Goal: Transaction & Acquisition: Obtain resource

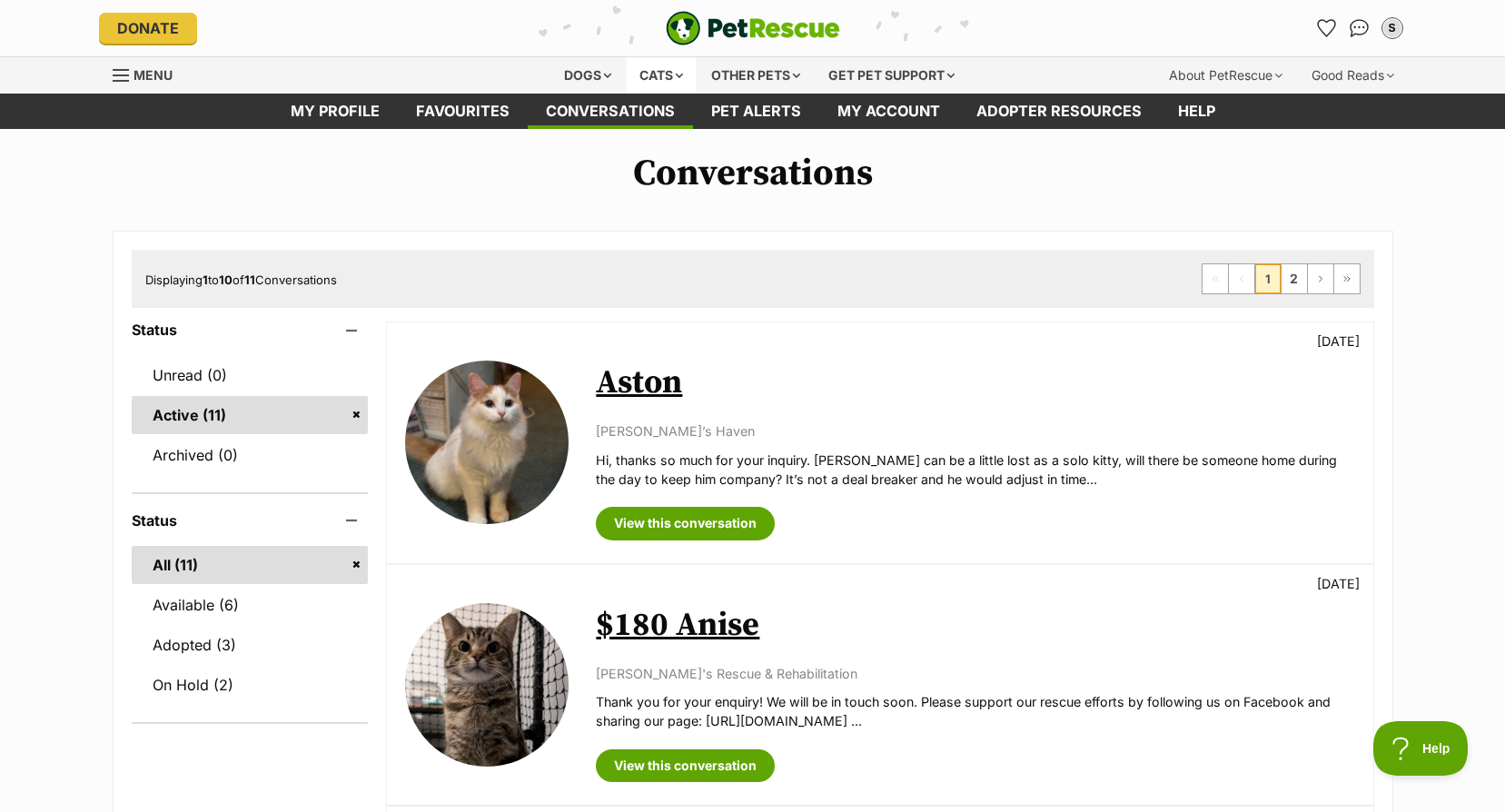
click at [663, 62] on div "Cats" at bounding box center [661, 75] width 69 height 37
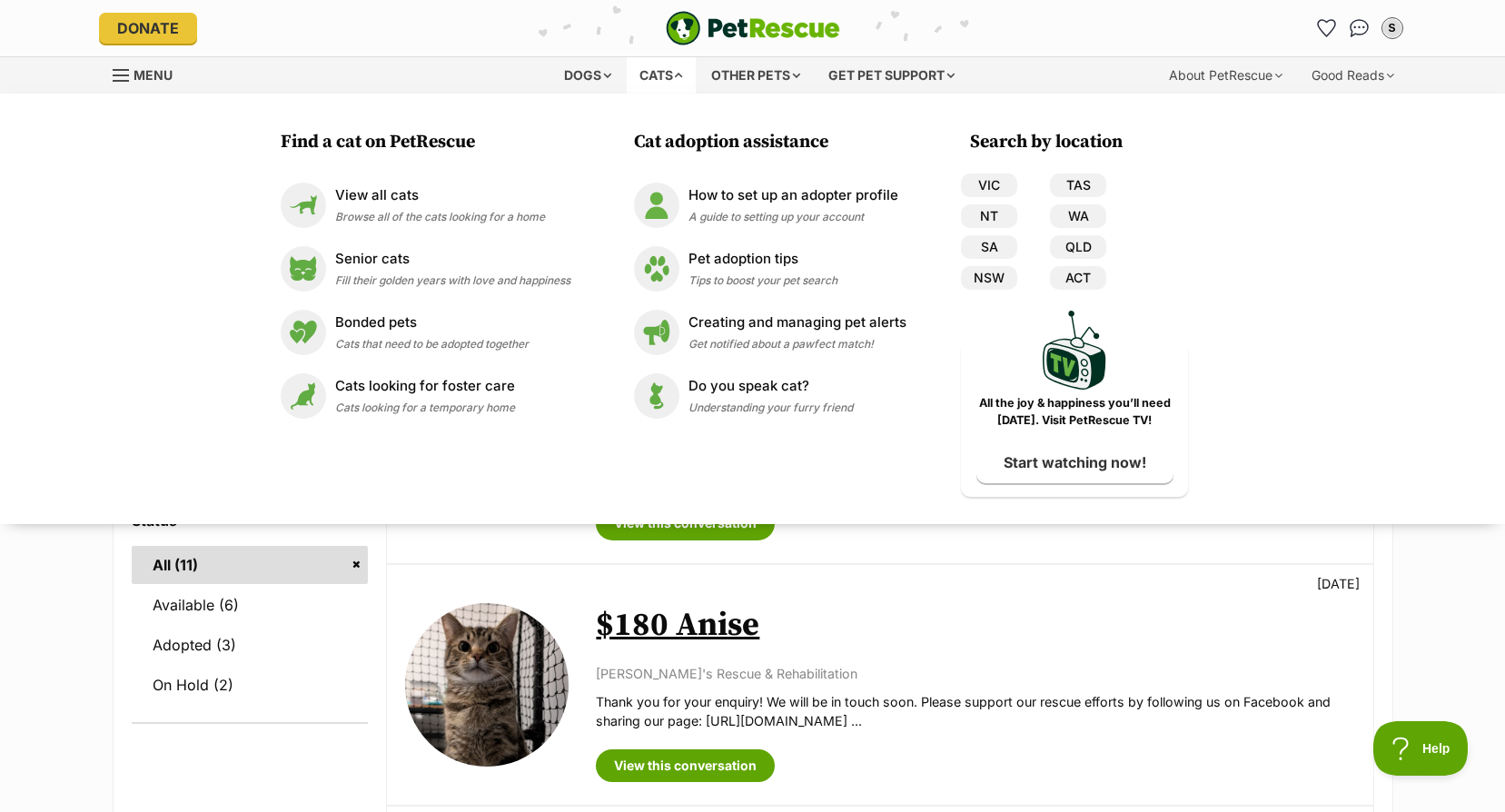
click at [934, 586] on div "Available $180 Anise 1 day ago Oscar's Rescue & Rehabilitation Thank you for yo…" at bounding box center [879, 684] width 985 height 240
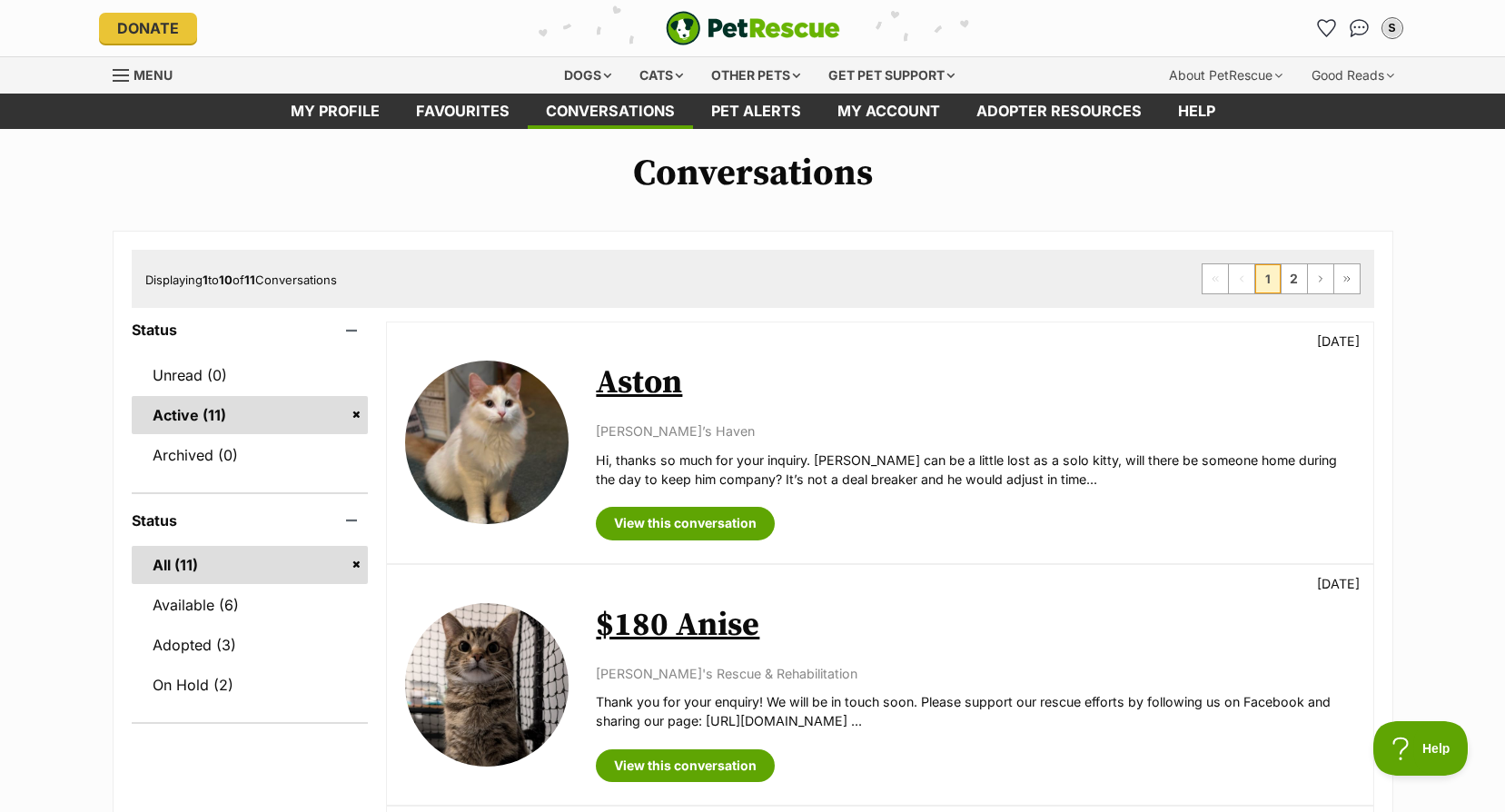
click at [670, 377] on link "Aston" at bounding box center [639, 382] width 86 height 40
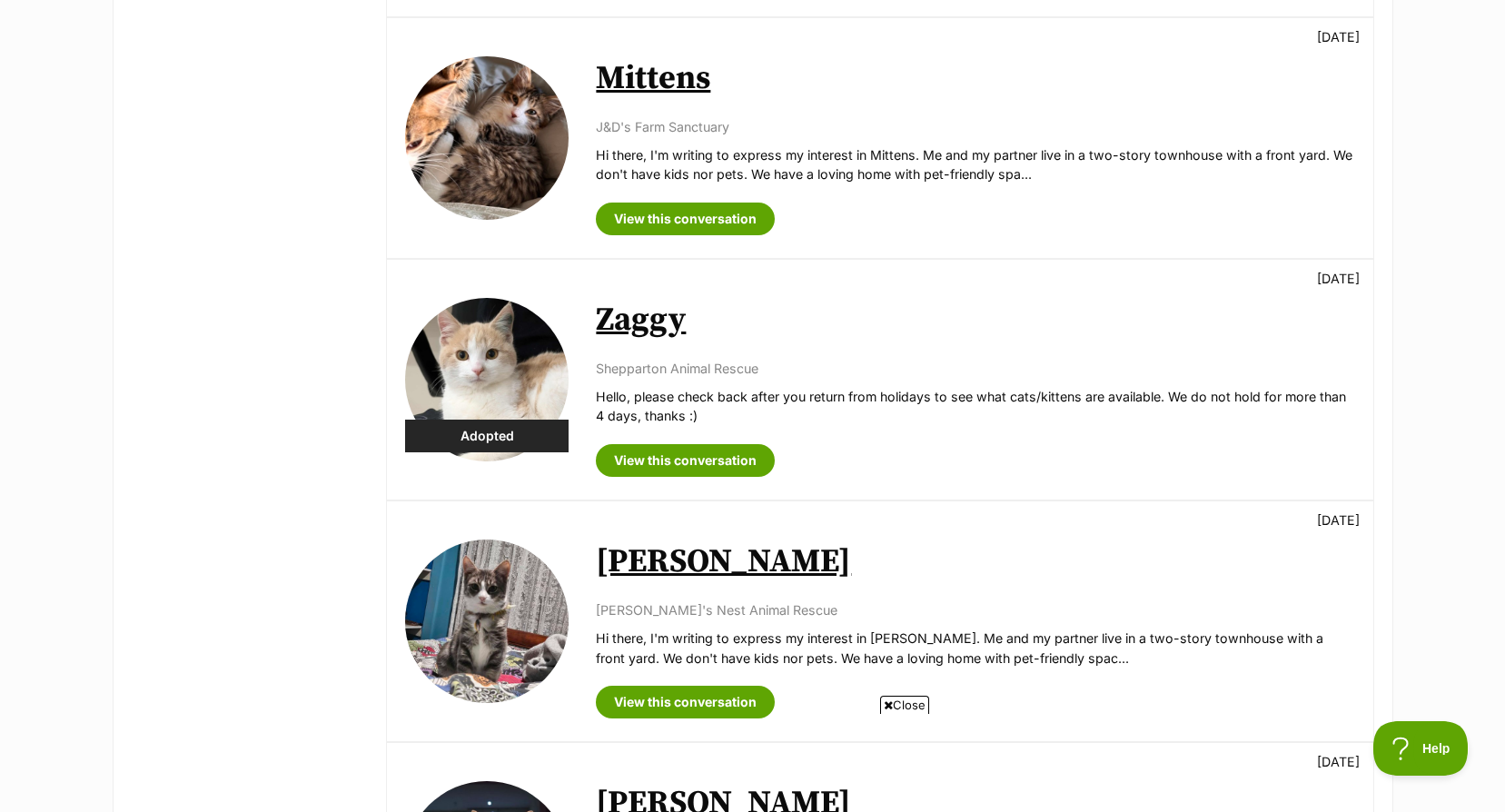
scroll to position [908, 0]
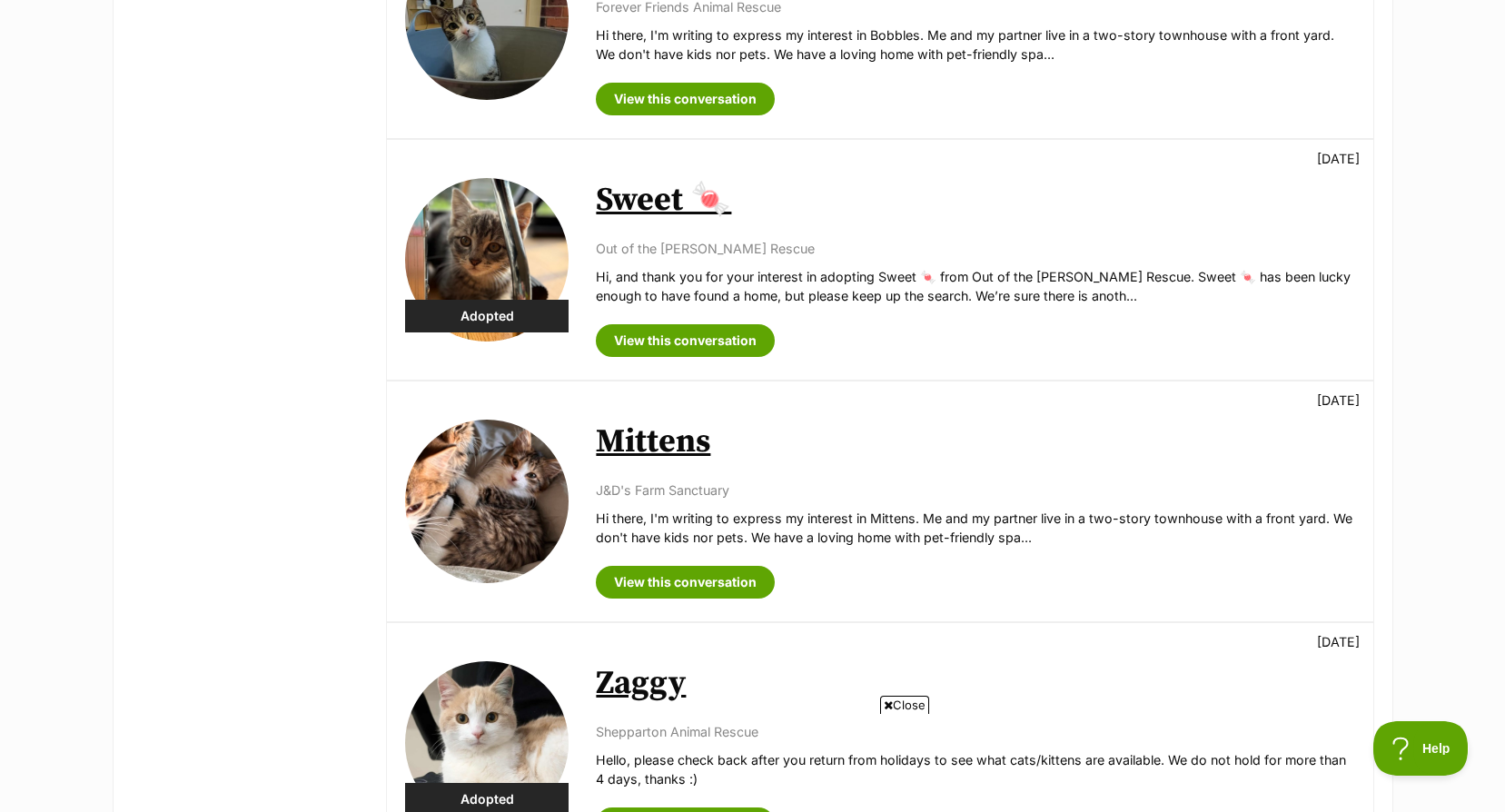
click at [685, 450] on link "Mittens" at bounding box center [653, 441] width 114 height 40
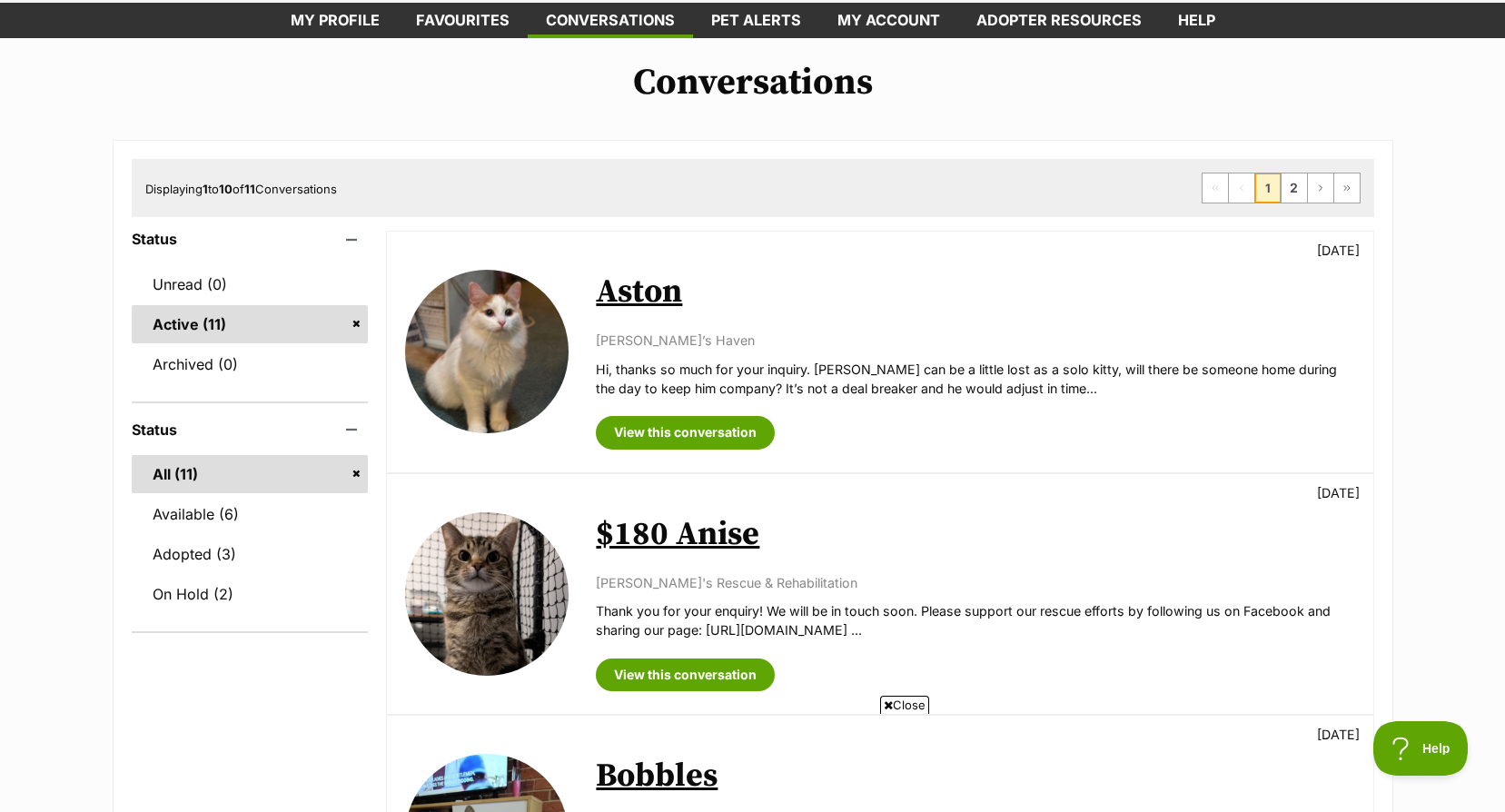
scroll to position [0, 0]
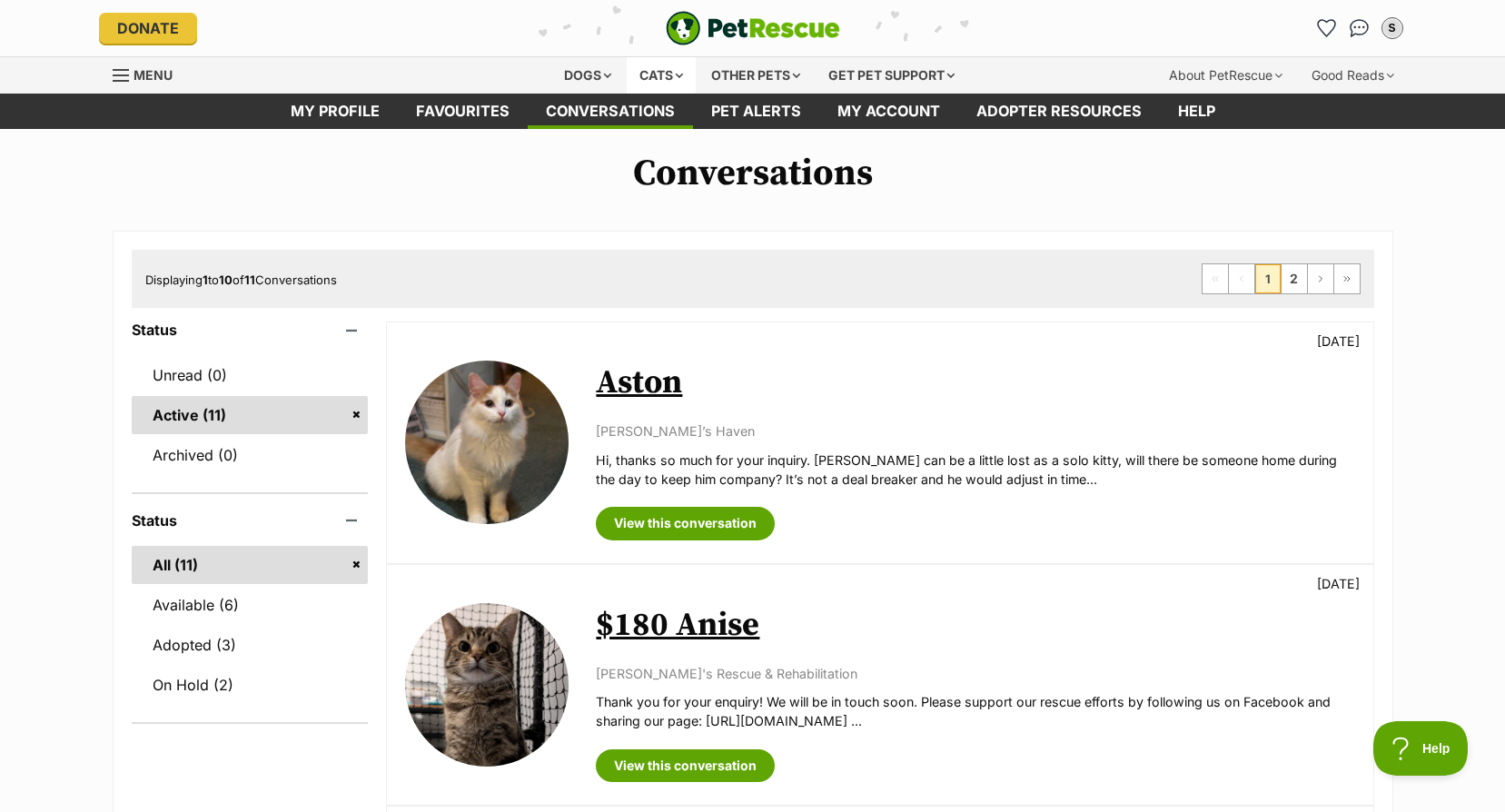
click at [644, 71] on div "Cats" at bounding box center [661, 75] width 69 height 37
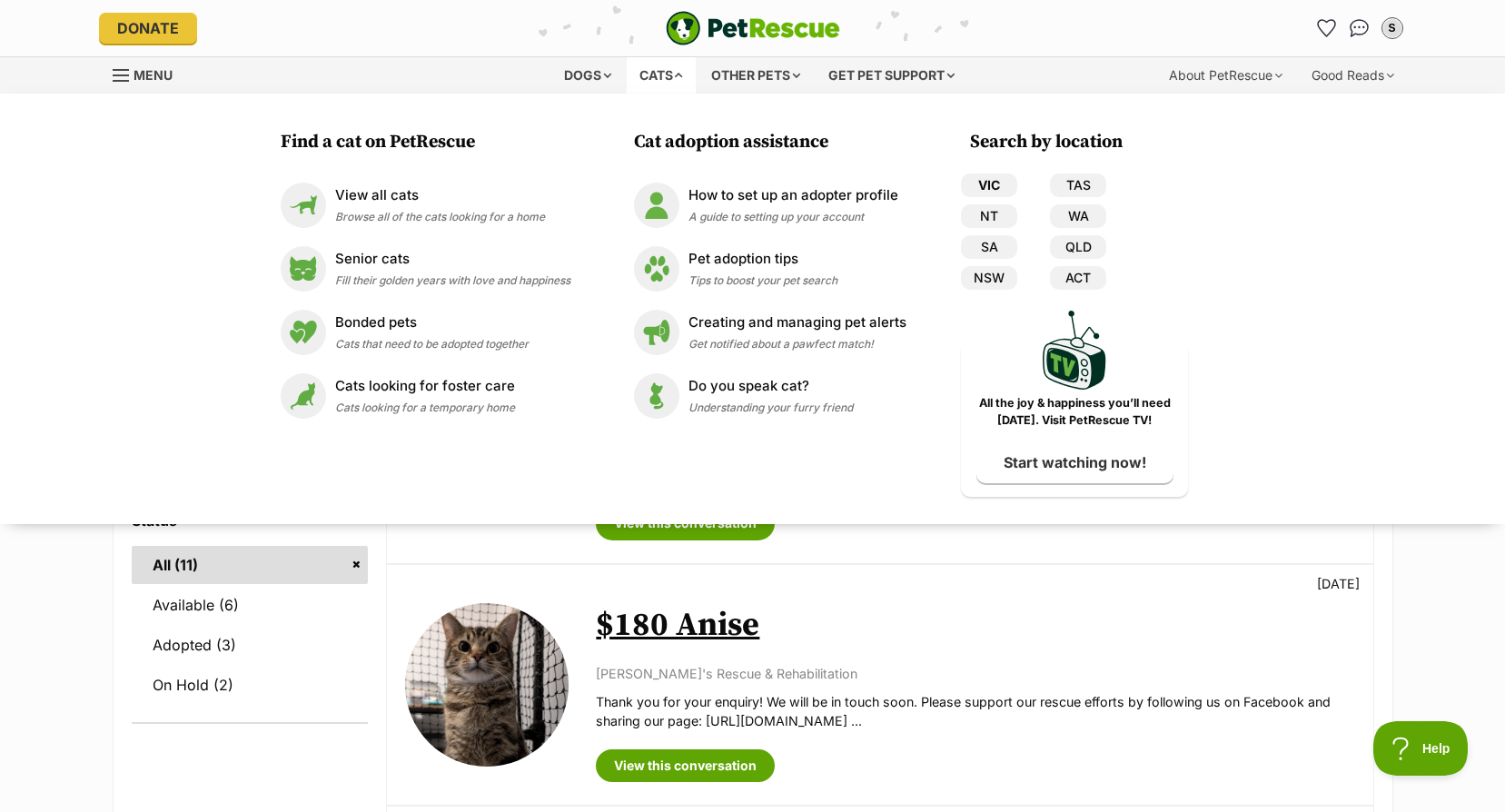
click at [988, 187] on link "VIC" at bounding box center [989, 185] width 56 height 24
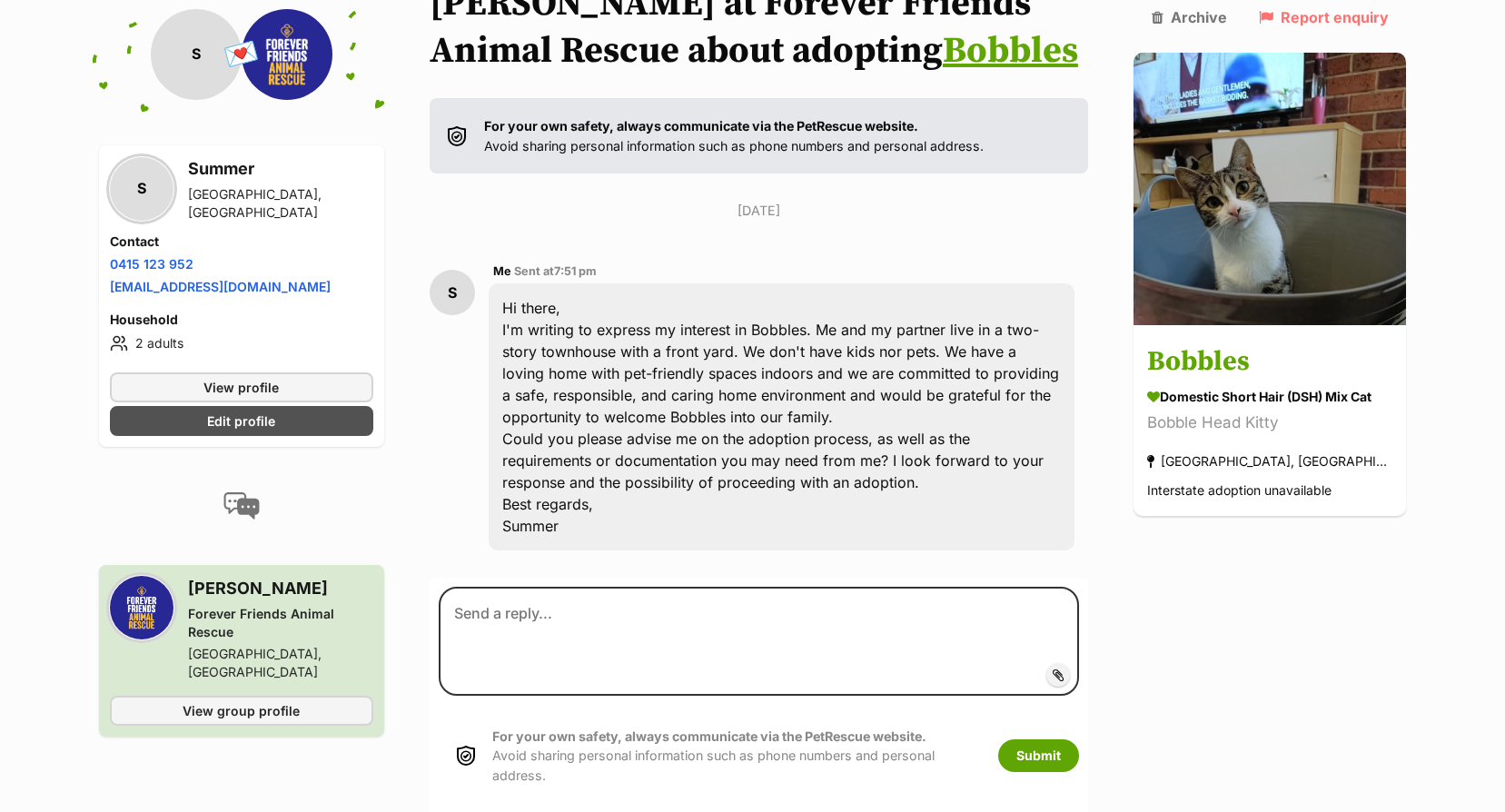
click at [942, 58] on link "Bobbles" at bounding box center [1010, 51] width 135 height 45
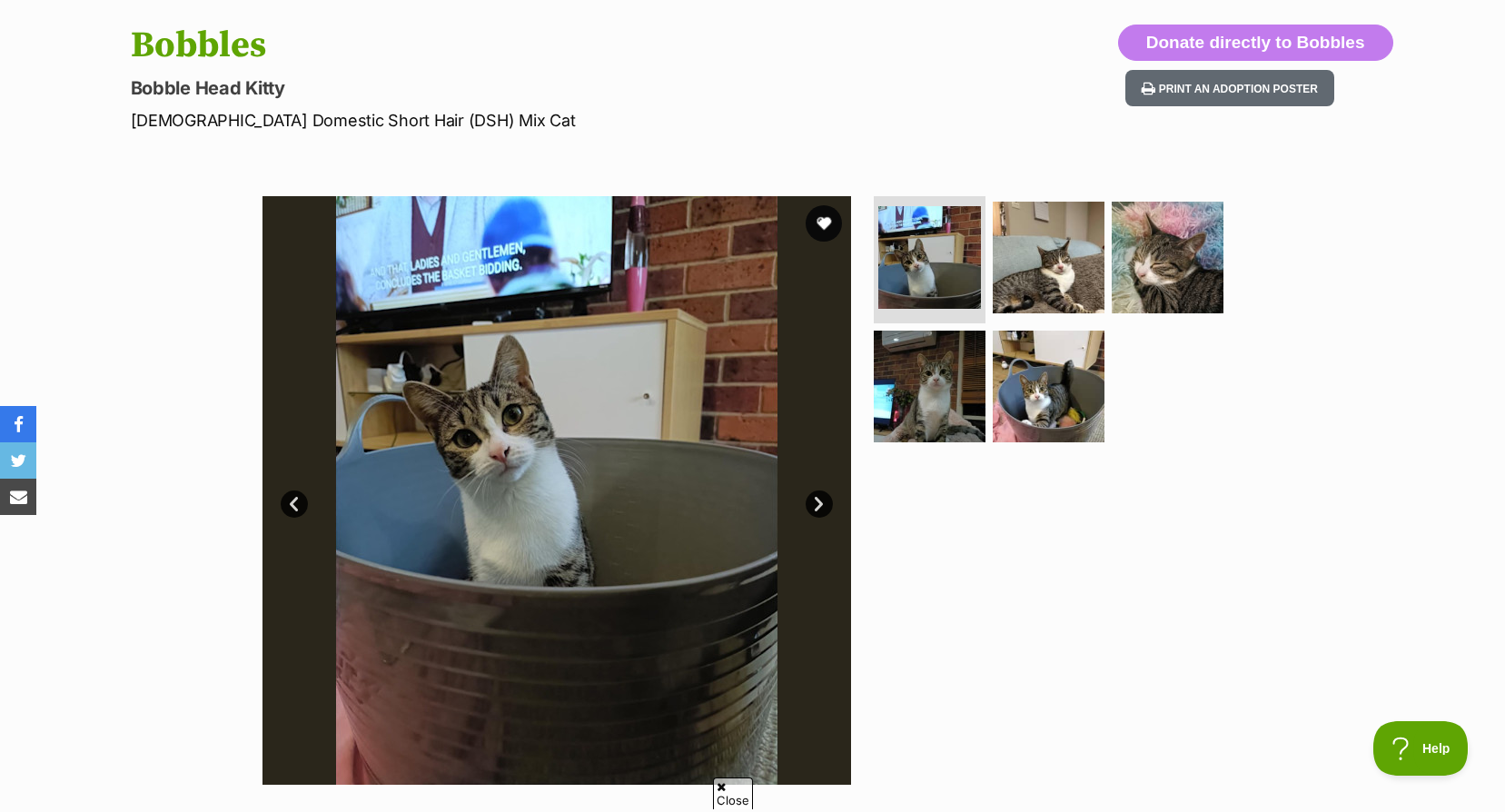
click at [825, 512] on link "Next" at bounding box center [819, 504] width 28 height 28
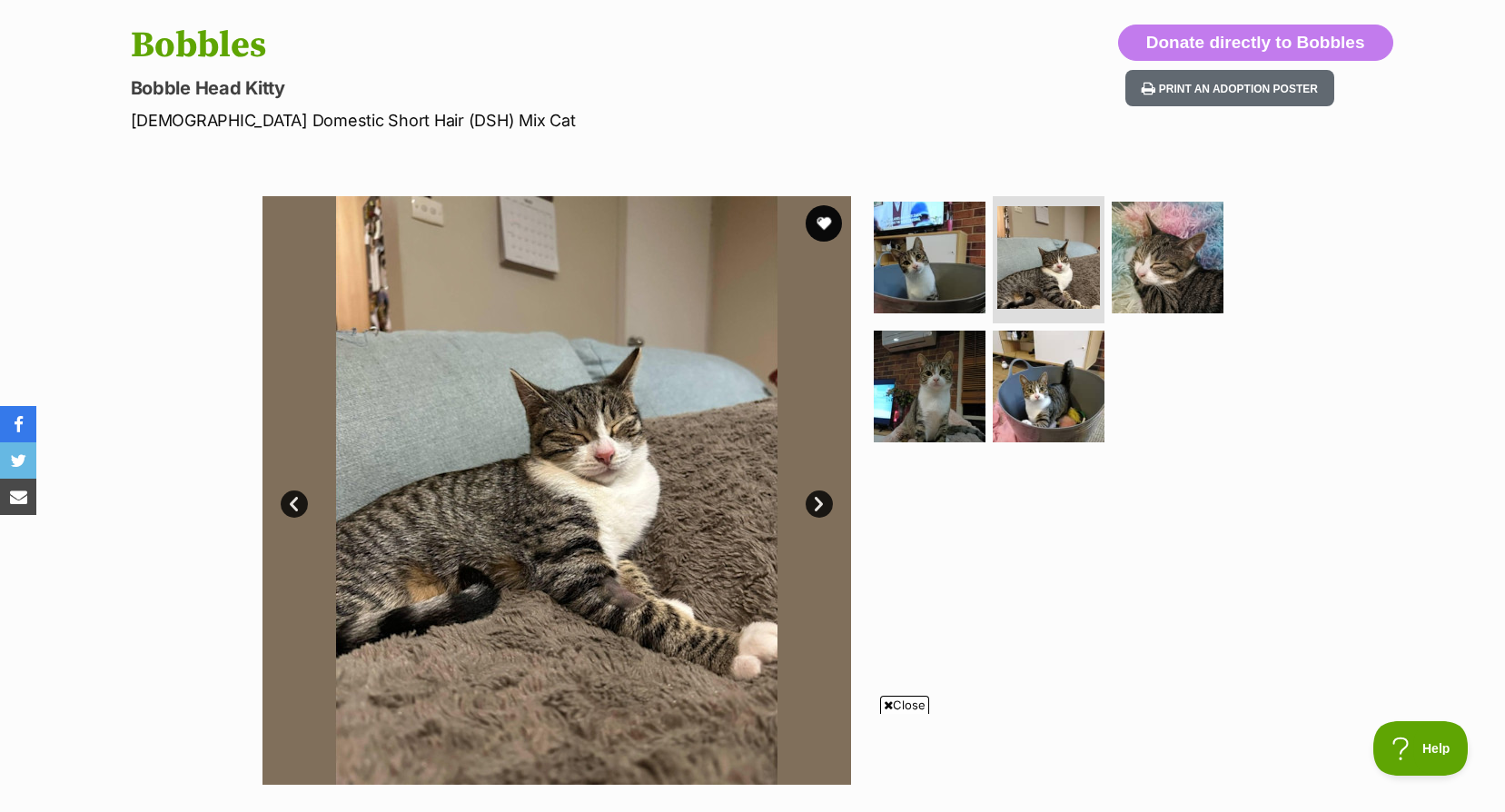
click at [825, 512] on link "Next" at bounding box center [819, 504] width 28 height 28
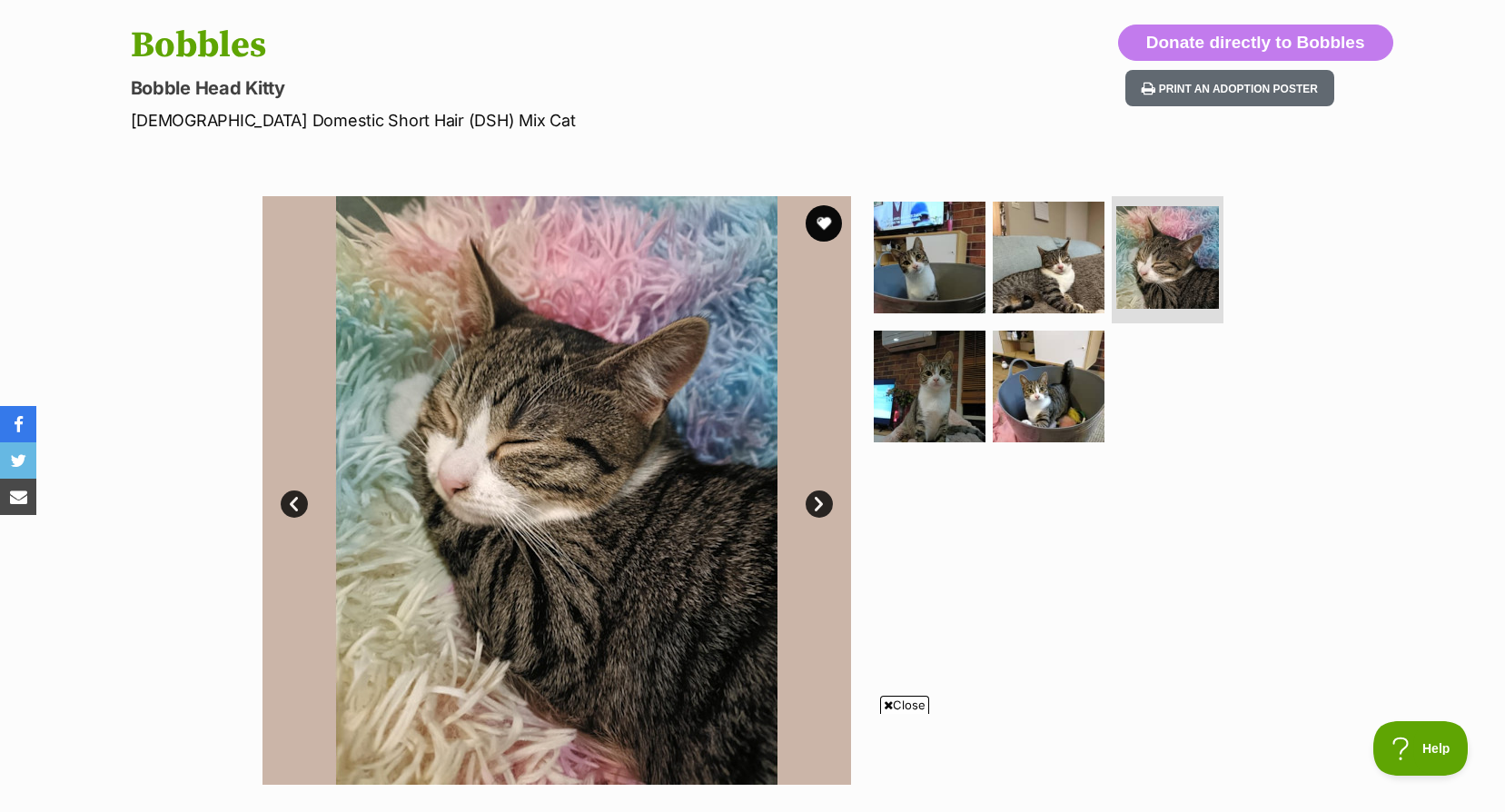
click at [825, 512] on link "Next" at bounding box center [819, 504] width 28 height 28
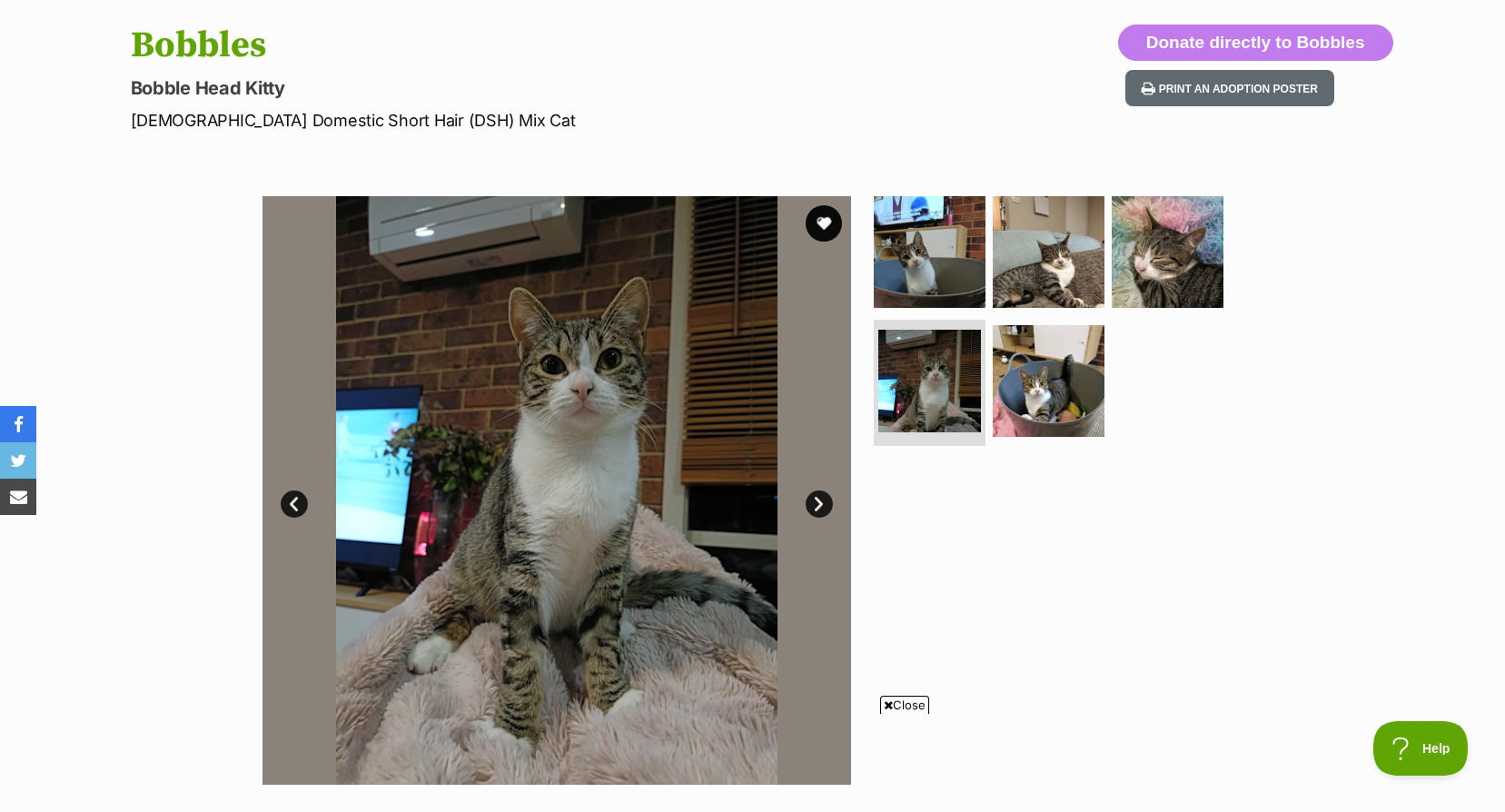
click at [825, 512] on link "Next" at bounding box center [819, 504] width 28 height 28
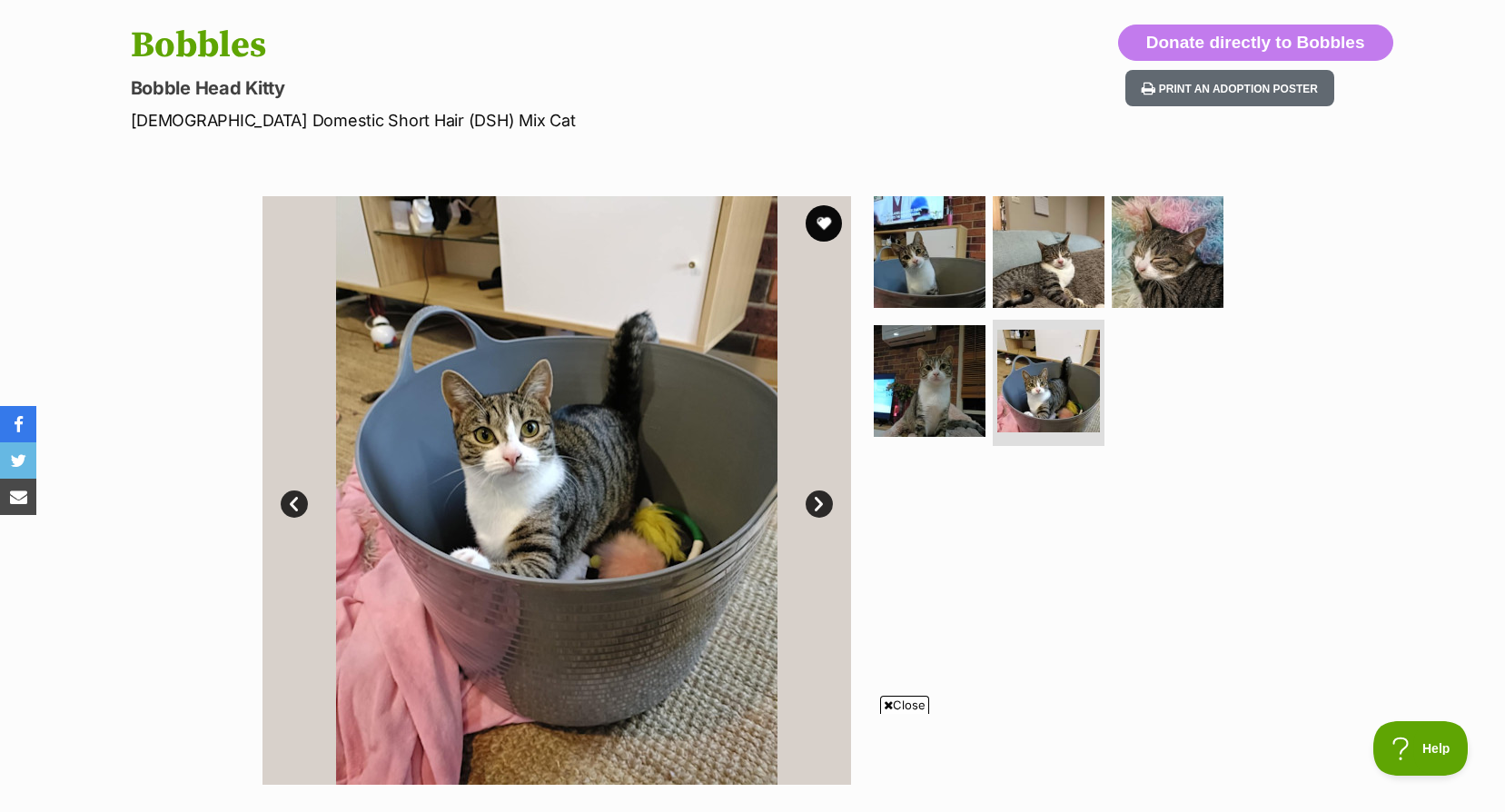
click at [824, 511] on link "Next" at bounding box center [819, 504] width 28 height 28
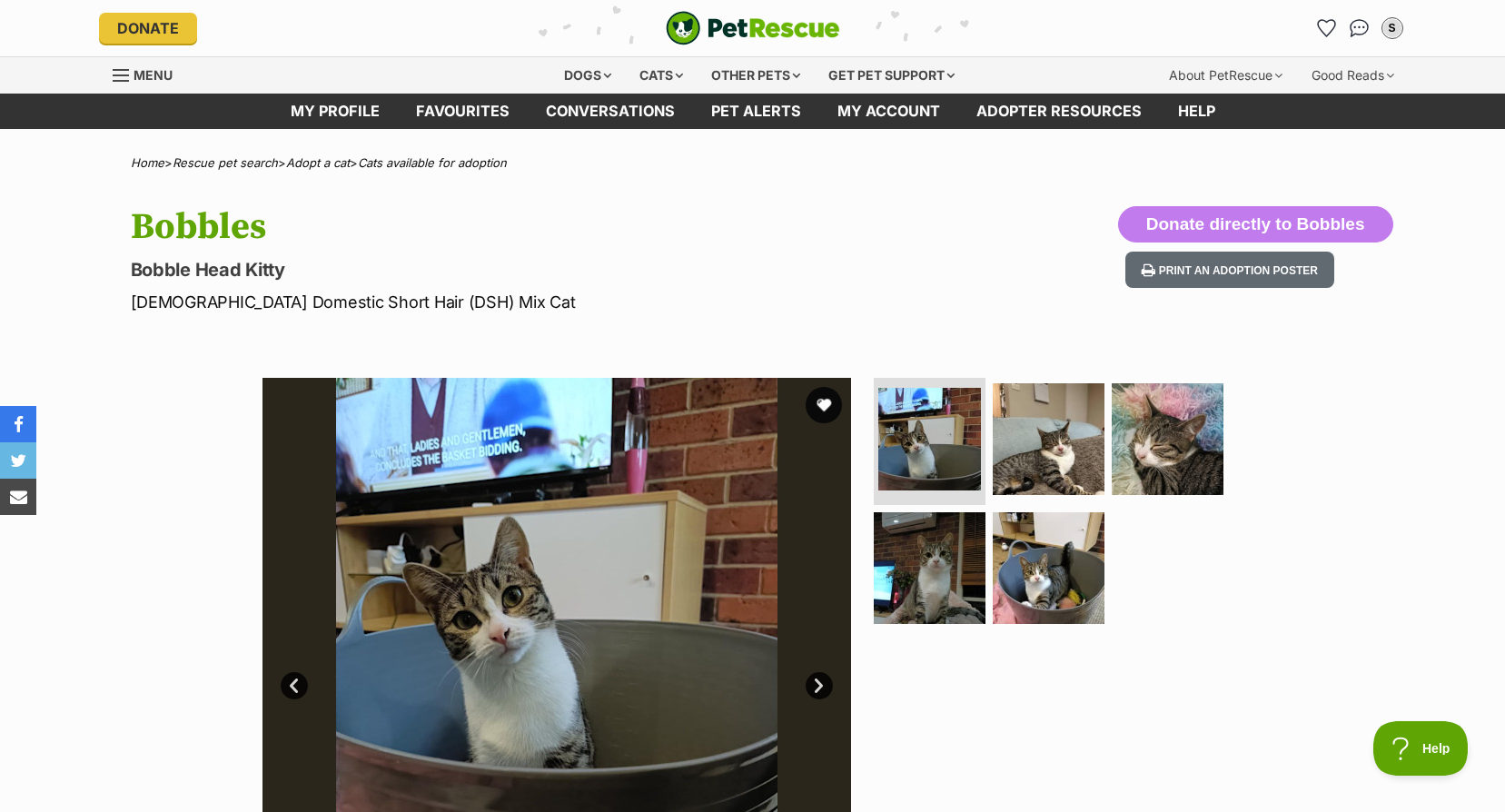
scroll to position [182, 0]
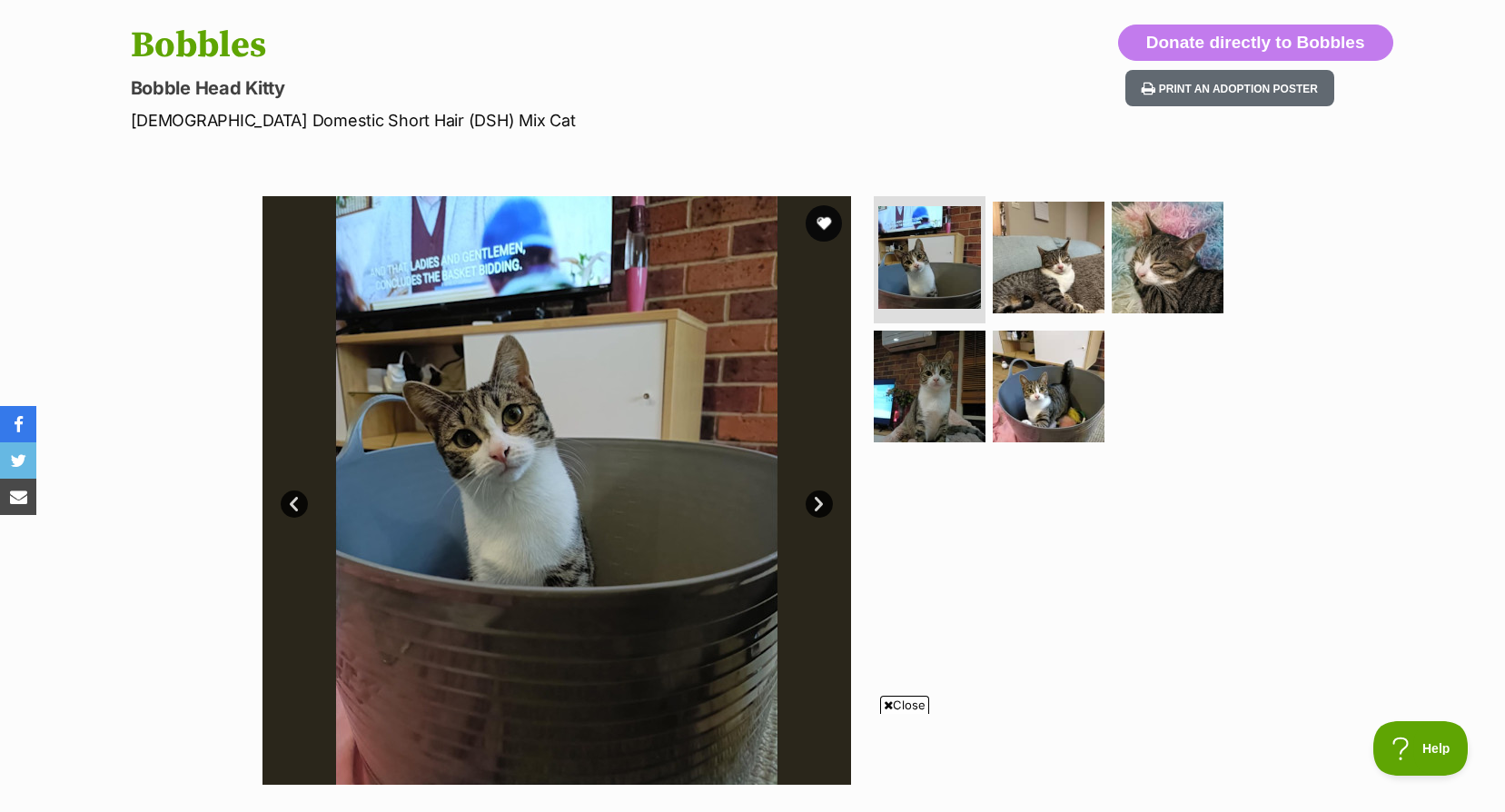
click at [826, 497] on link "Next" at bounding box center [819, 504] width 28 height 28
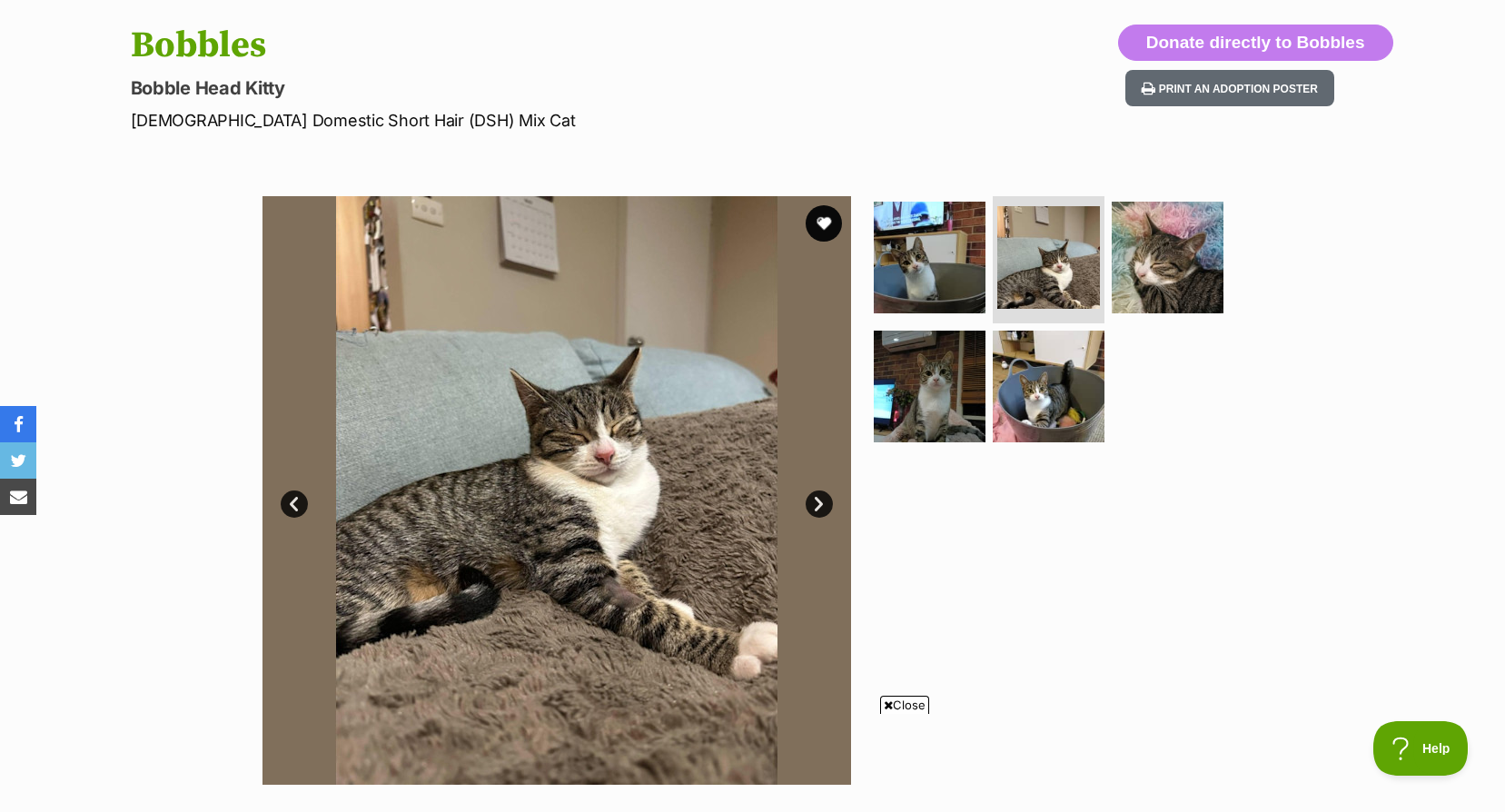
click at [826, 497] on link "Next" at bounding box center [819, 504] width 28 height 28
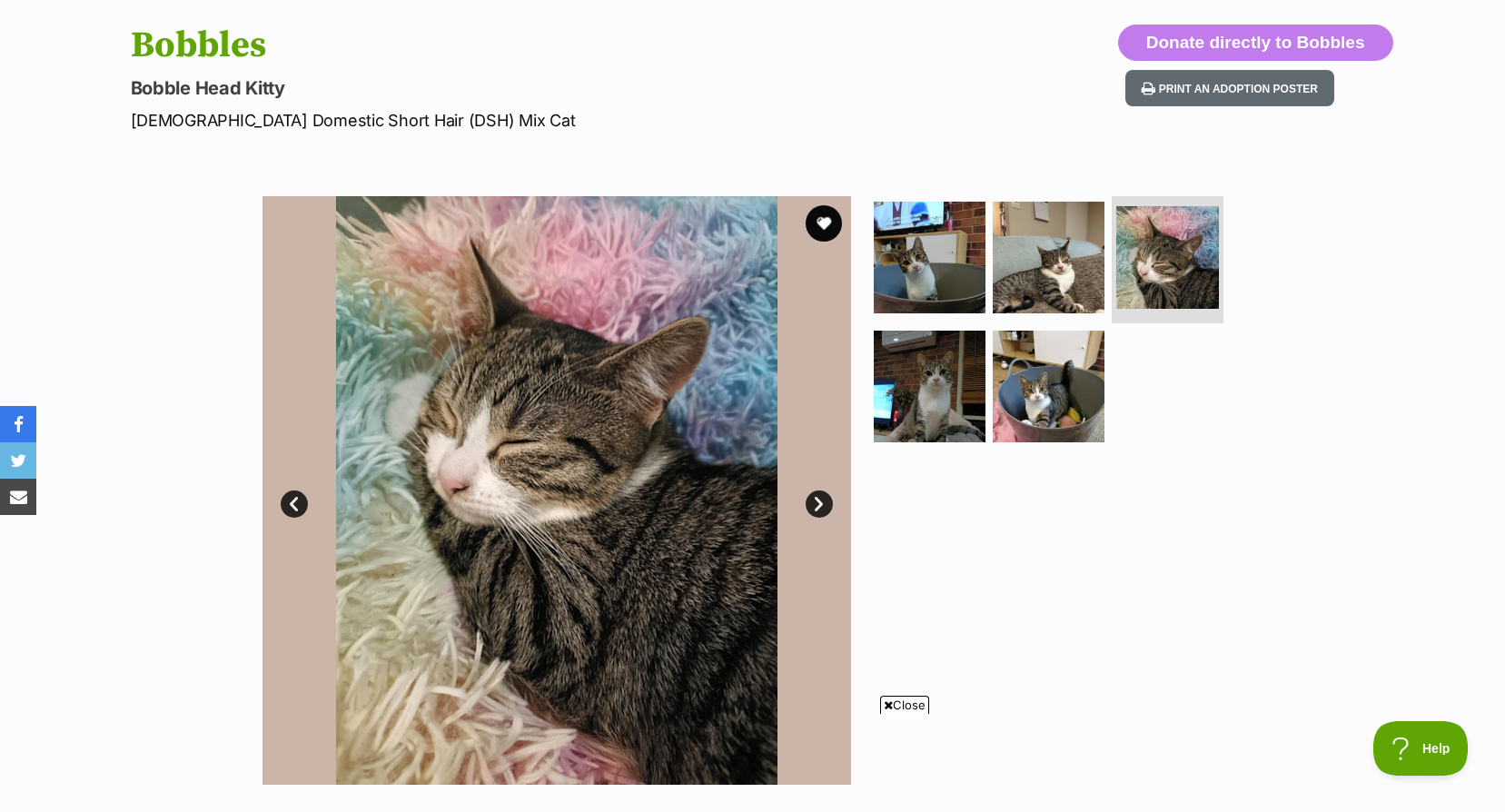
click at [826, 497] on link "Next" at bounding box center [819, 504] width 28 height 28
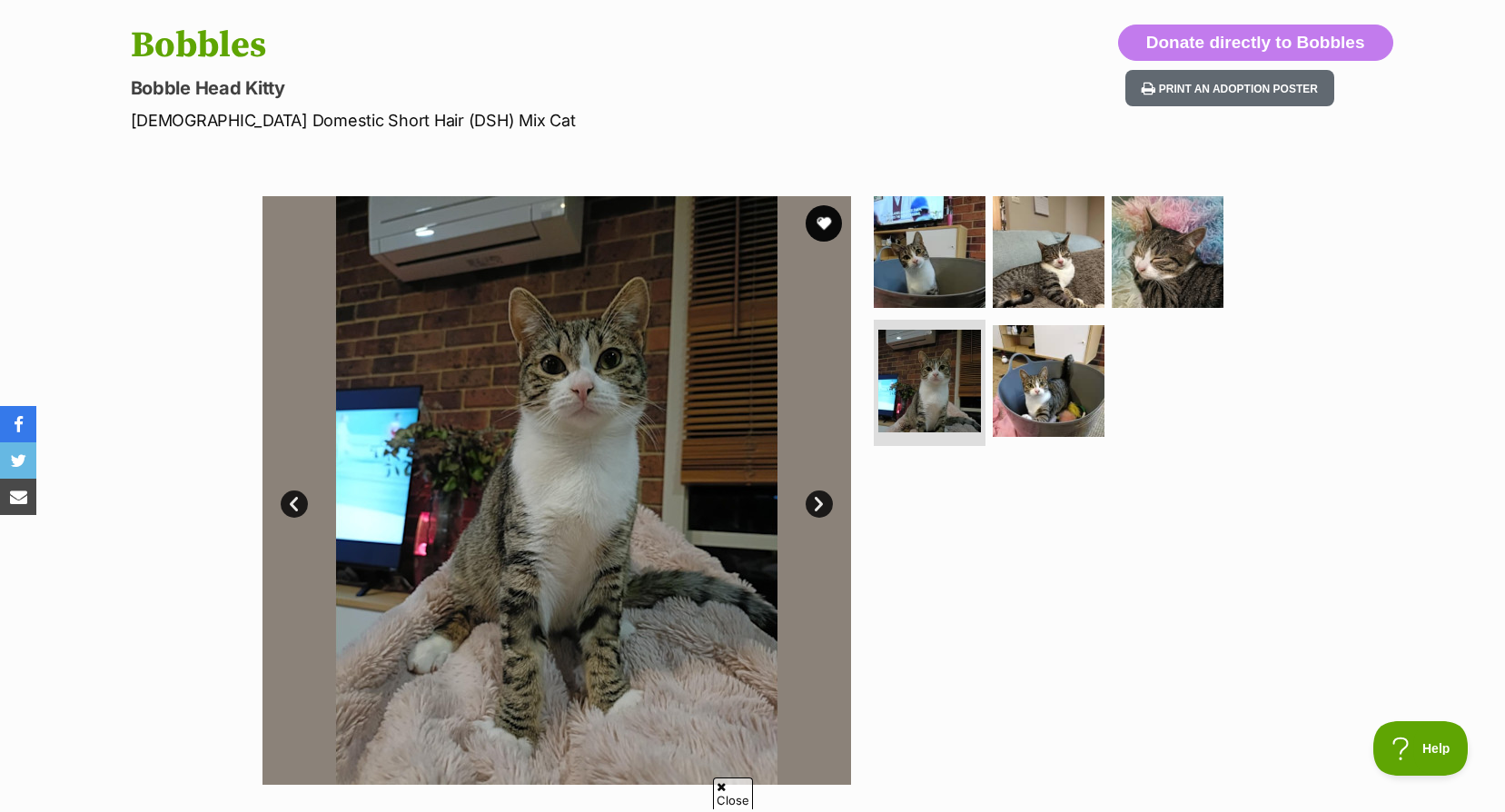
click at [826, 497] on link "Next" at bounding box center [819, 504] width 28 height 28
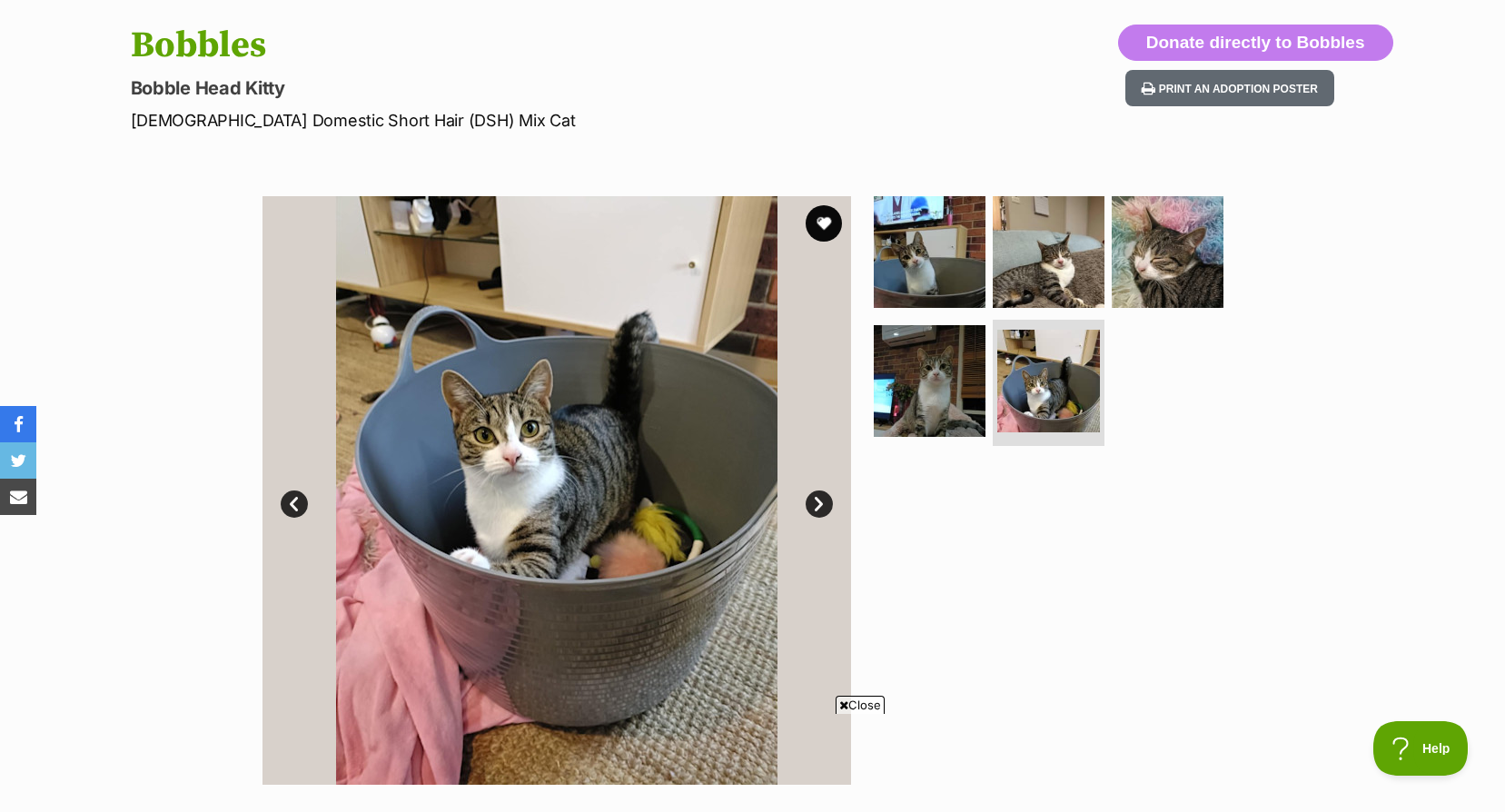
scroll to position [0, 0]
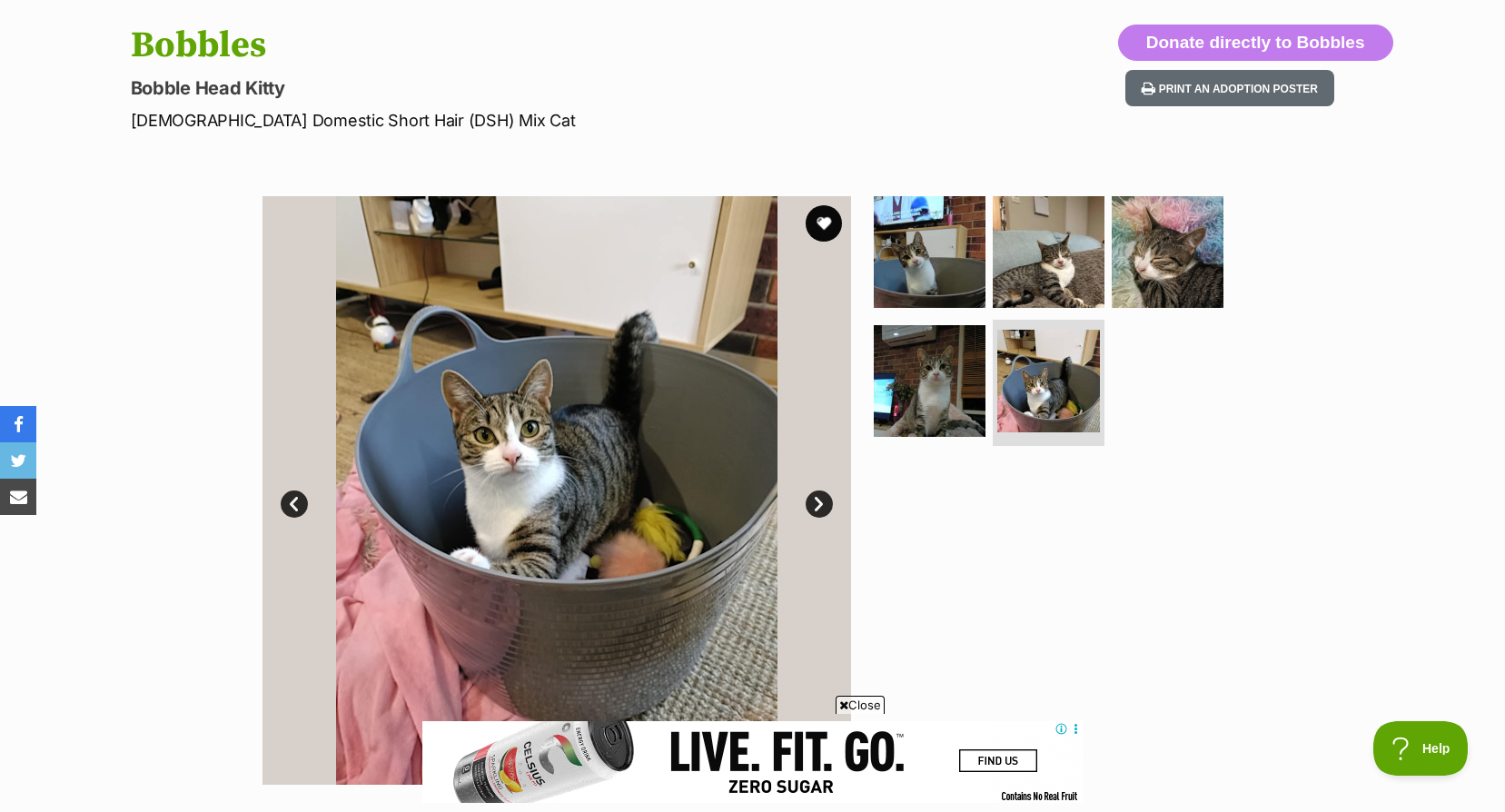
click at [813, 491] on link "Next" at bounding box center [819, 504] width 28 height 28
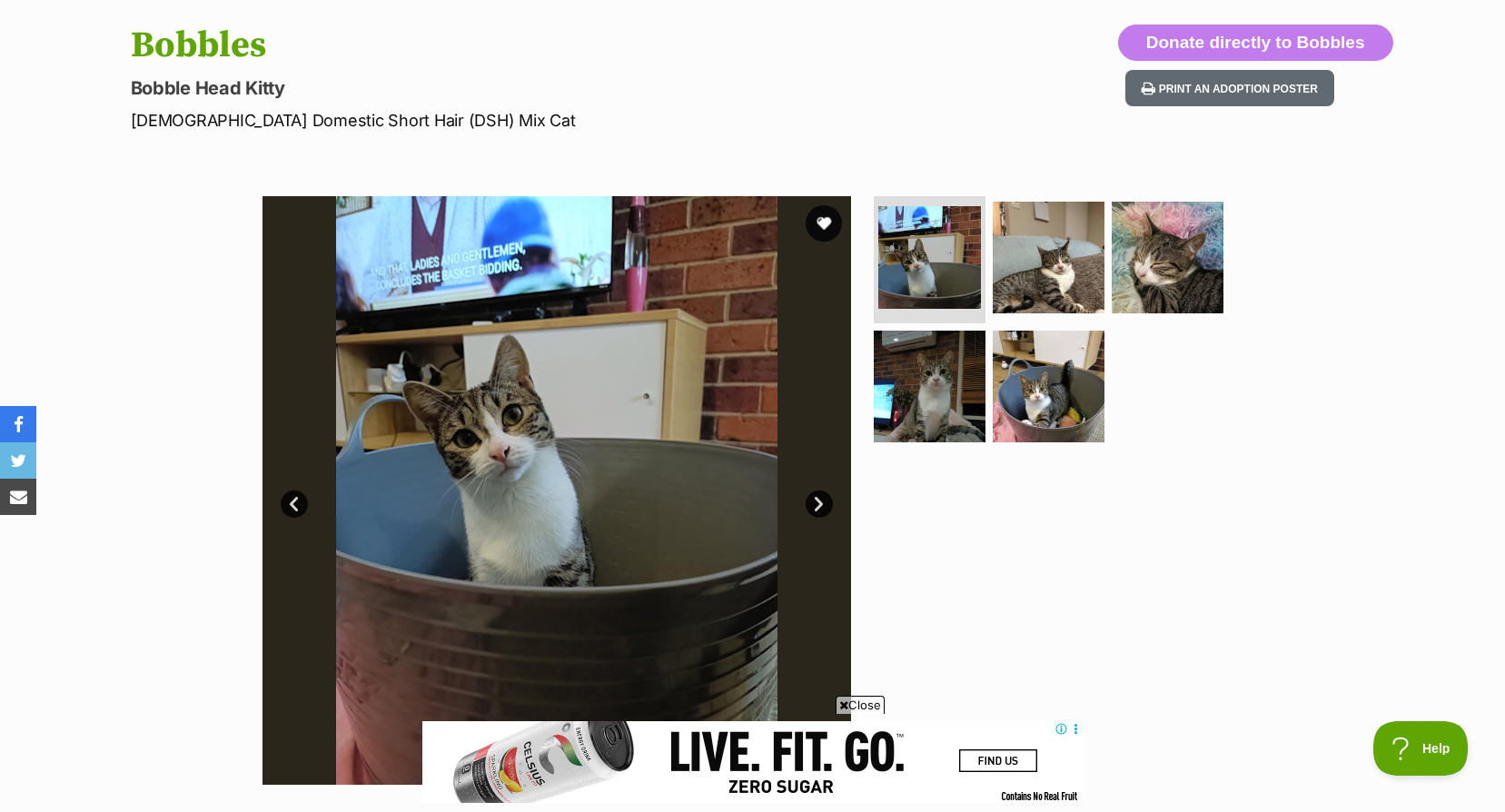
click at [813, 491] on link "Next" at bounding box center [819, 504] width 28 height 28
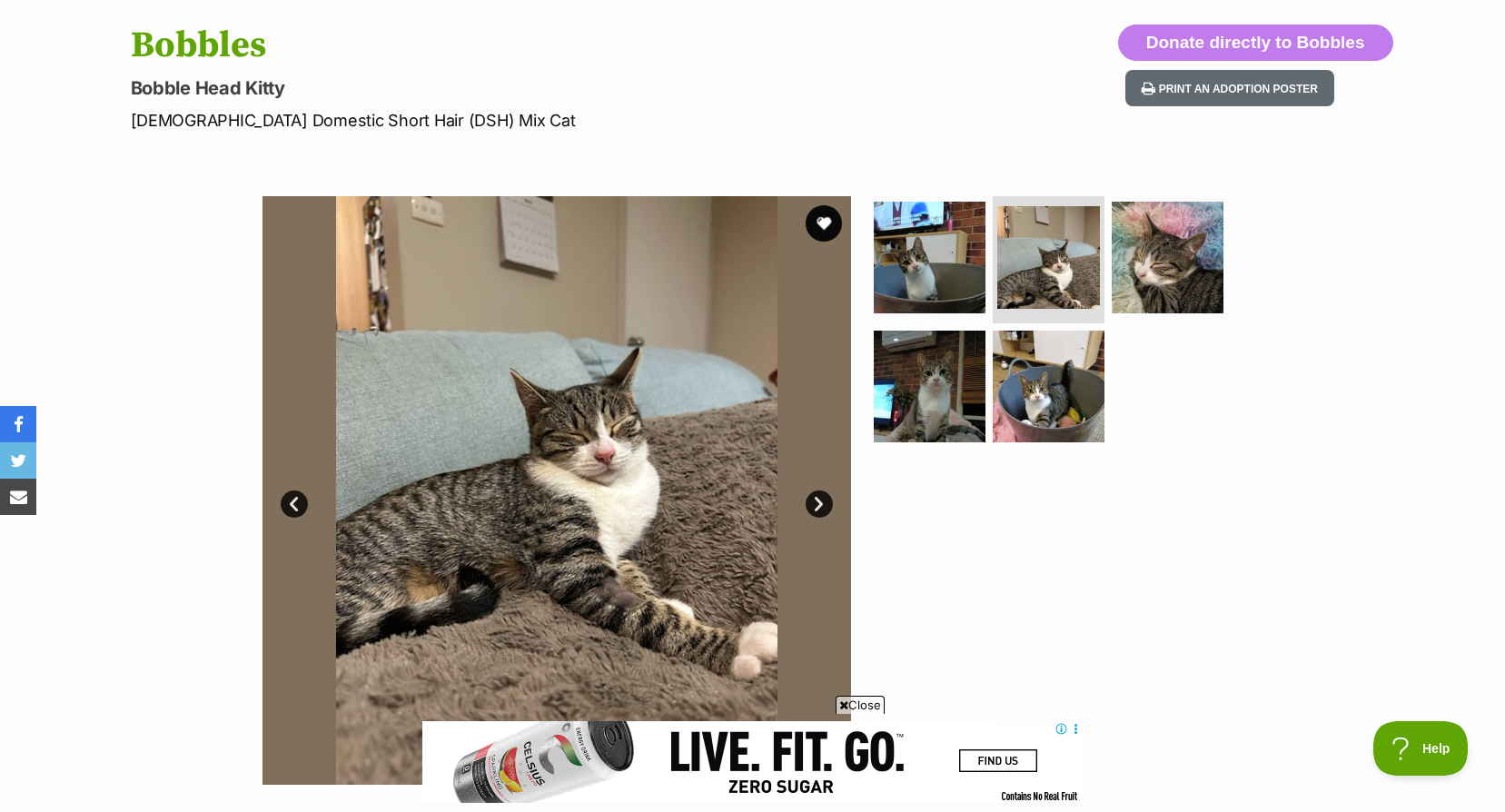
click at [808, 499] on link "Next" at bounding box center [819, 504] width 28 height 28
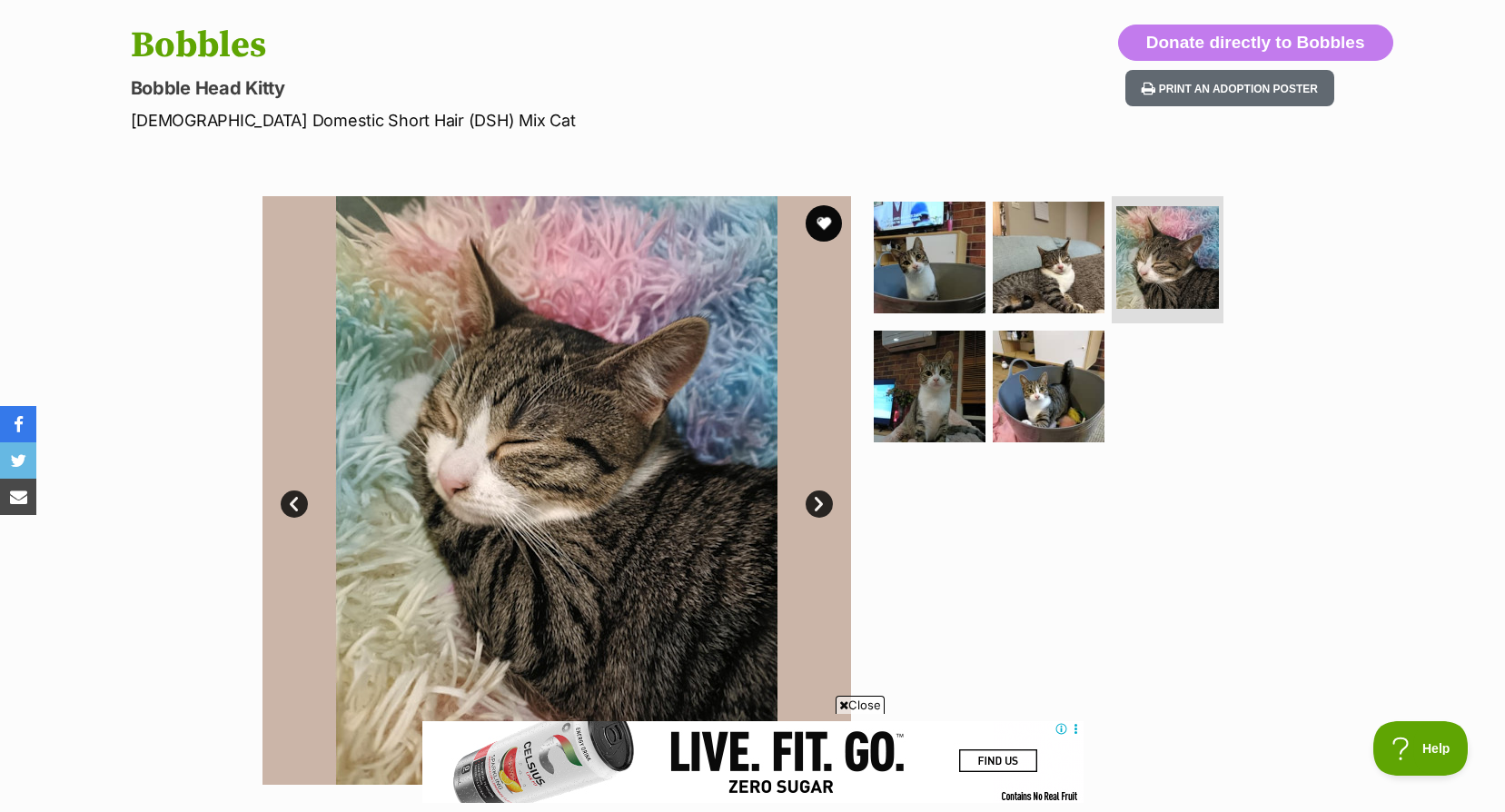
click at [808, 499] on link "Next" at bounding box center [819, 504] width 28 height 28
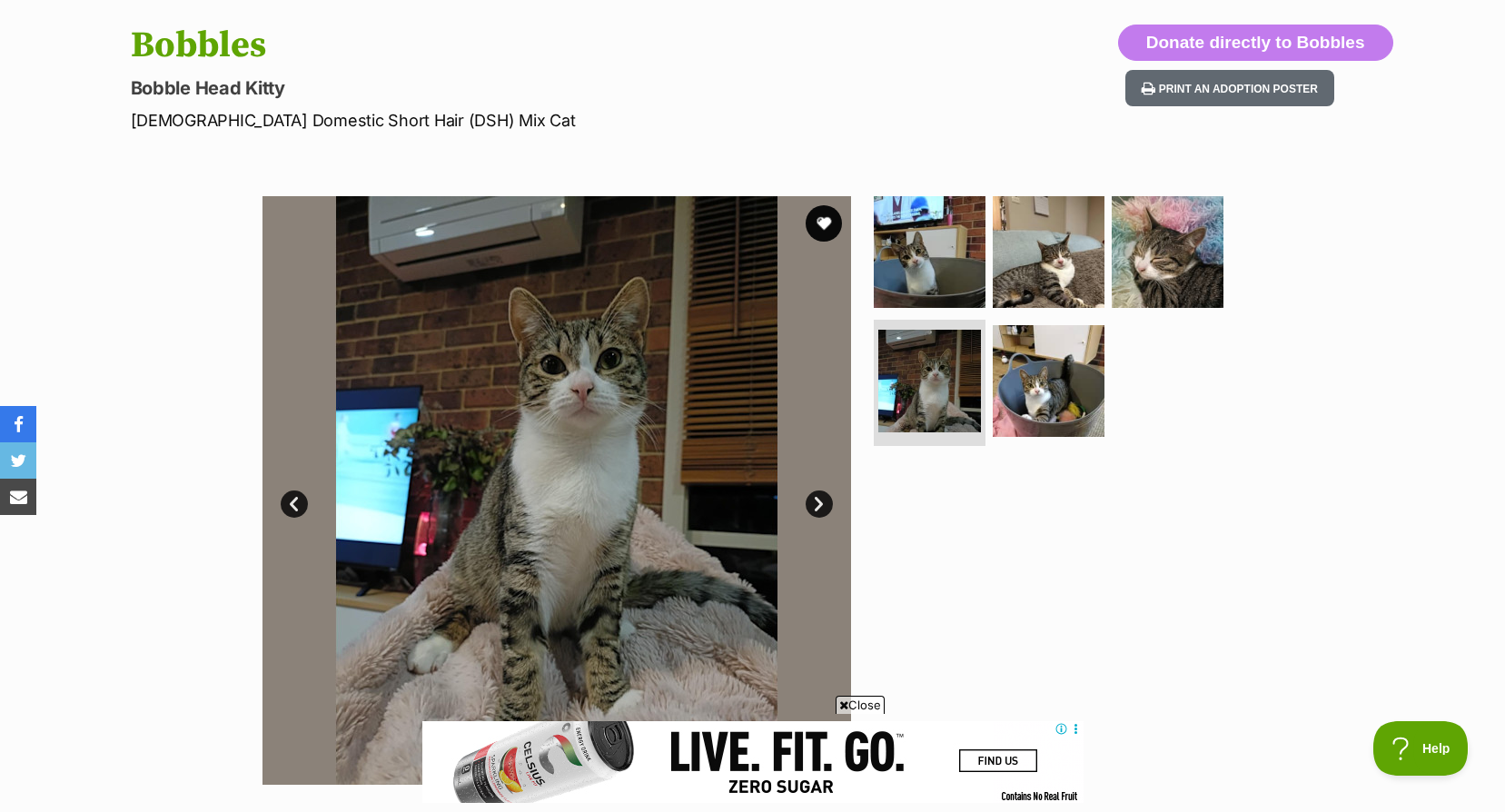
click at [808, 499] on link "Next" at bounding box center [819, 504] width 28 height 28
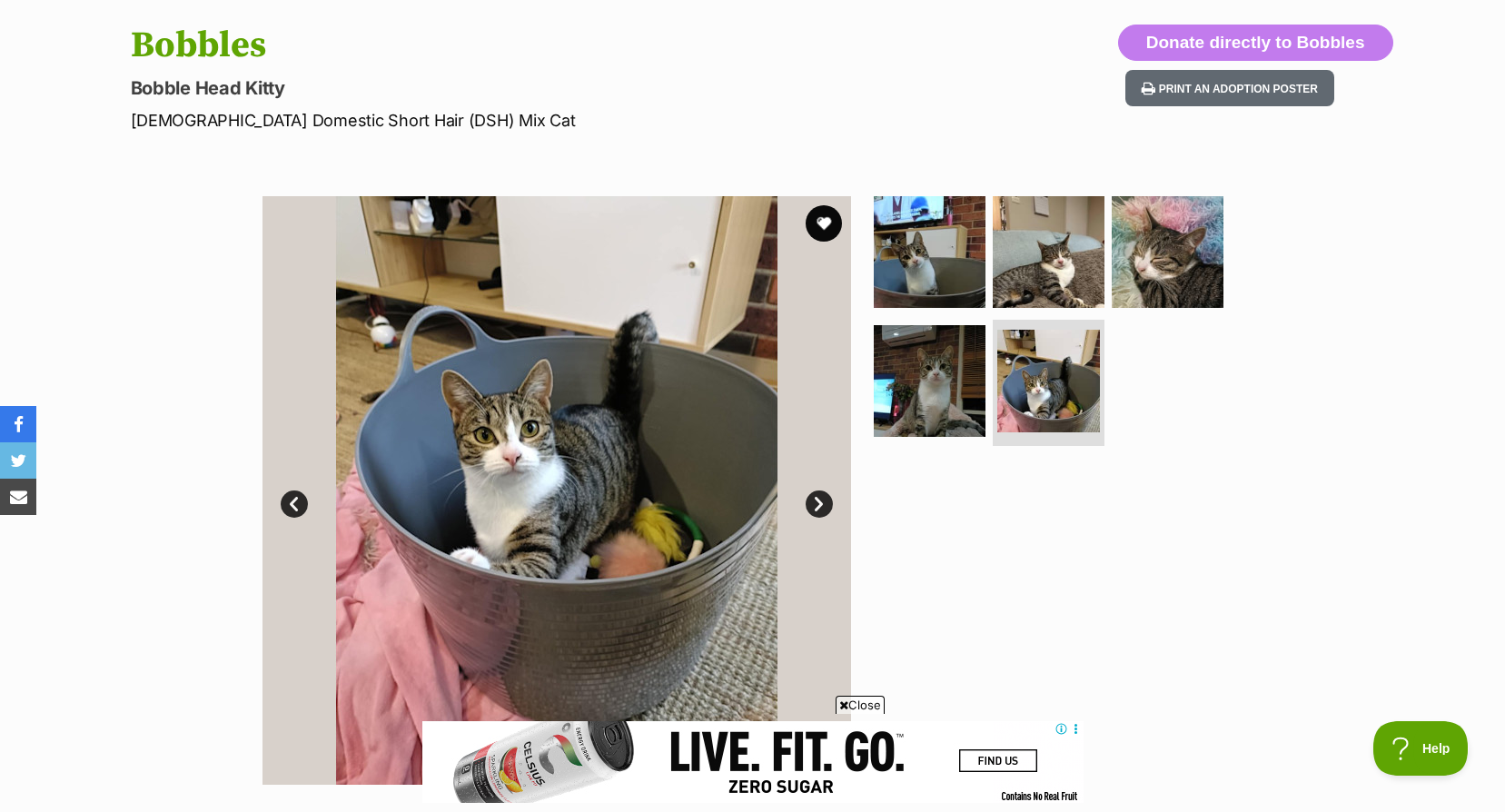
click at [808, 499] on link "Next" at bounding box center [819, 504] width 28 height 28
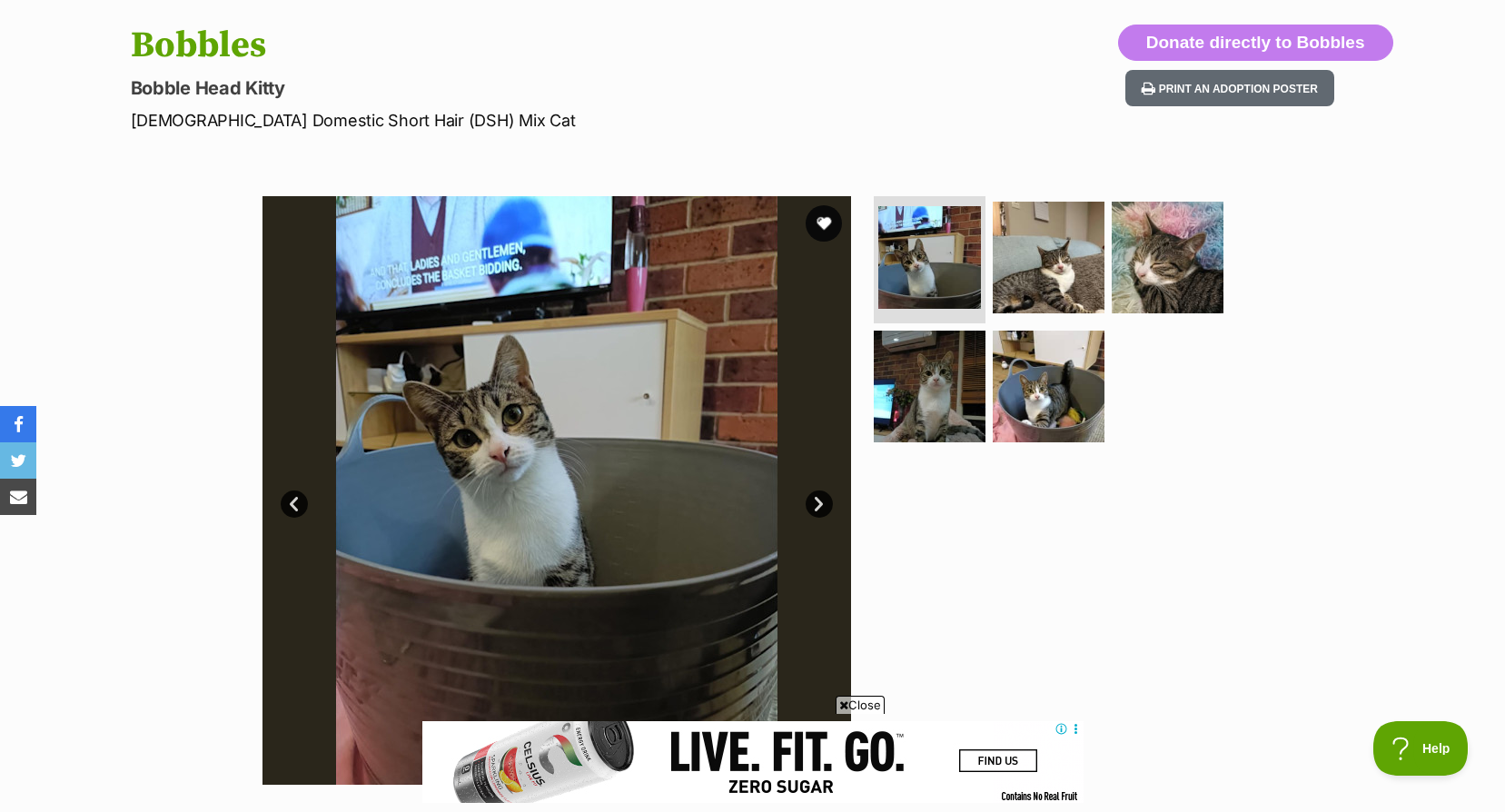
click at [808, 499] on link "Next" at bounding box center [819, 504] width 28 height 28
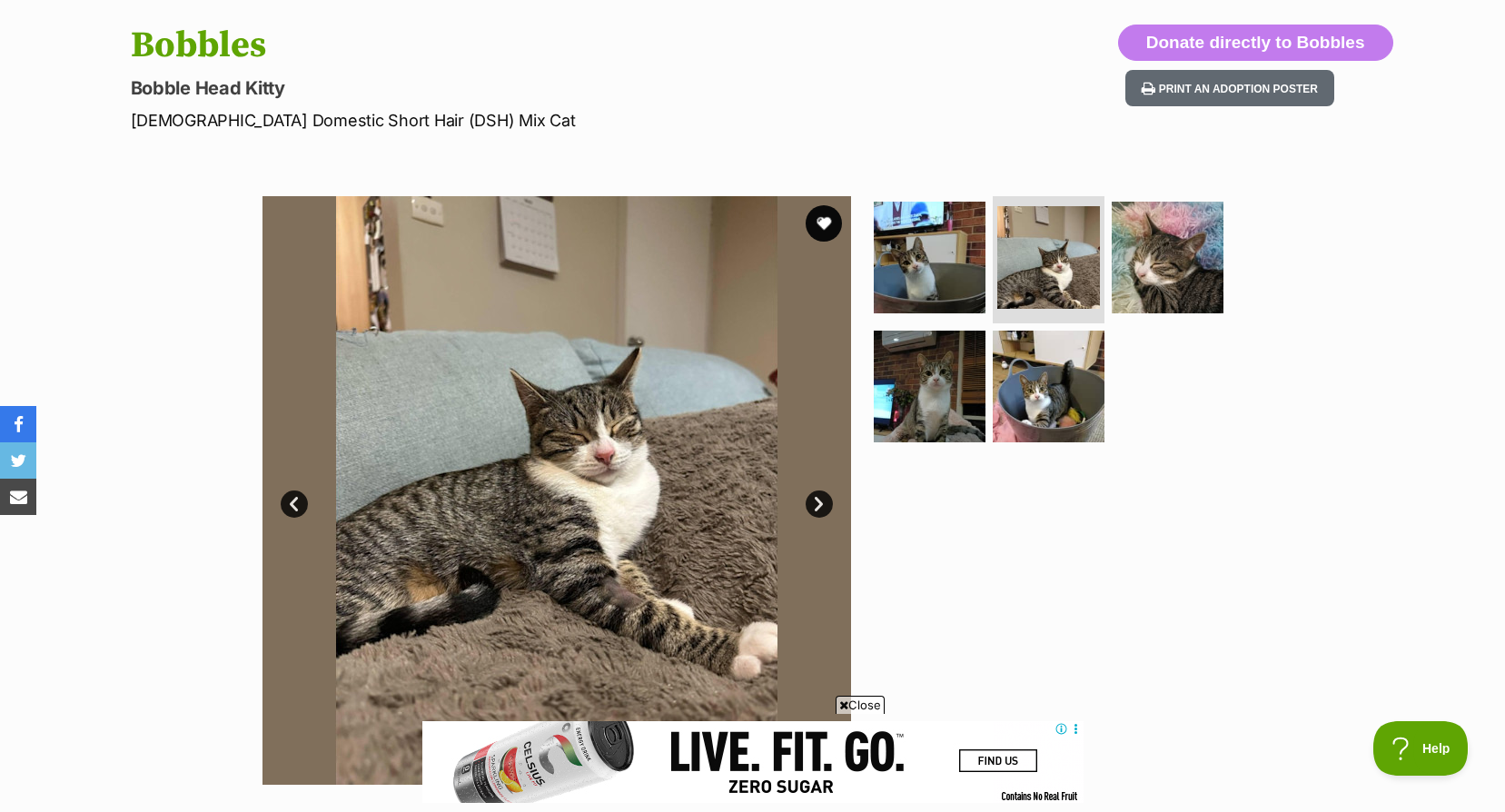
click at [808, 499] on link "Next" at bounding box center [819, 504] width 28 height 28
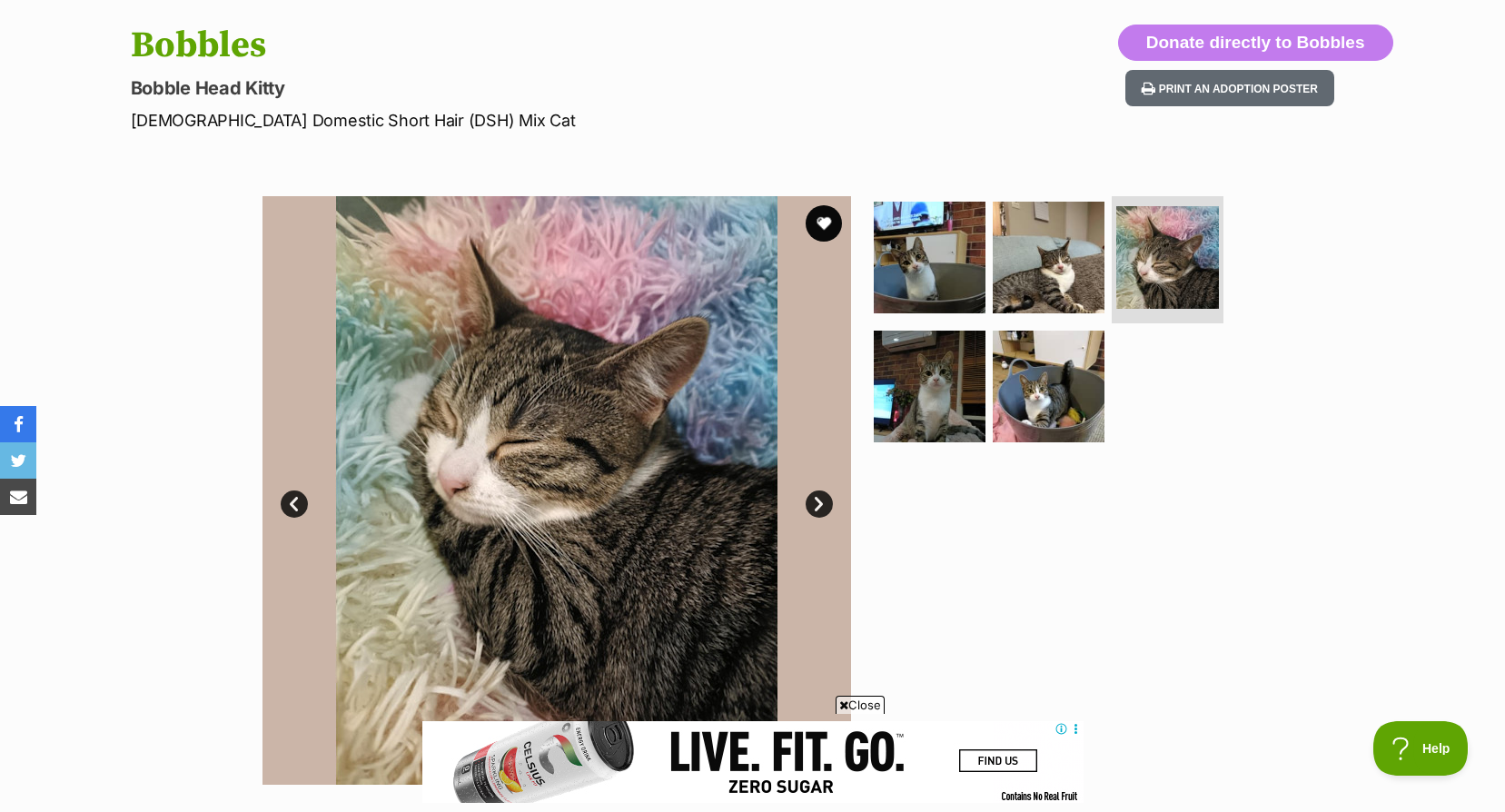
click at [808, 499] on link "Next" at bounding box center [819, 504] width 28 height 28
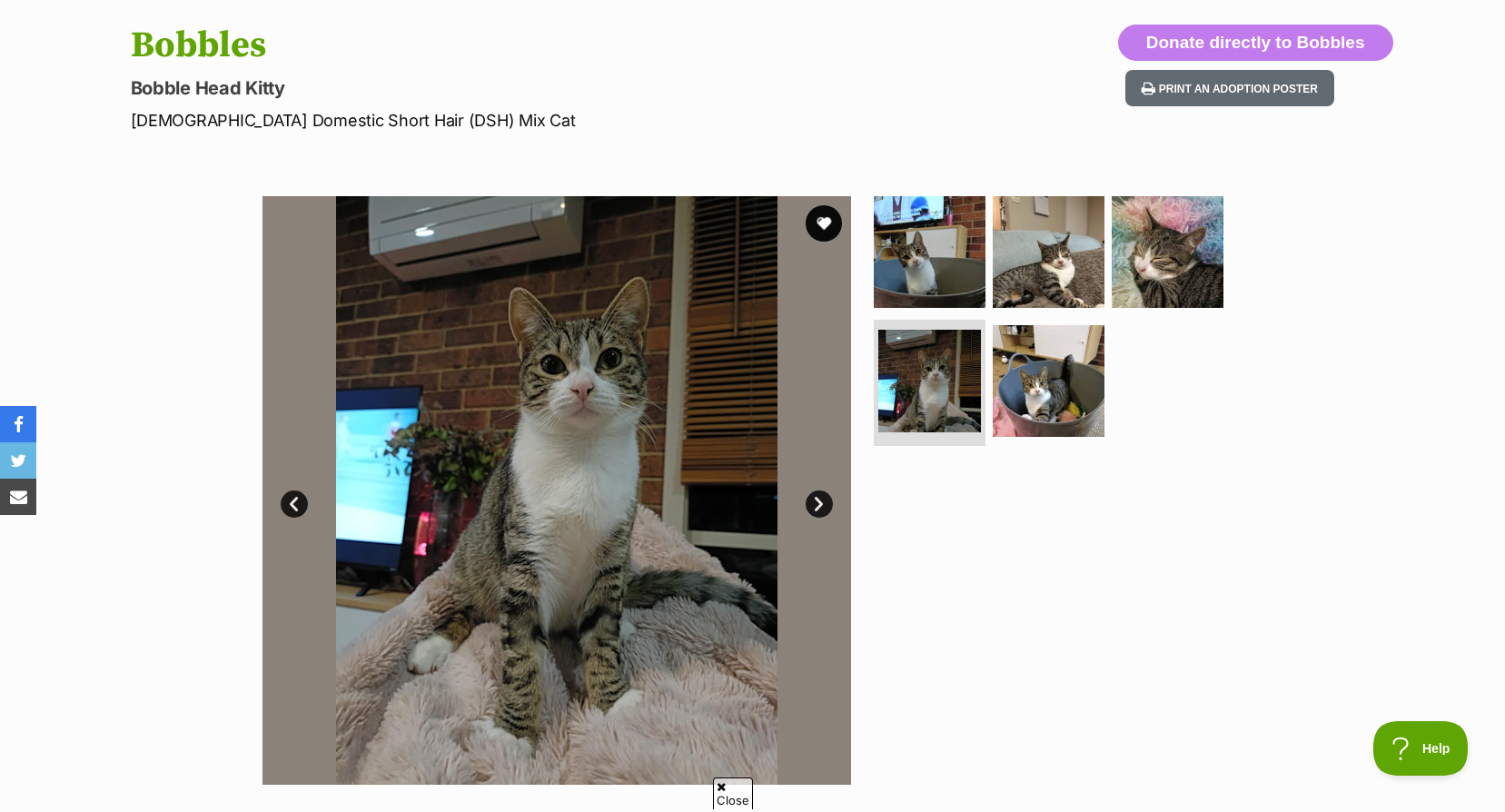
scroll to position [91, 0]
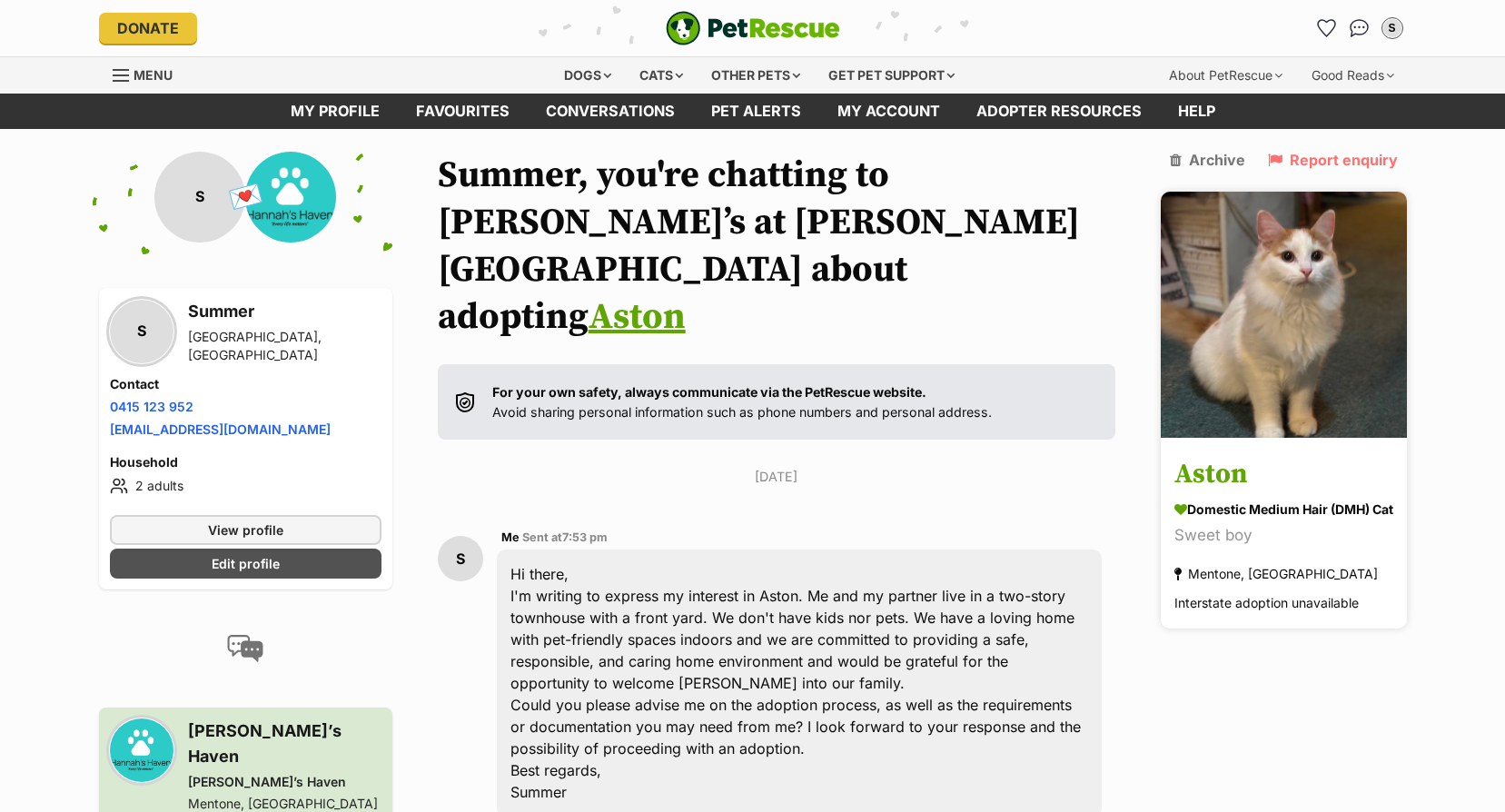
scroll to position [490, 0]
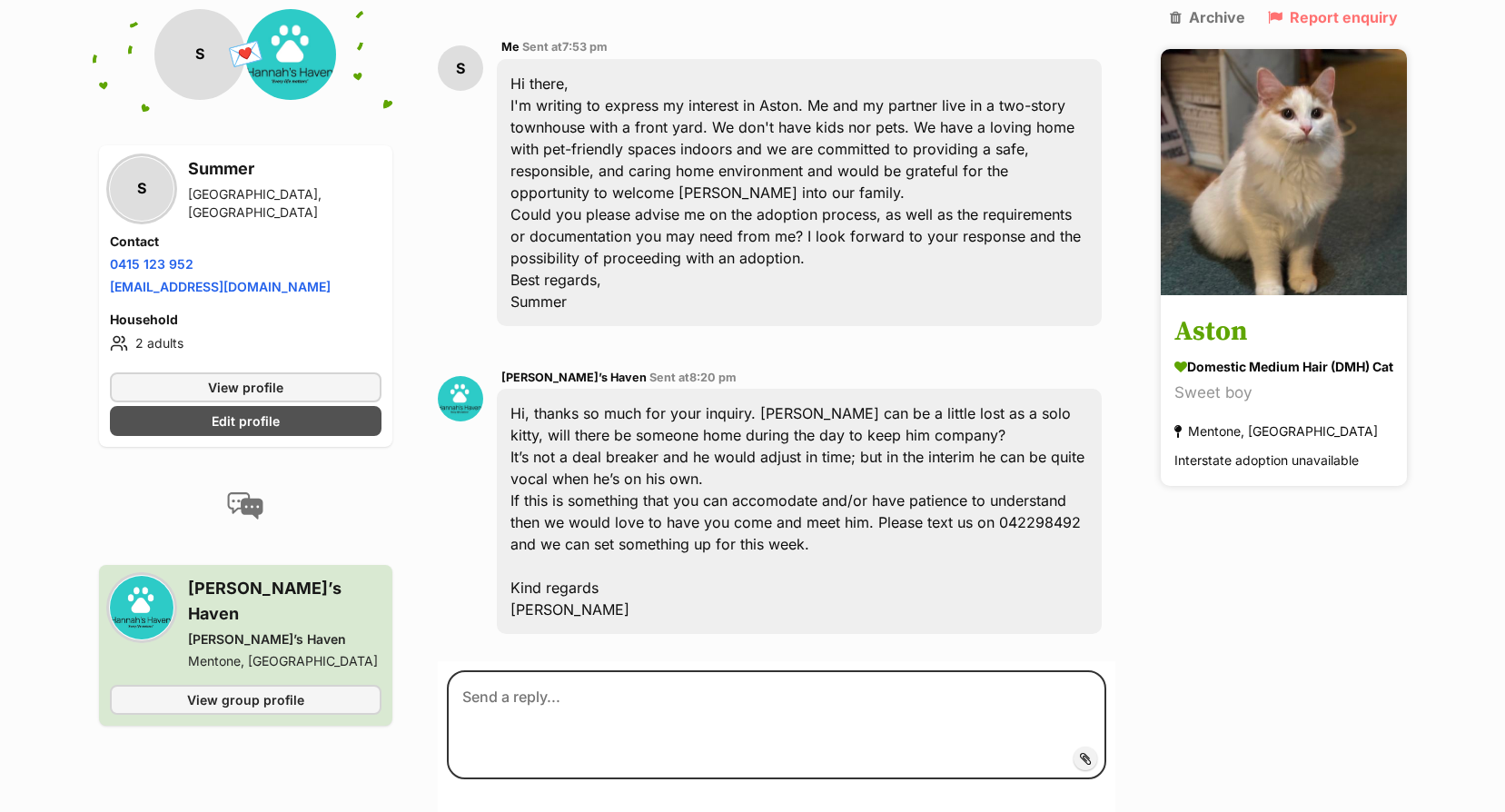
click at [1219, 338] on h3 "Aston" at bounding box center [1284, 332] width 219 height 40
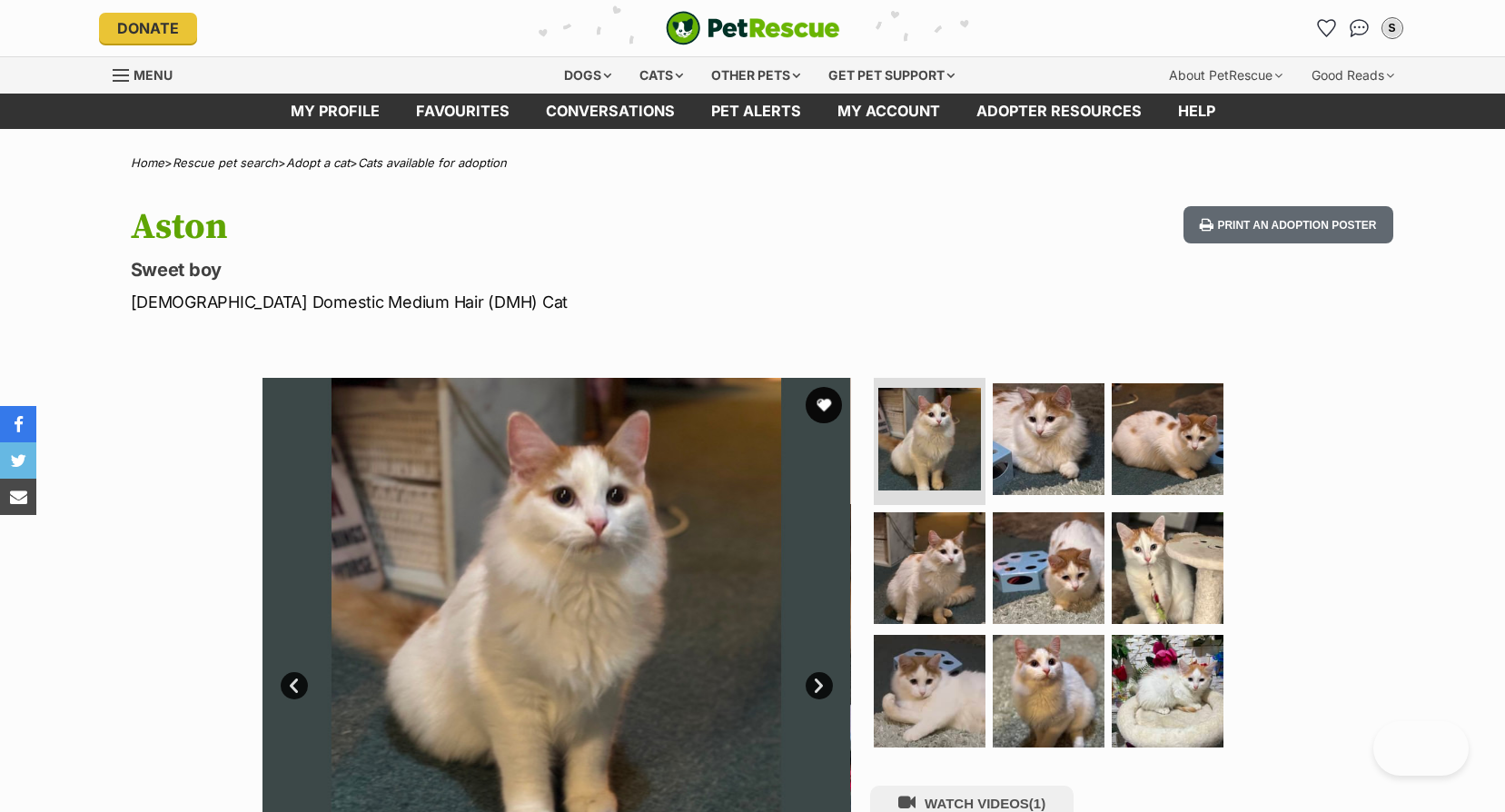
click at [821, 683] on link "Next" at bounding box center [819, 686] width 28 height 28
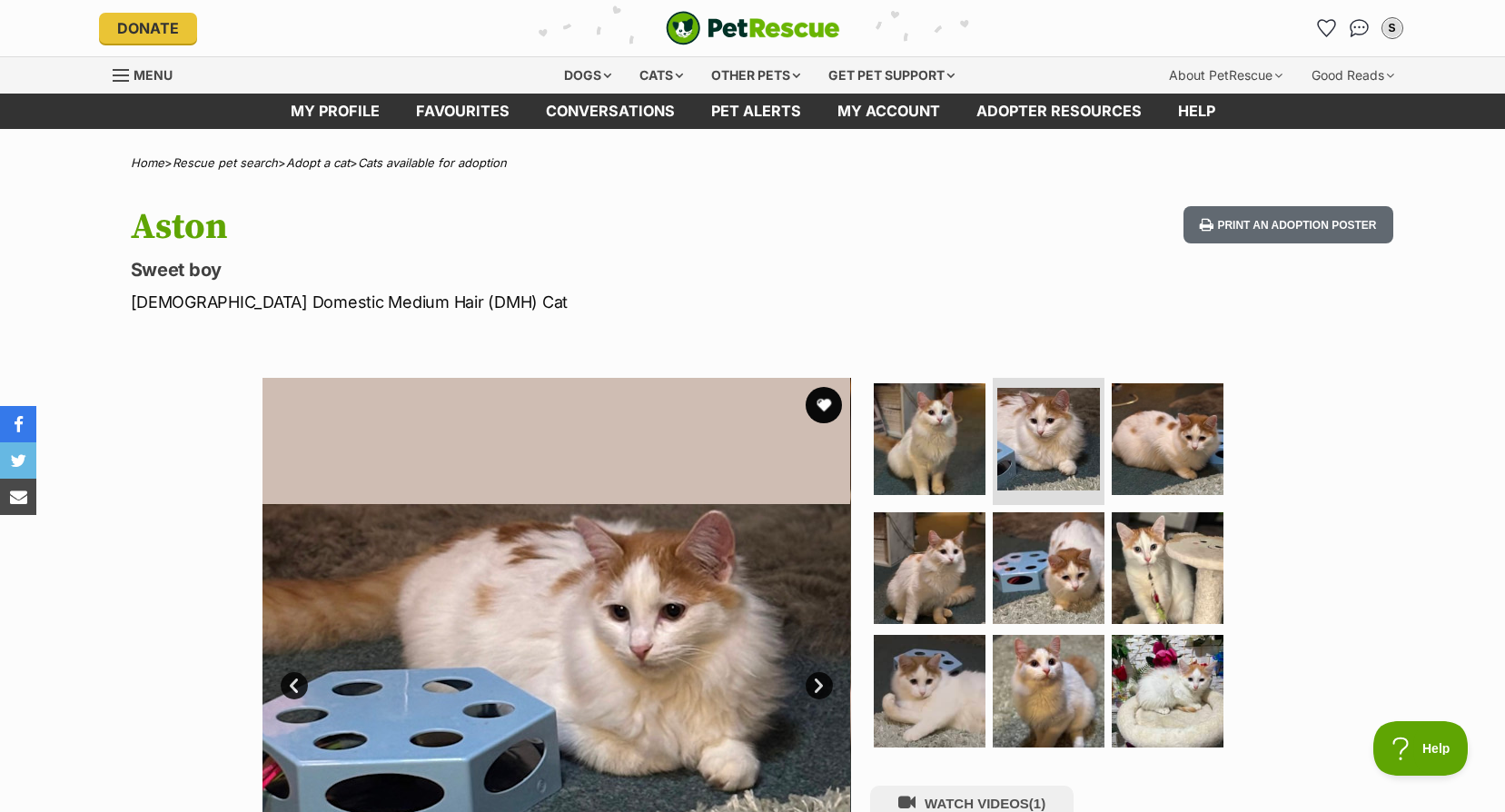
click at [821, 683] on link "Next" at bounding box center [819, 686] width 28 height 28
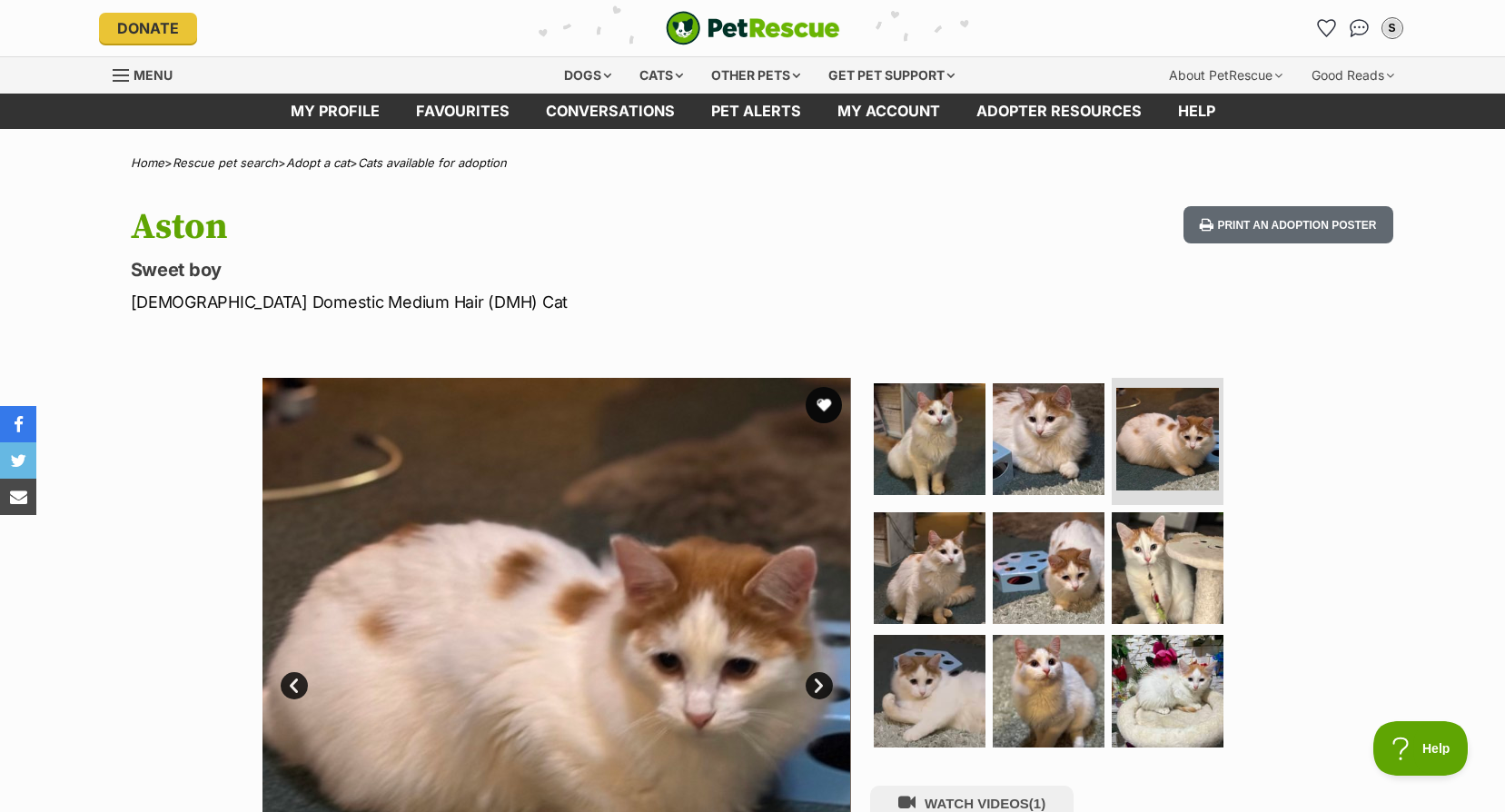
click at [821, 683] on link "Next" at bounding box center [819, 686] width 28 height 28
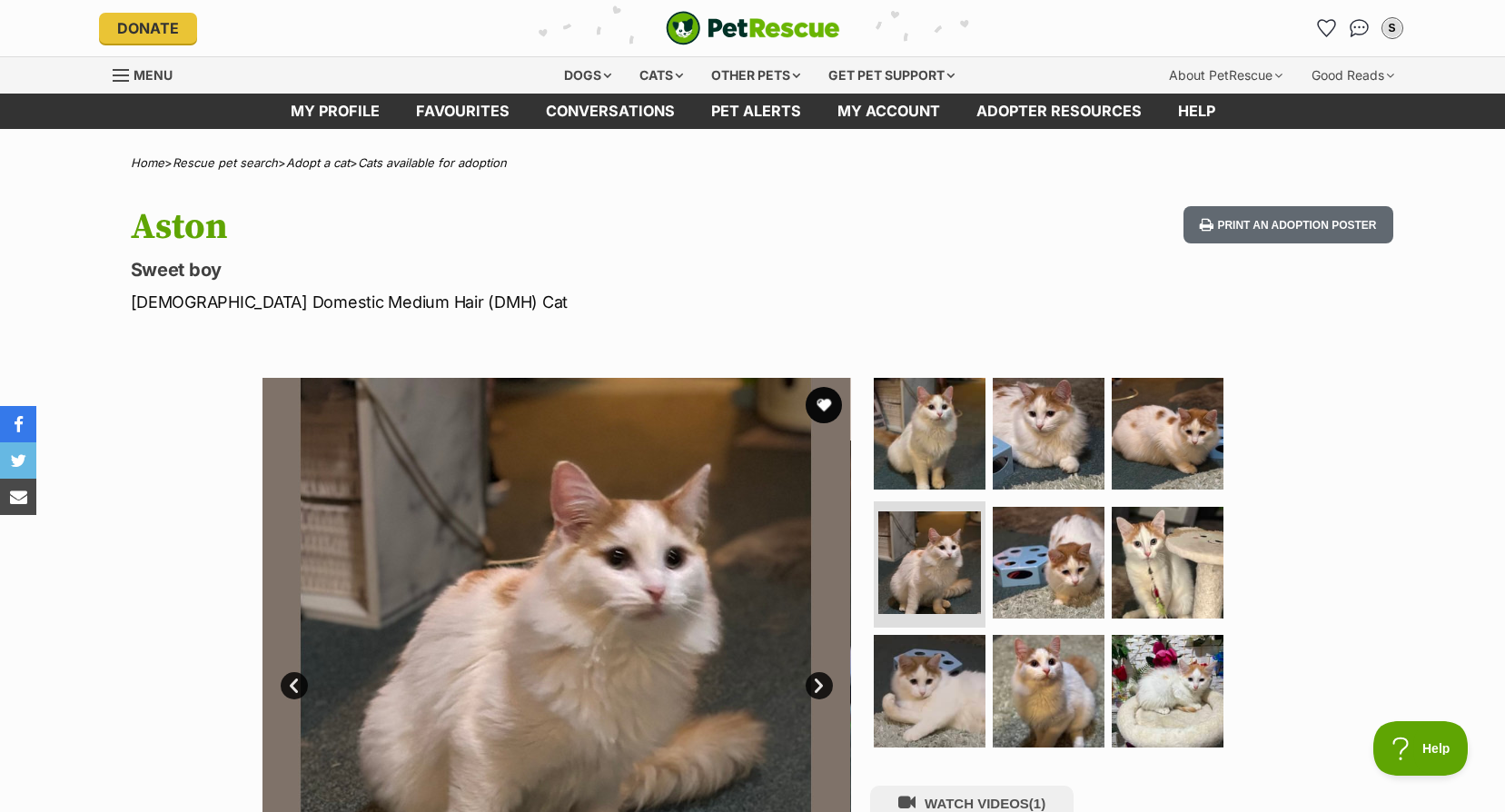
click at [821, 683] on link "Next" at bounding box center [819, 686] width 28 height 28
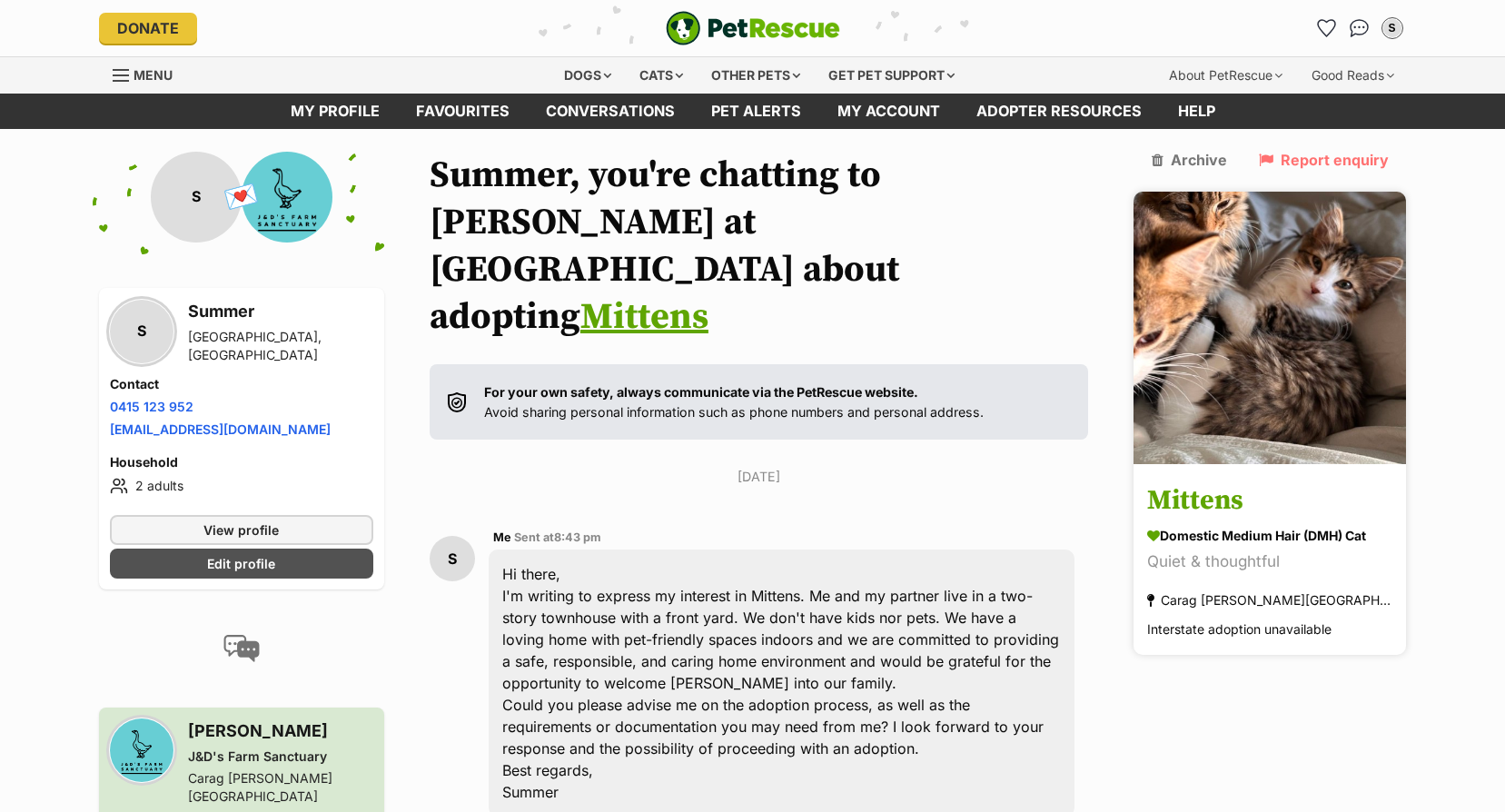
scroll to position [219, 0]
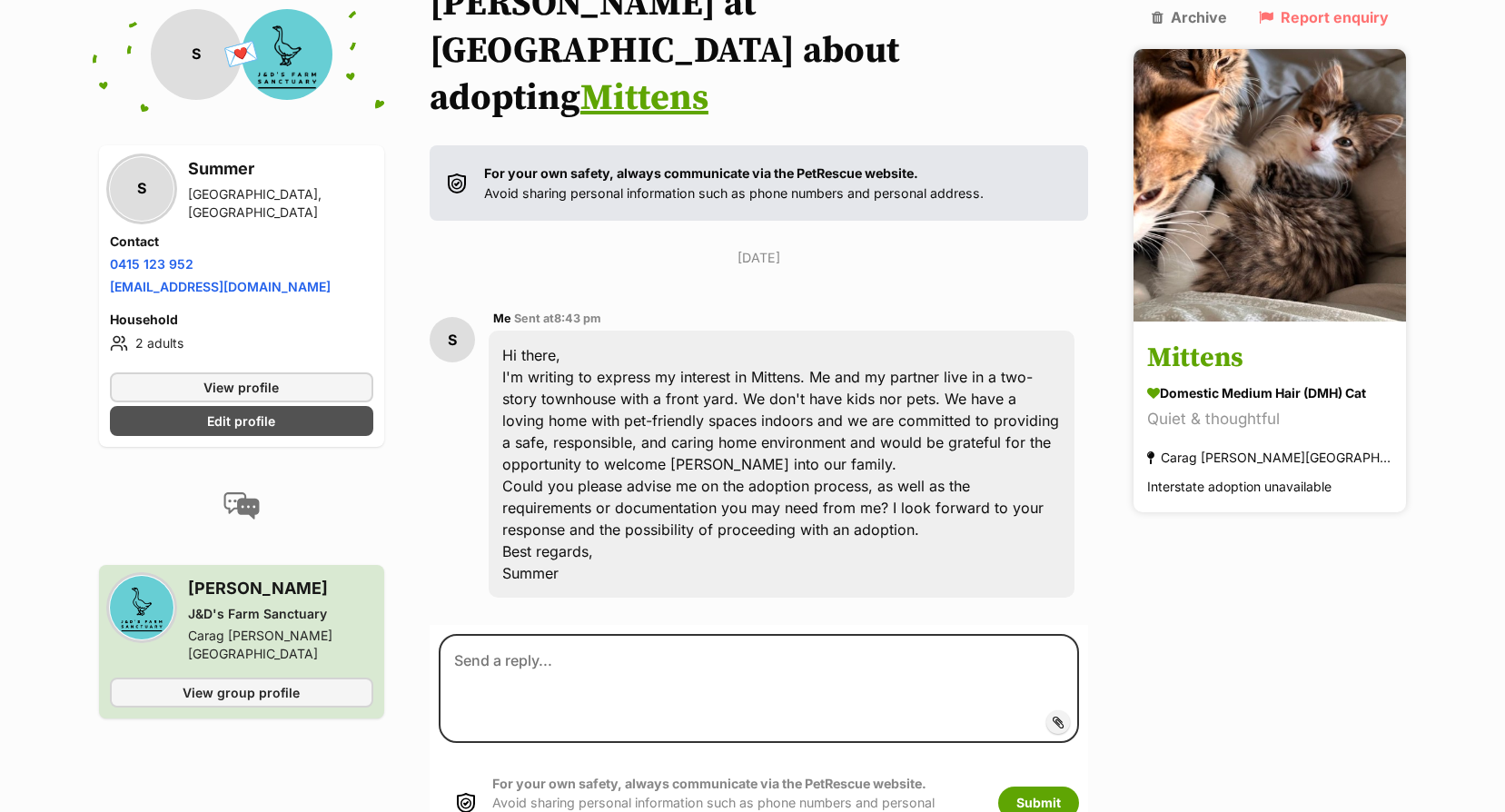
click at [1227, 338] on h3 "Mittens" at bounding box center [1269, 358] width 245 height 40
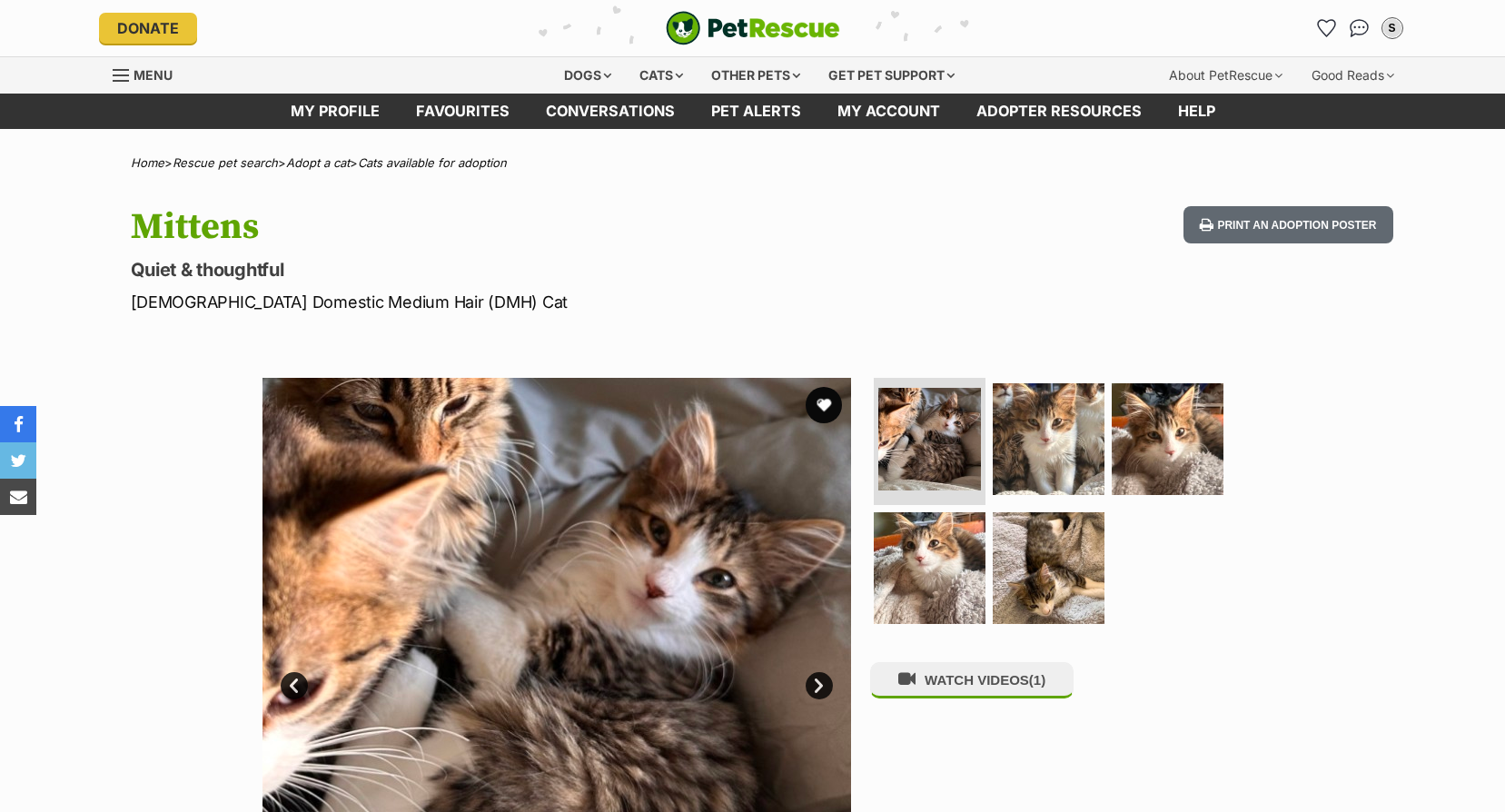
click at [812, 689] on link "Next" at bounding box center [819, 686] width 28 height 28
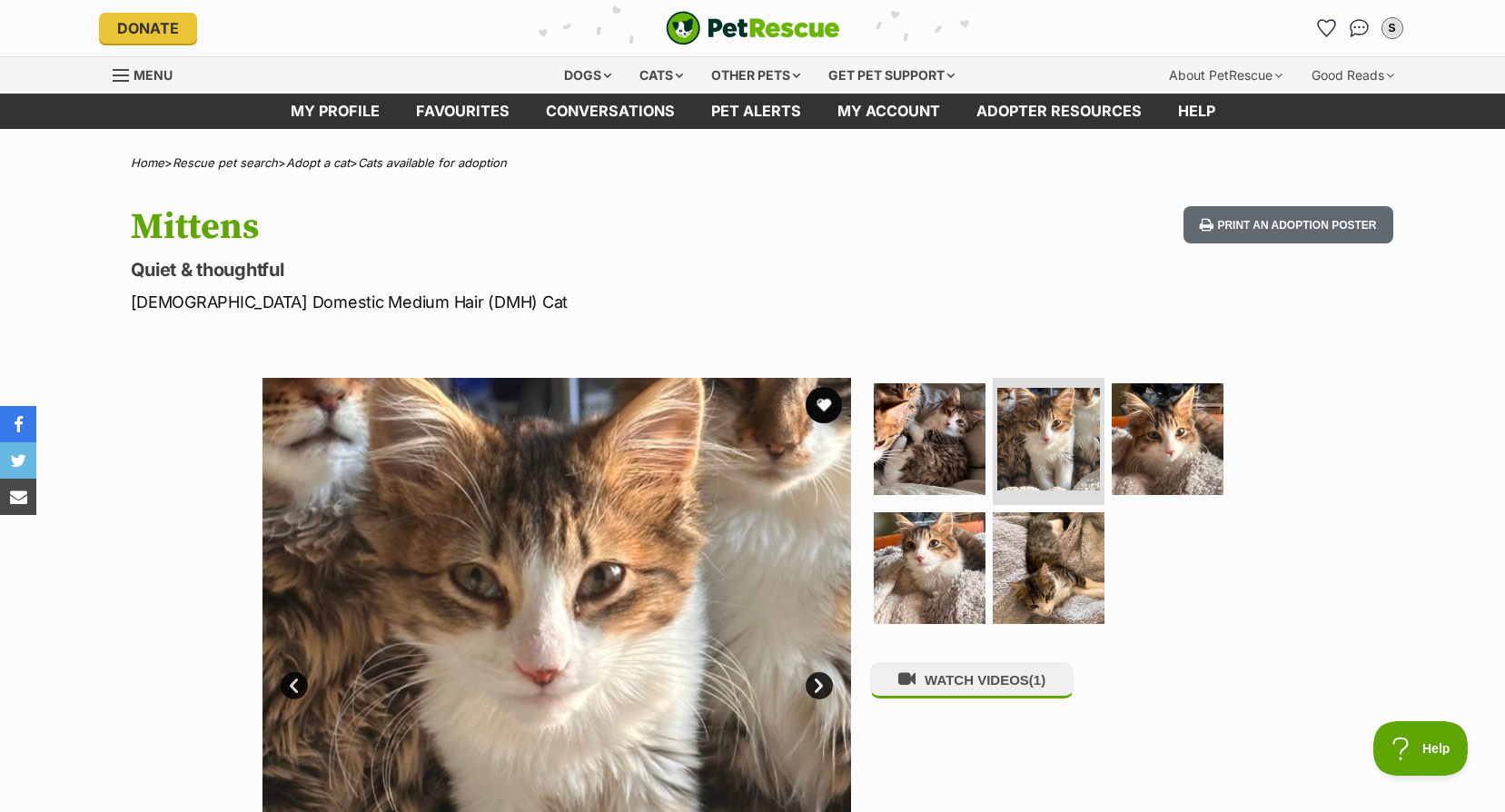
click at [812, 689] on link "Next" at bounding box center [819, 686] width 28 height 28
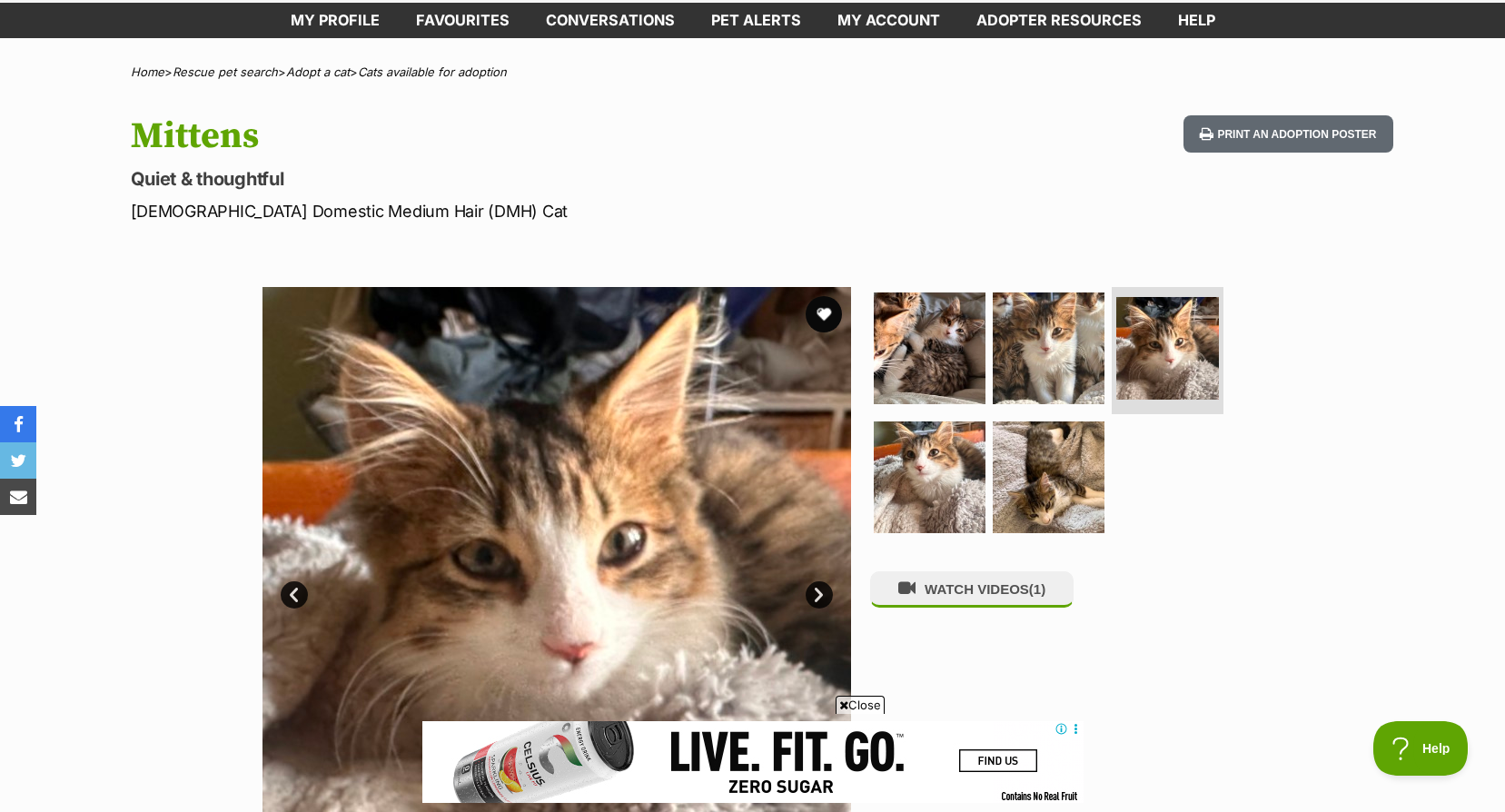
click at [832, 604] on img at bounding box center [557, 581] width 588 height 588
click at [821, 593] on link "Next" at bounding box center [819, 595] width 28 height 28
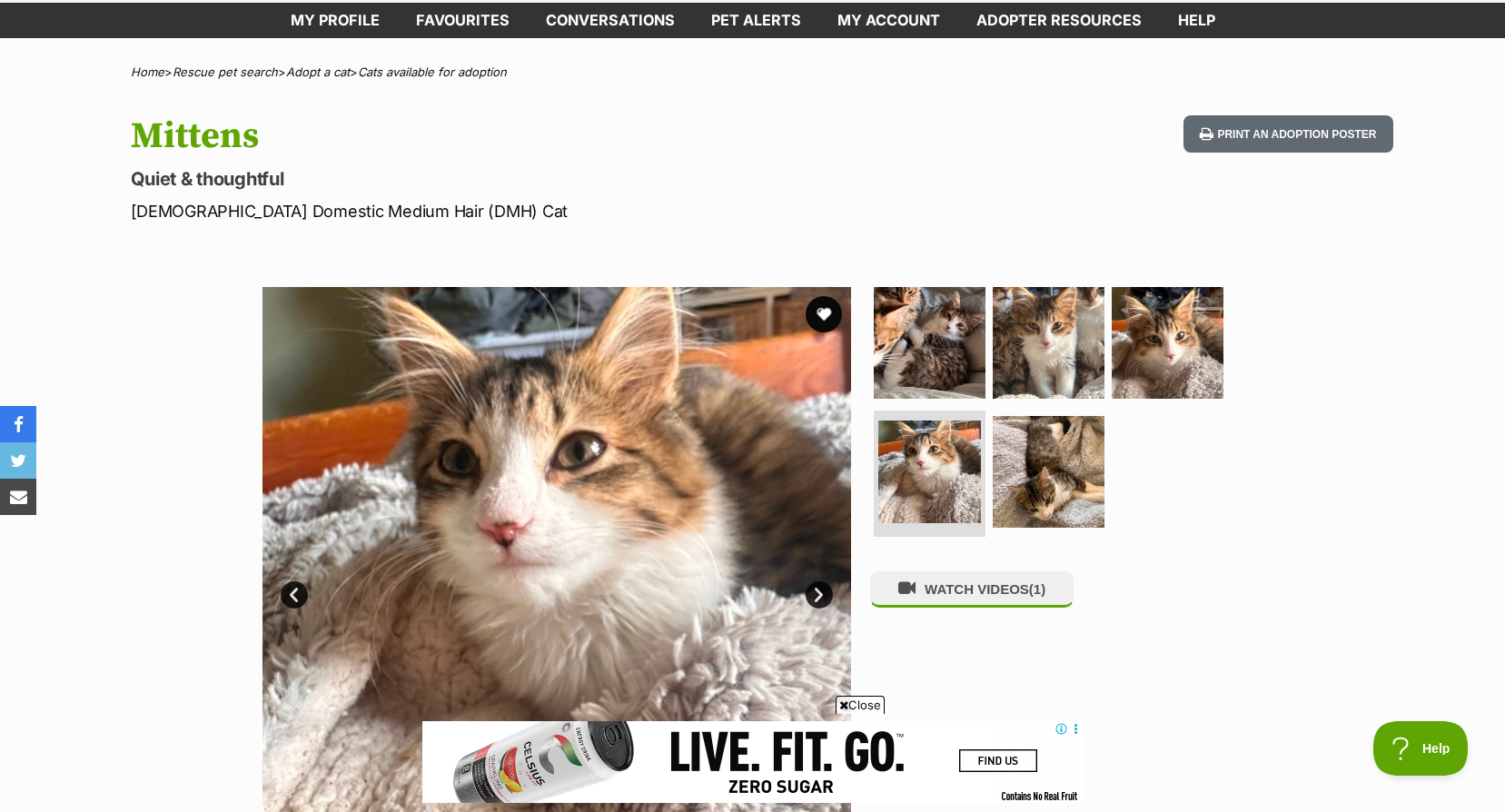
click at [821, 593] on link "Next" at bounding box center [819, 595] width 28 height 28
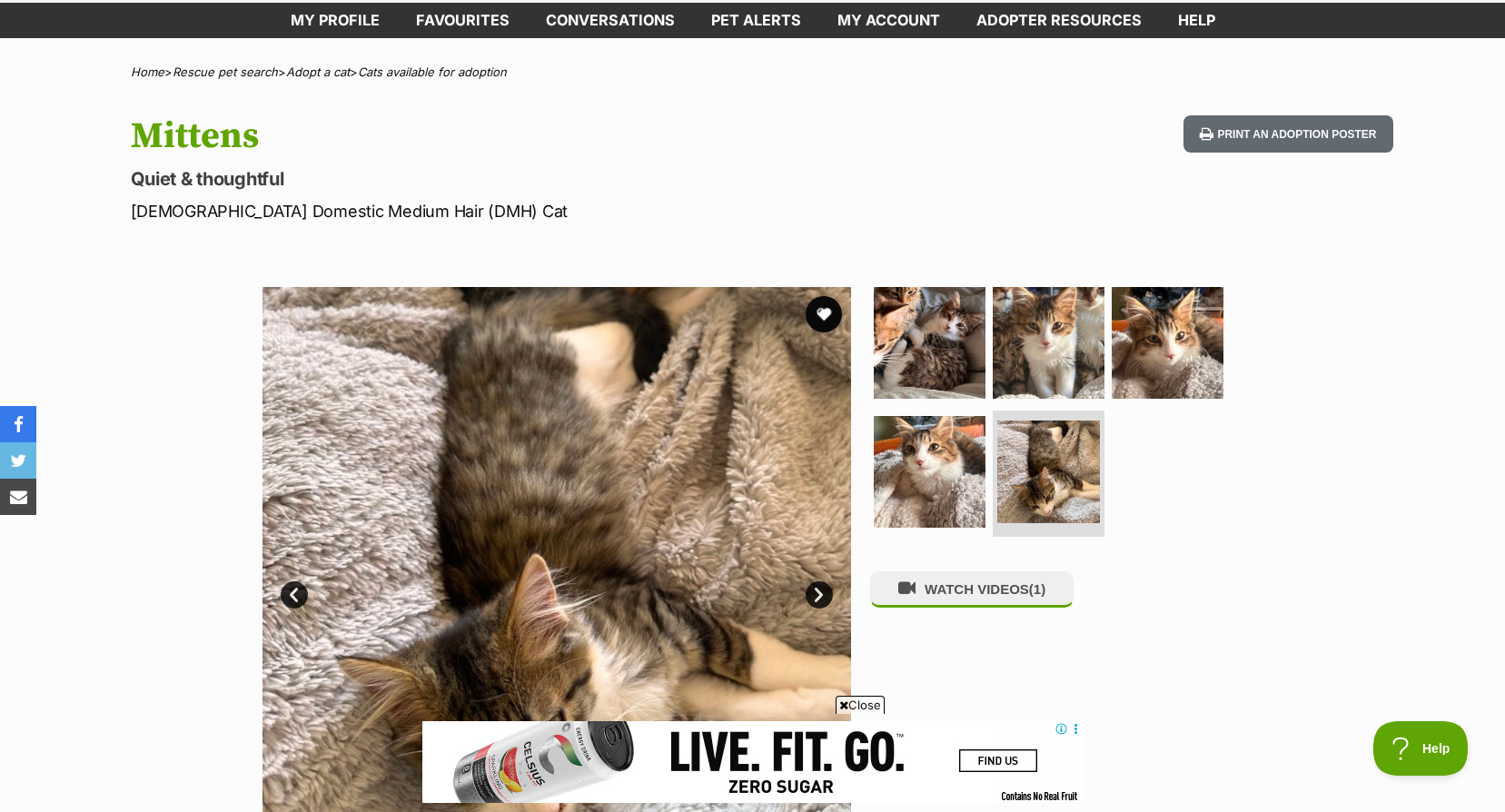
scroll to position [272, 0]
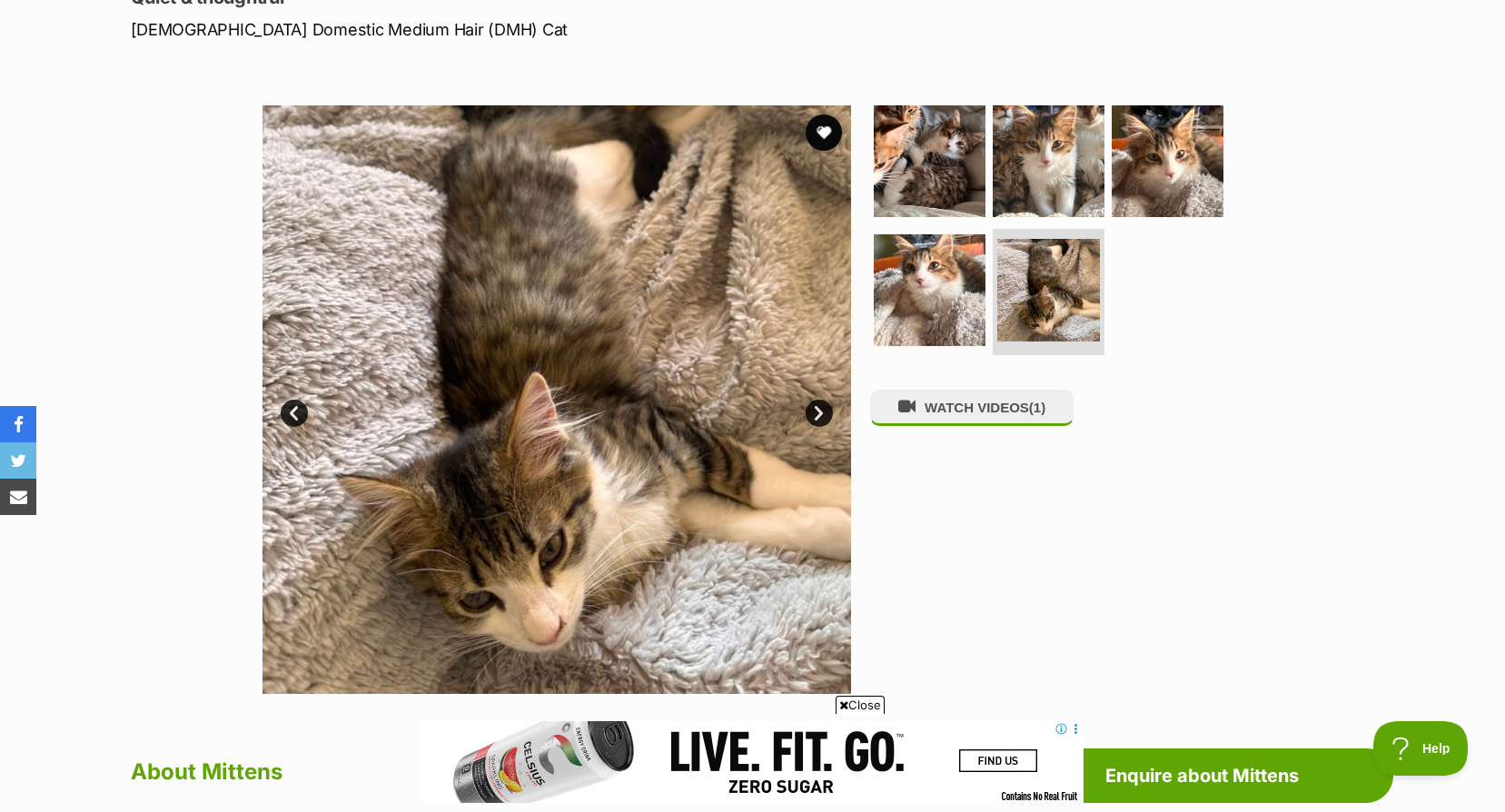
click at [815, 406] on link "Next" at bounding box center [819, 413] width 28 height 28
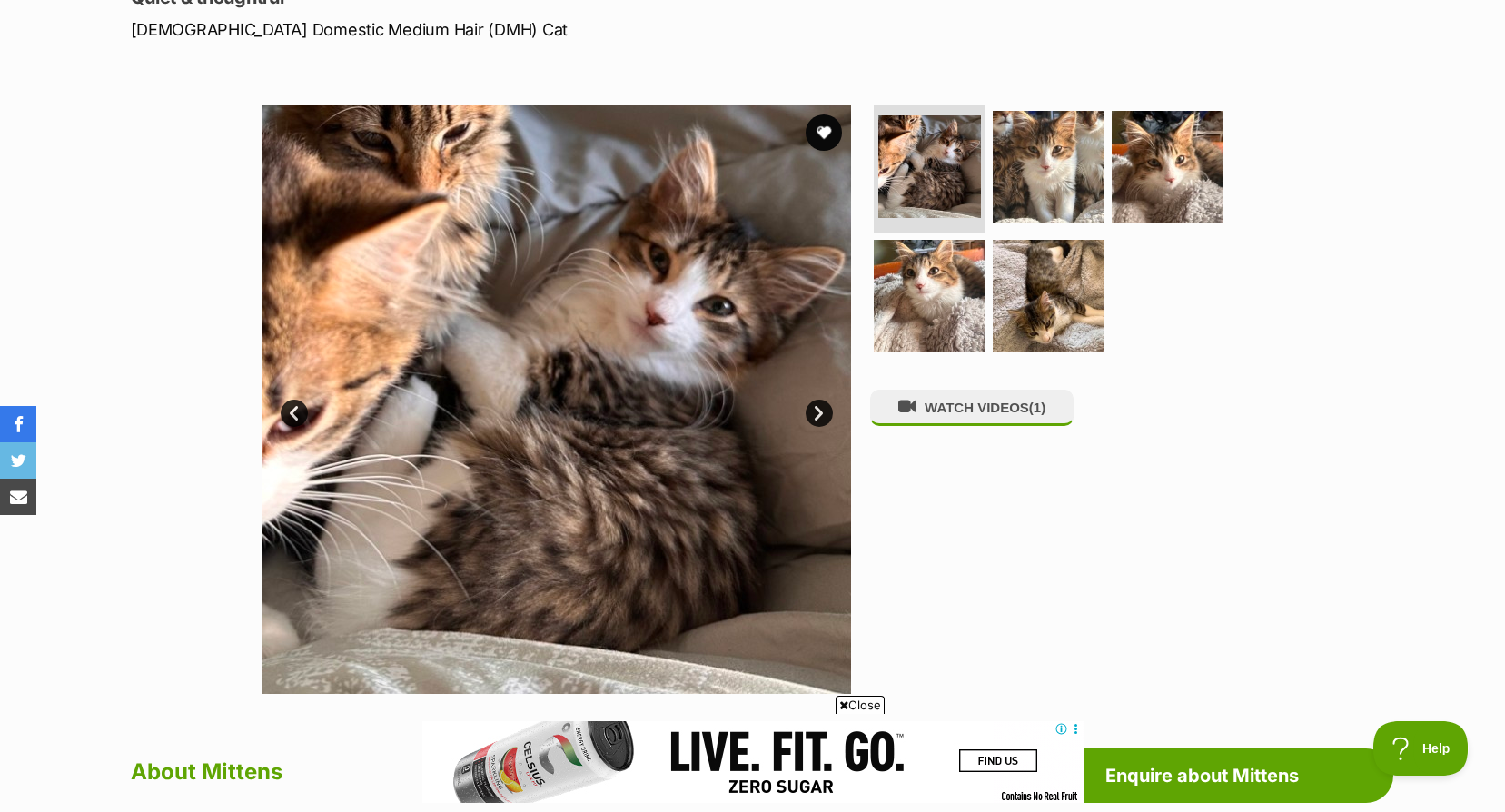
click at [815, 406] on link "Next" at bounding box center [819, 413] width 28 height 28
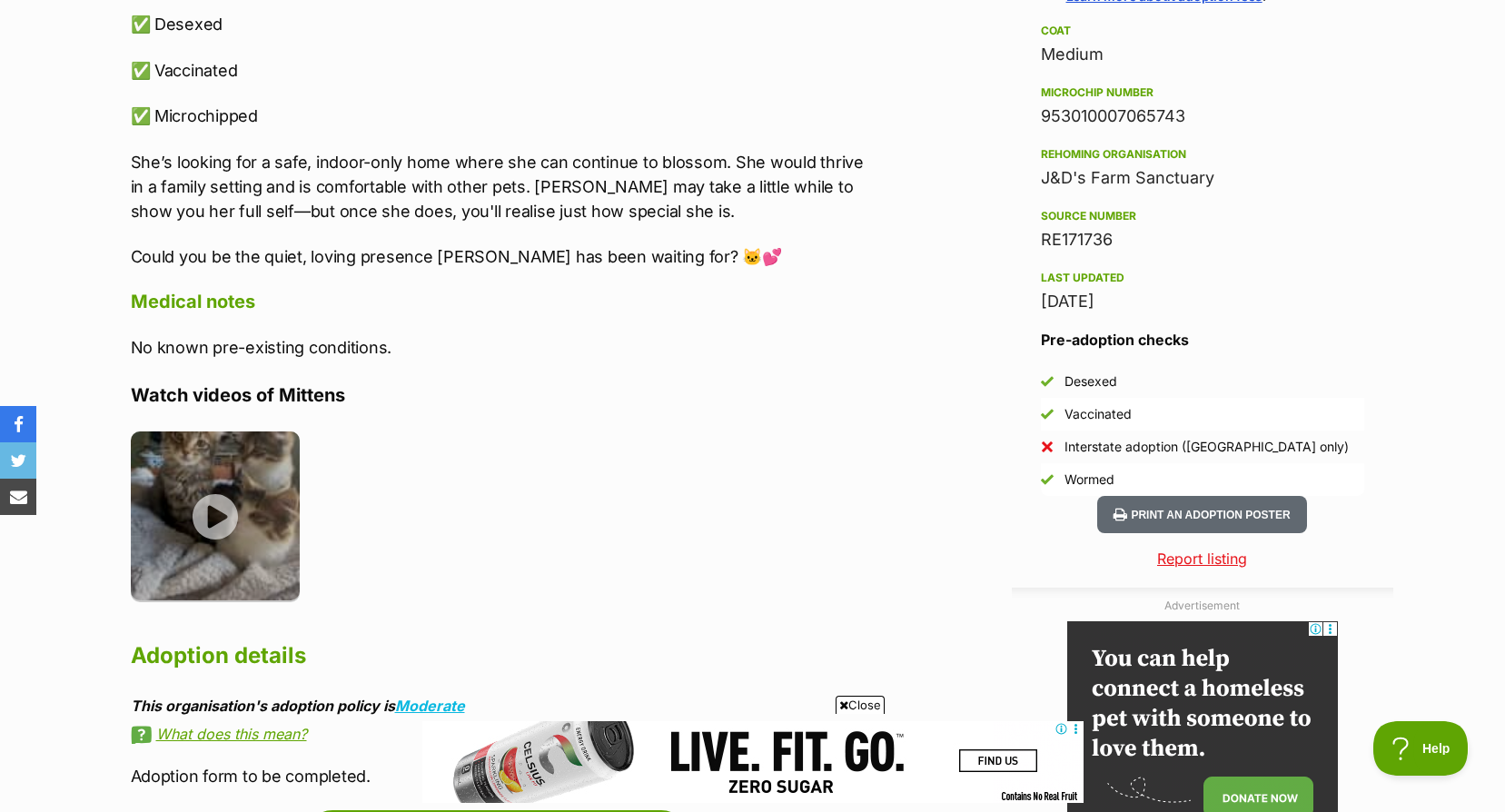
scroll to position [1543, 0]
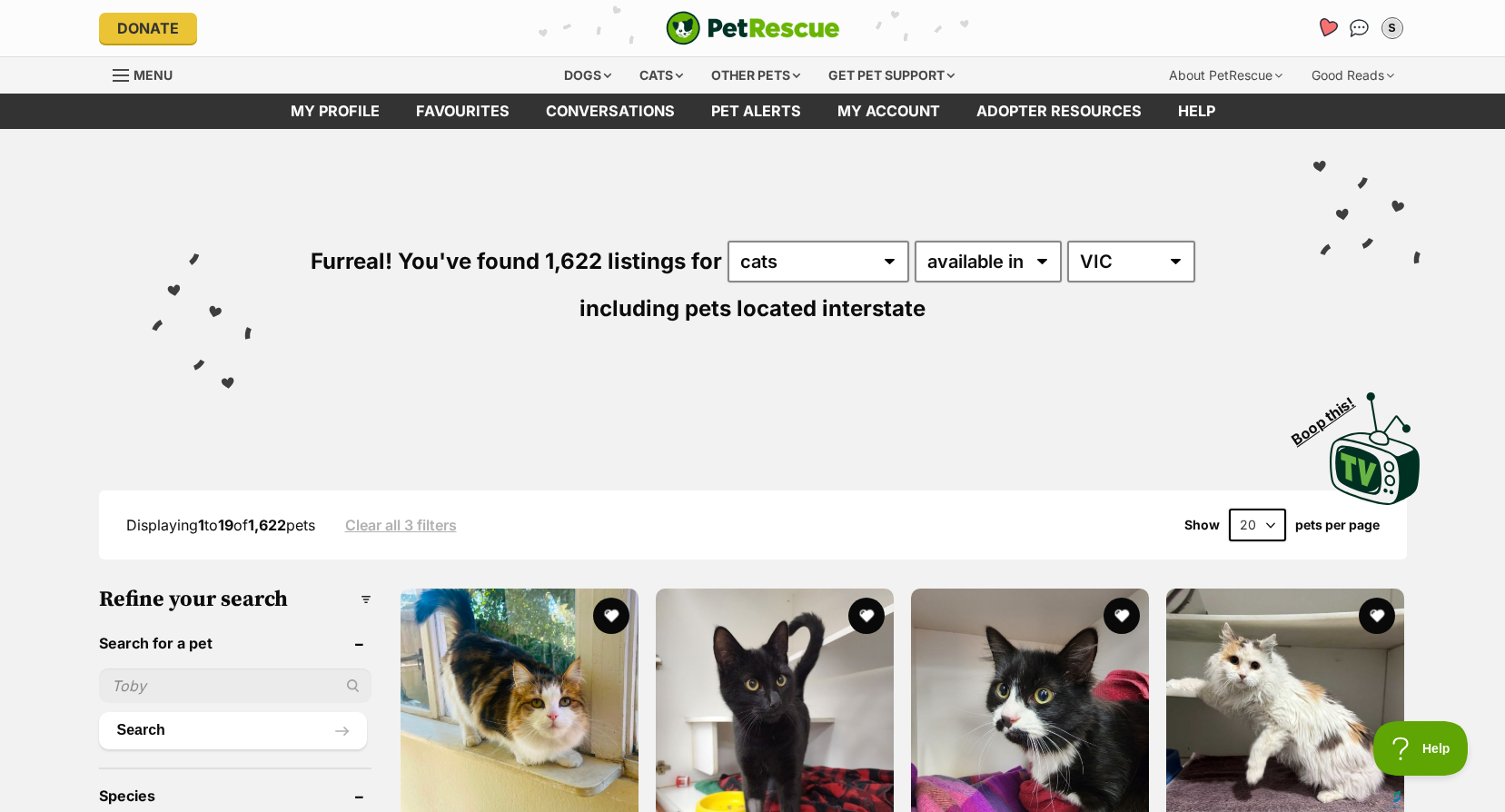
click at [1334, 19] on link "Favourites" at bounding box center [1326, 29] width 38 height 37
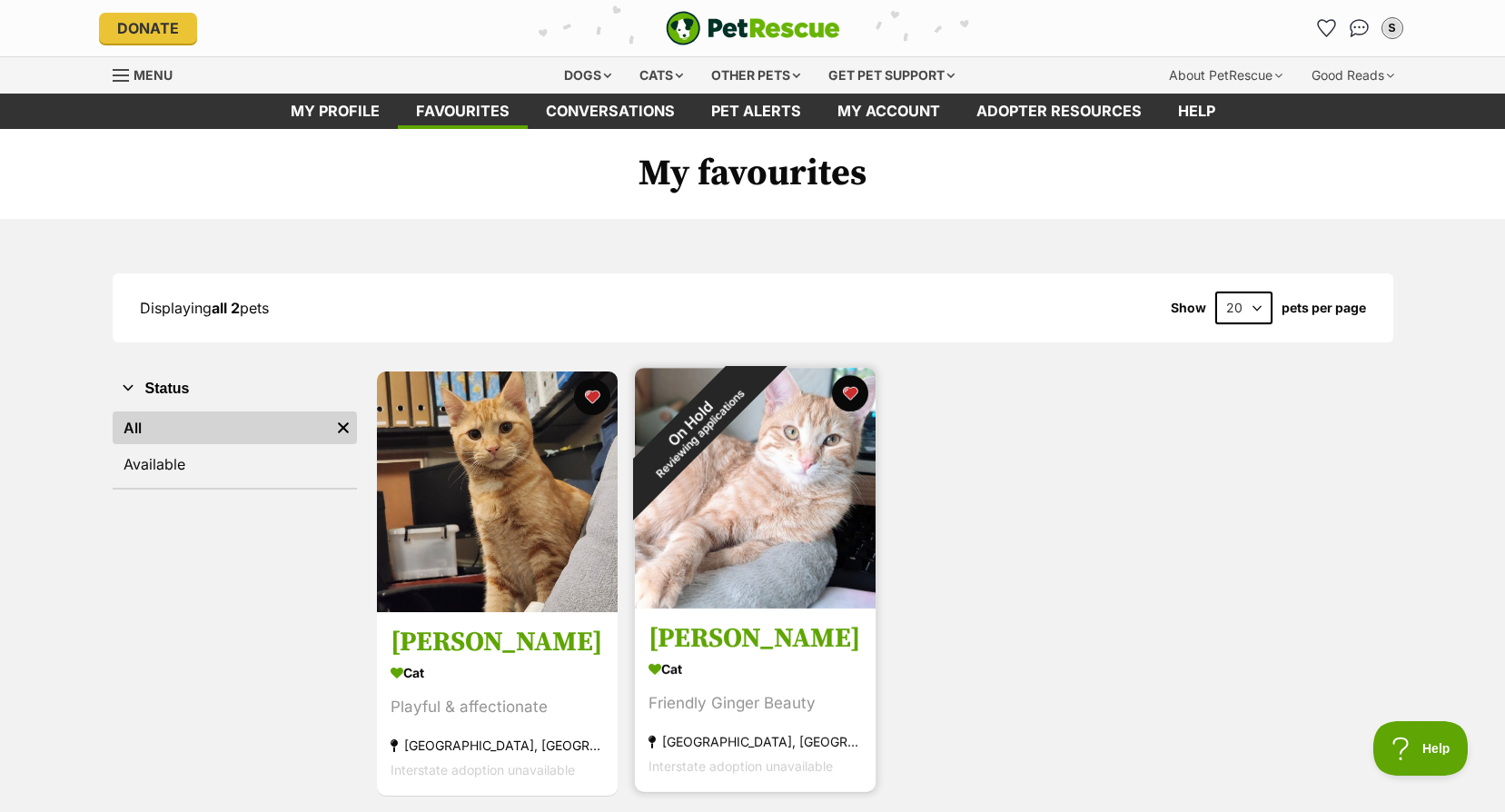
click at [722, 469] on div "On Hold Reviewing applications" at bounding box center [694, 427] width 119 height 119
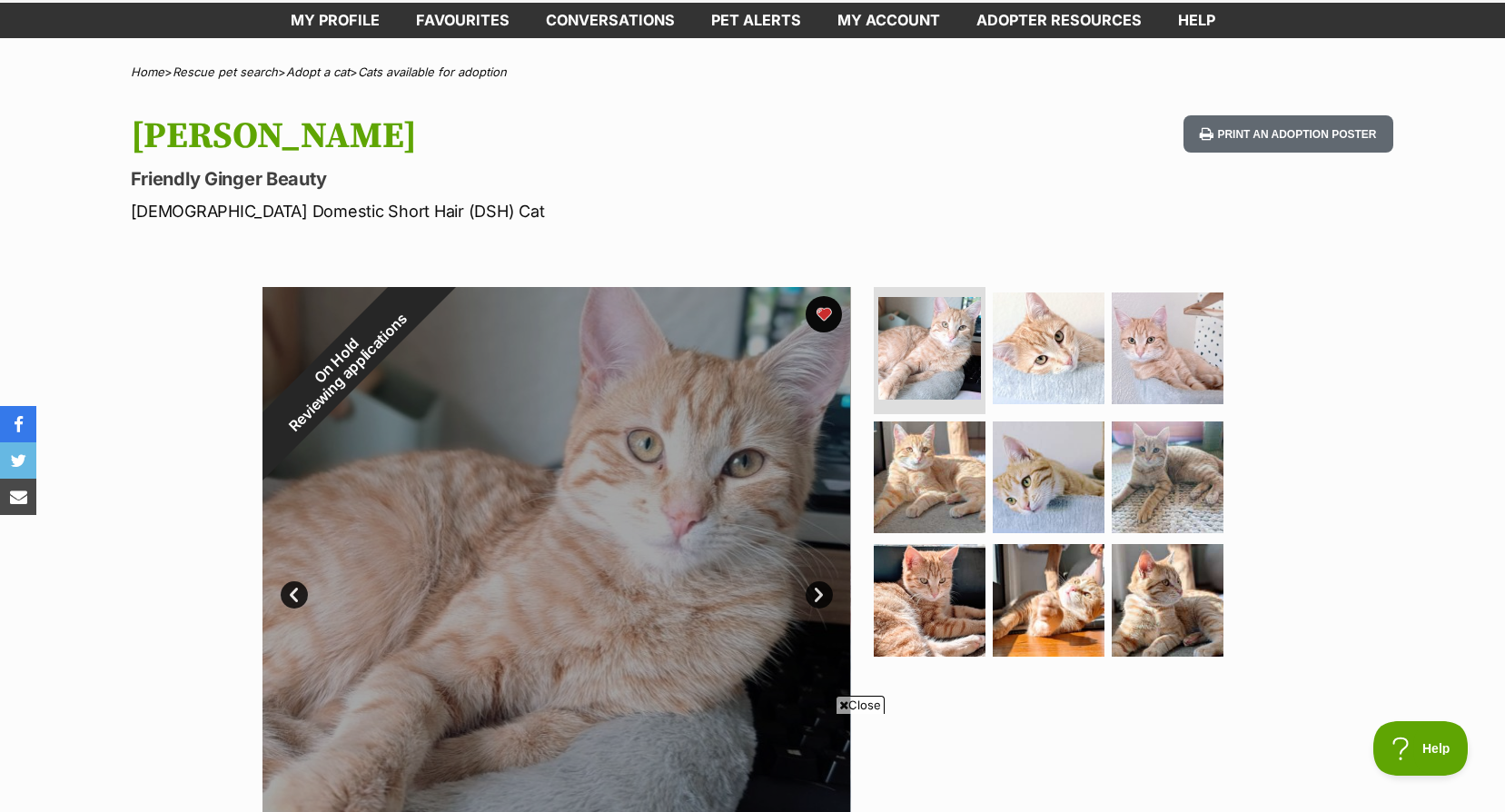
click at [810, 589] on link "Next" at bounding box center [819, 595] width 28 height 28
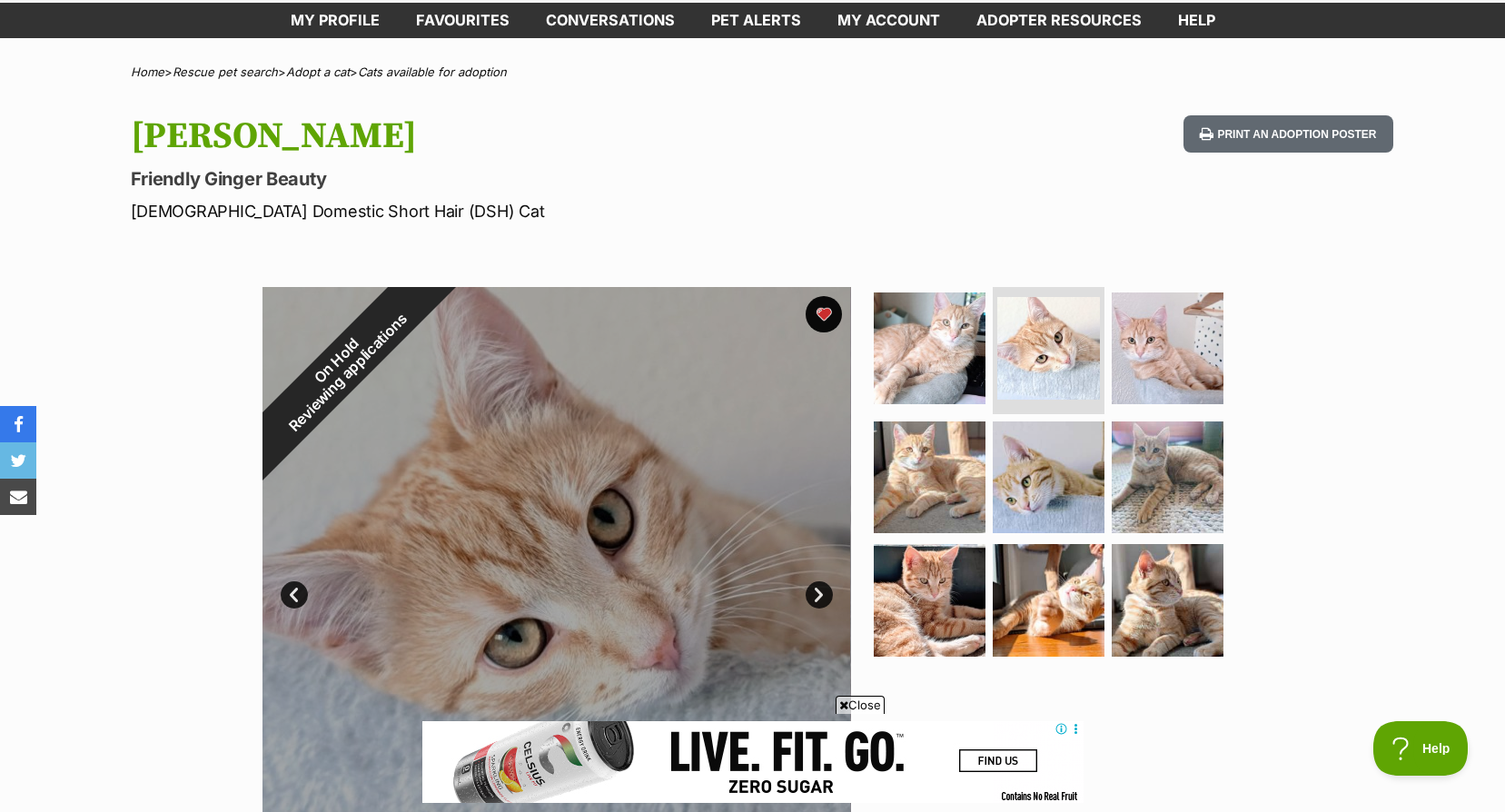
click at [810, 589] on link "Next" at bounding box center [819, 595] width 28 height 28
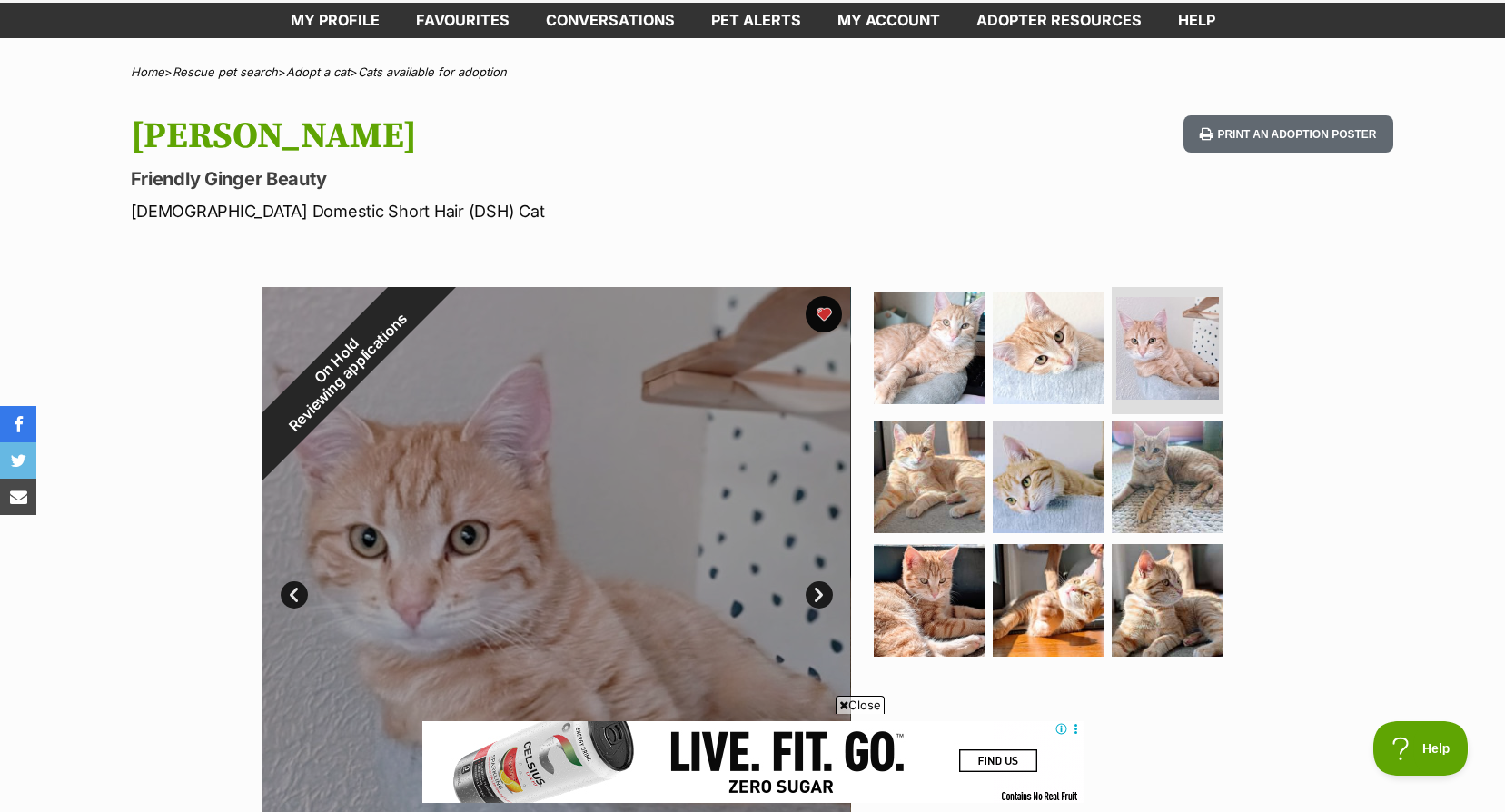
click at [810, 589] on link "Next" at bounding box center [819, 595] width 28 height 28
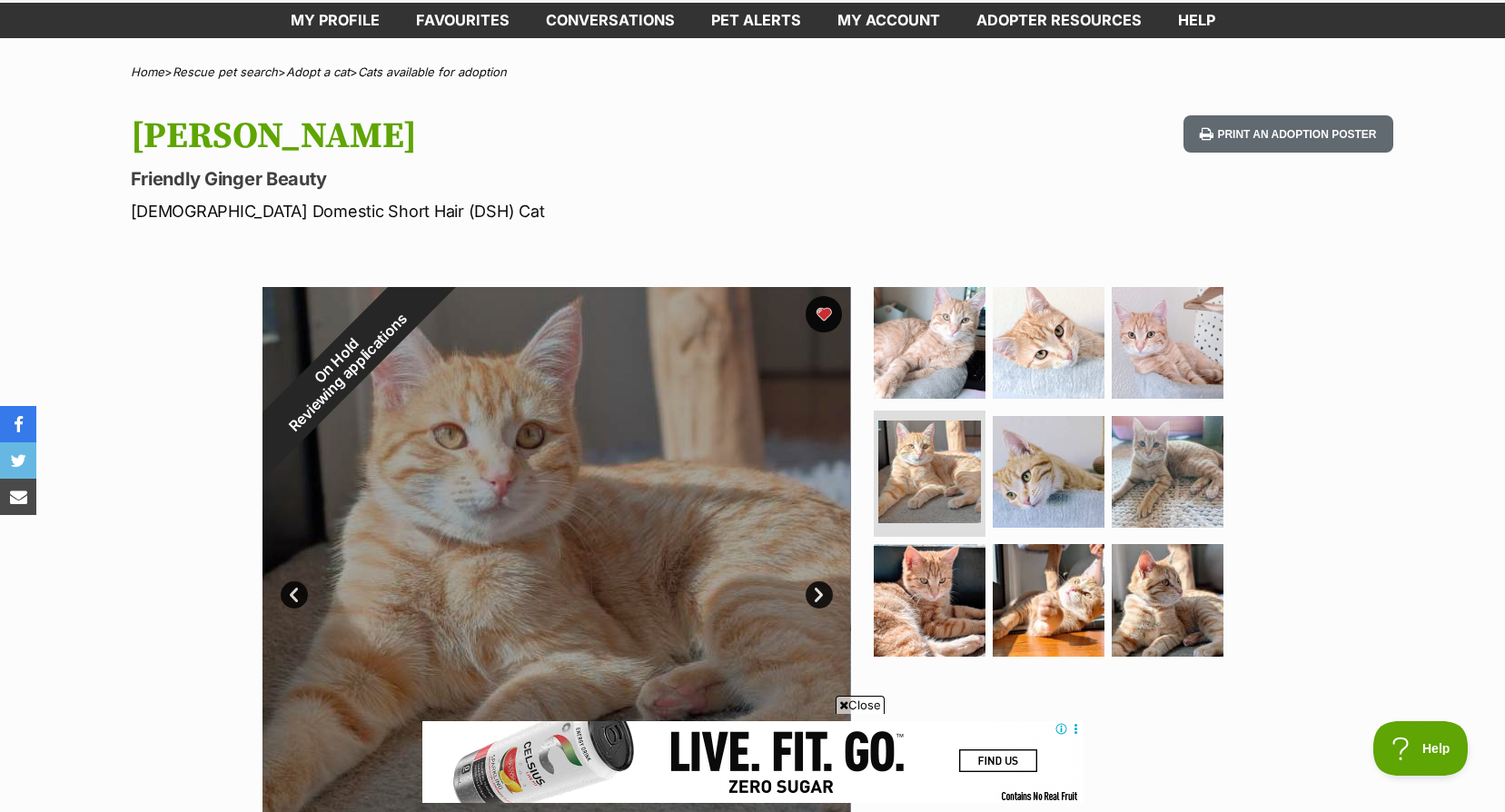
click at [811, 579] on div at bounding box center [557, 581] width 588 height 588
click at [814, 595] on link "Next" at bounding box center [819, 595] width 28 height 28
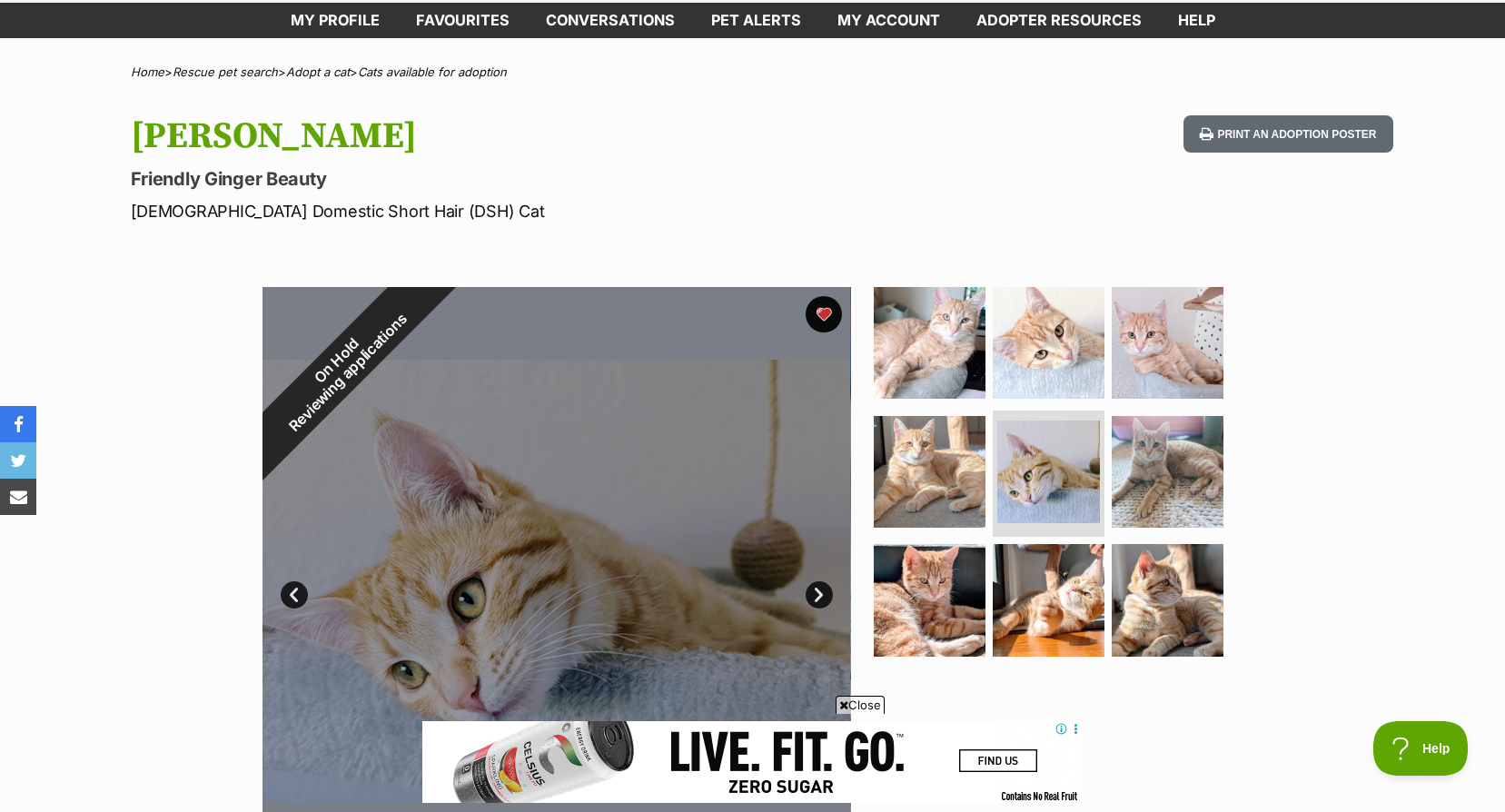
click at [814, 595] on link "Next" at bounding box center [819, 595] width 28 height 28
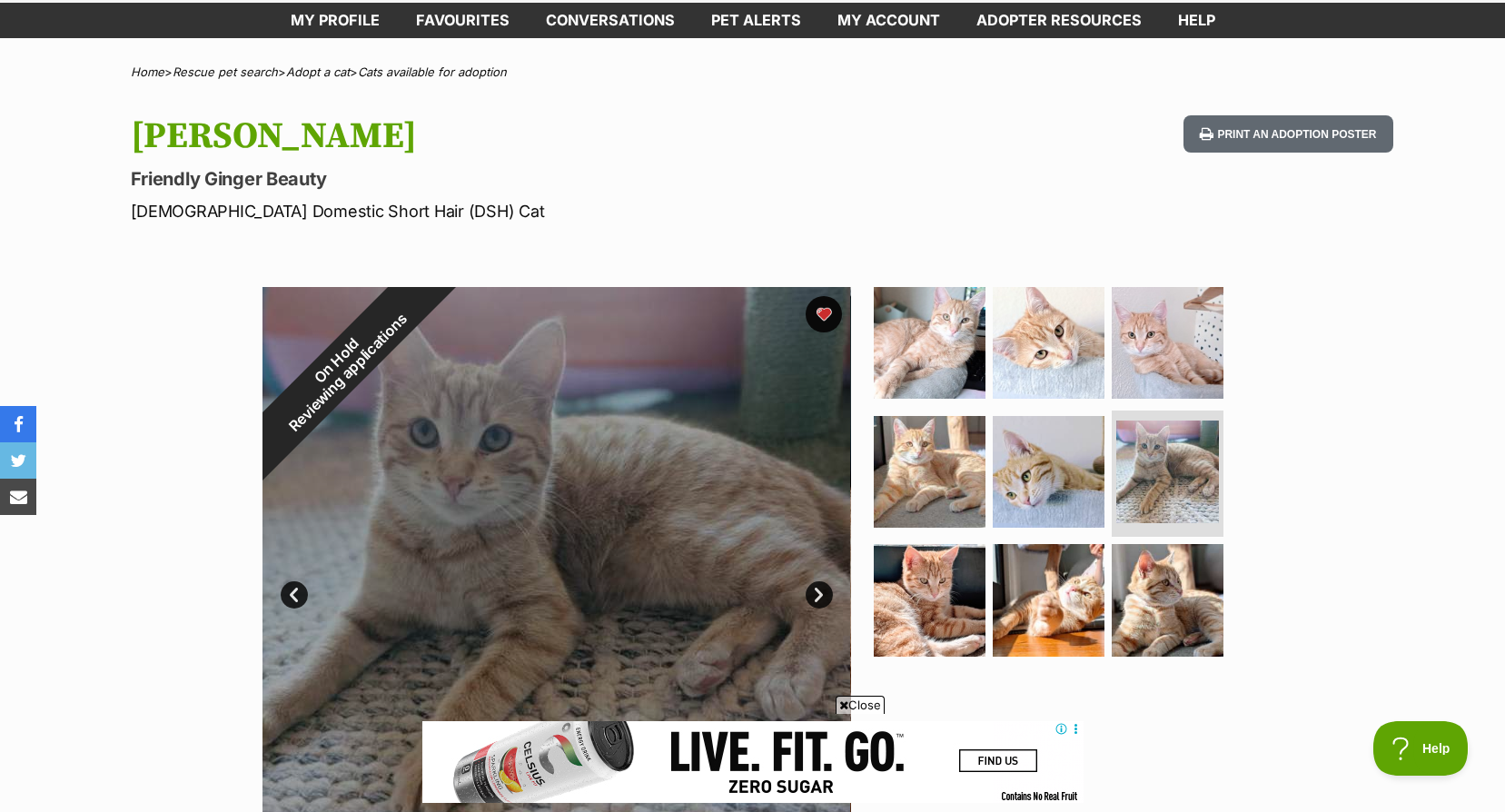
click at [814, 595] on link "Next" at bounding box center [819, 595] width 28 height 28
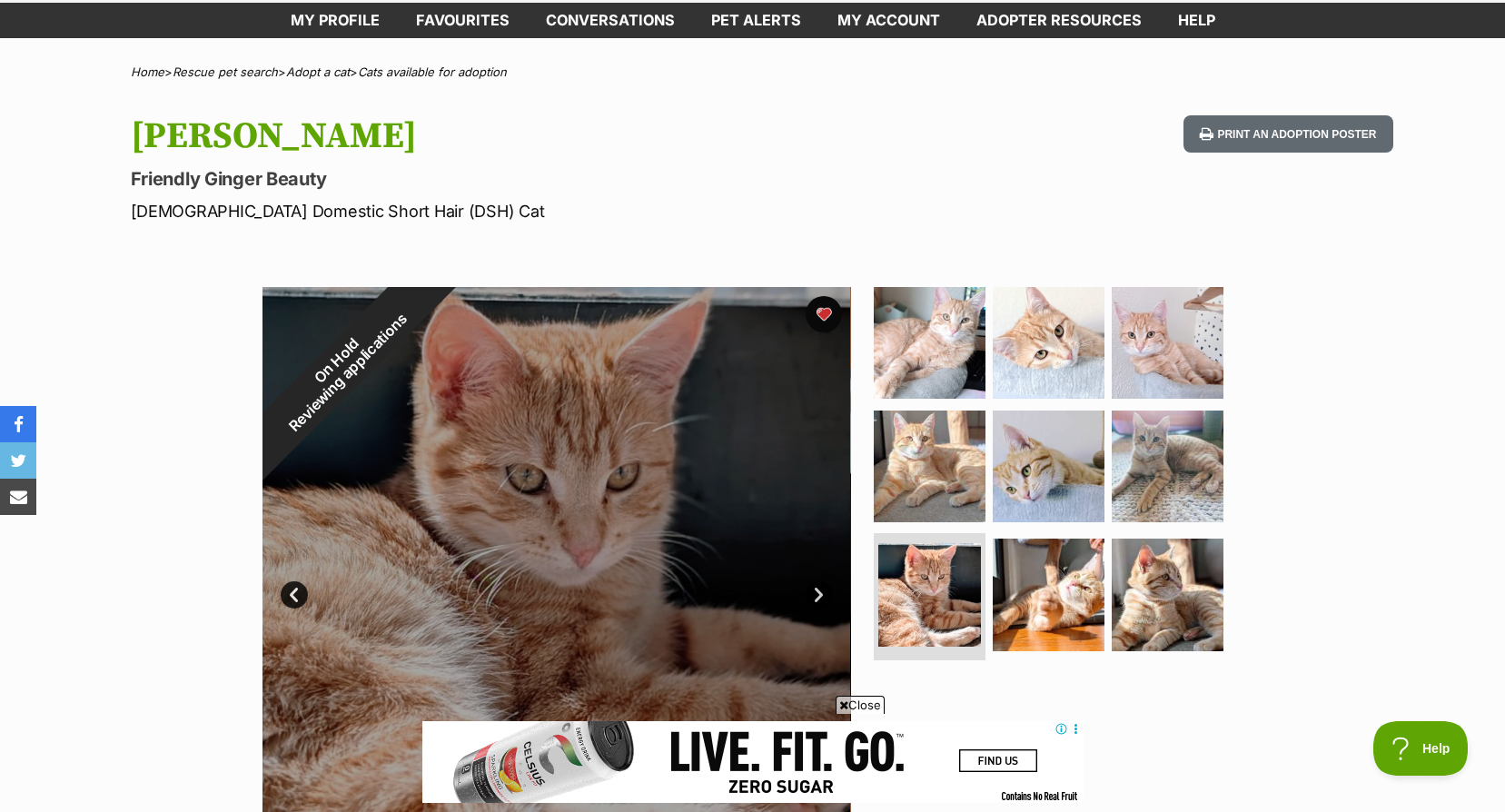
click at [814, 588] on link "Next" at bounding box center [819, 595] width 28 height 28
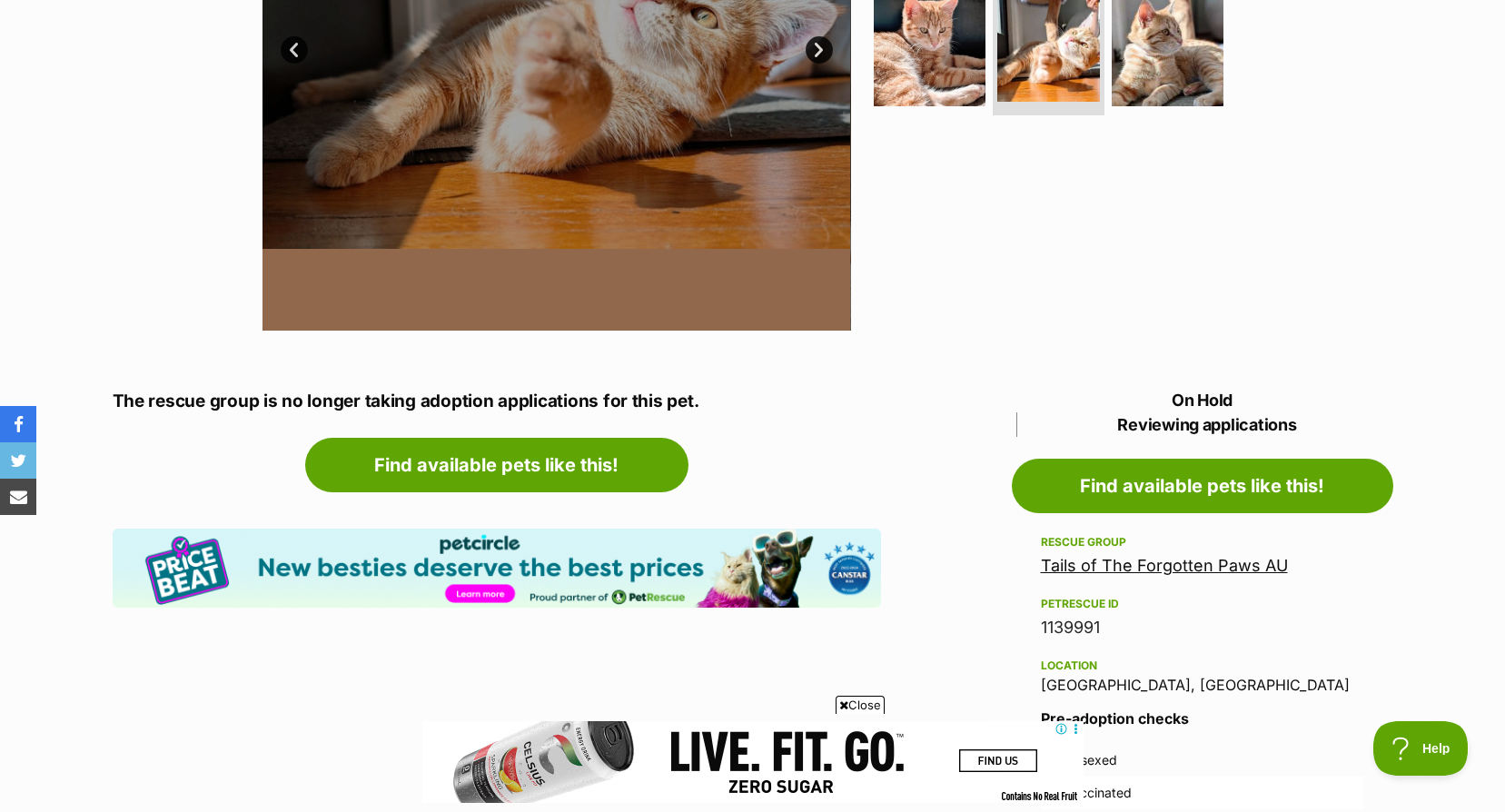
scroll to position [272, 0]
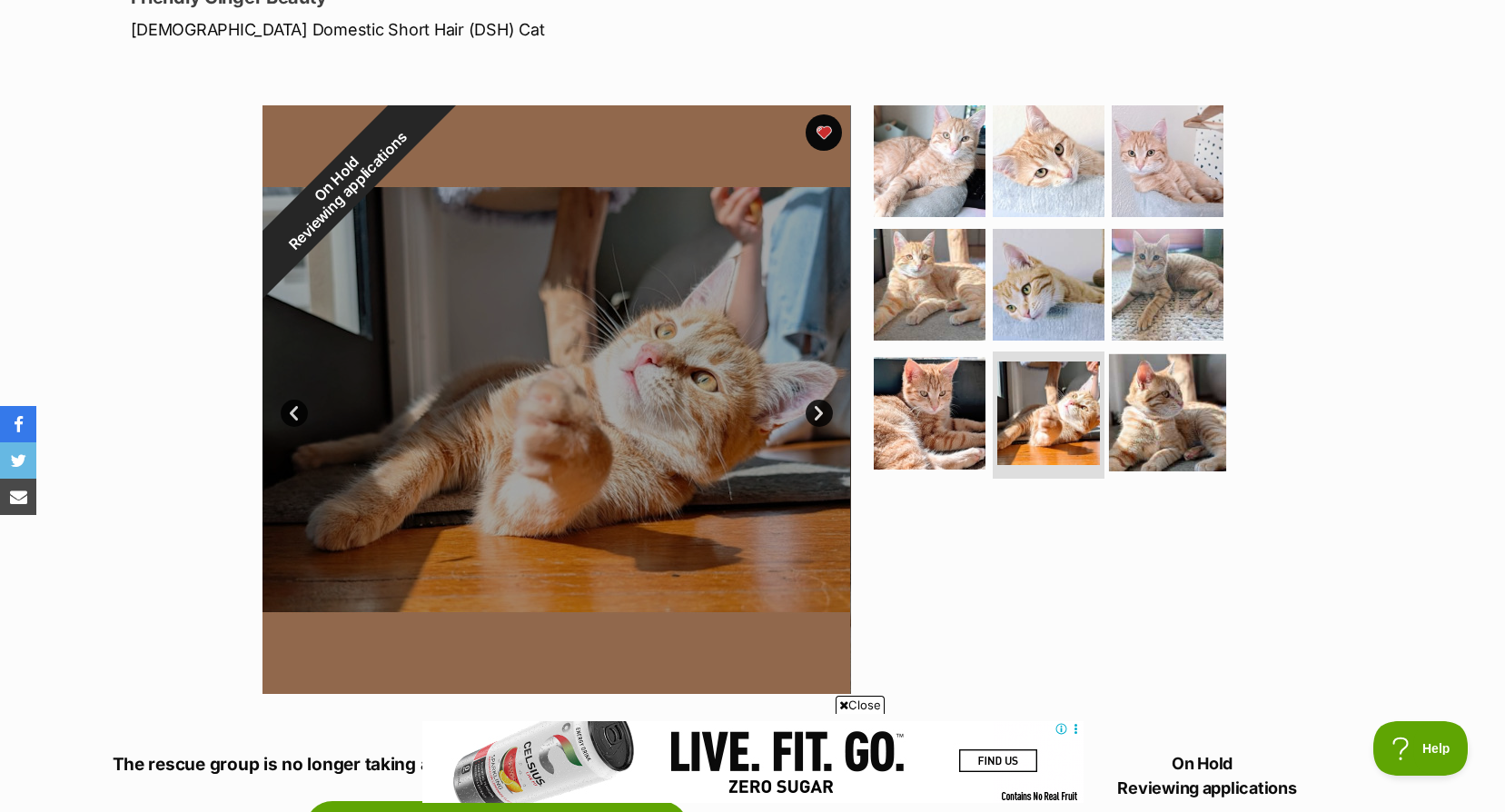
click at [1129, 396] on img at bounding box center [1167, 412] width 117 height 117
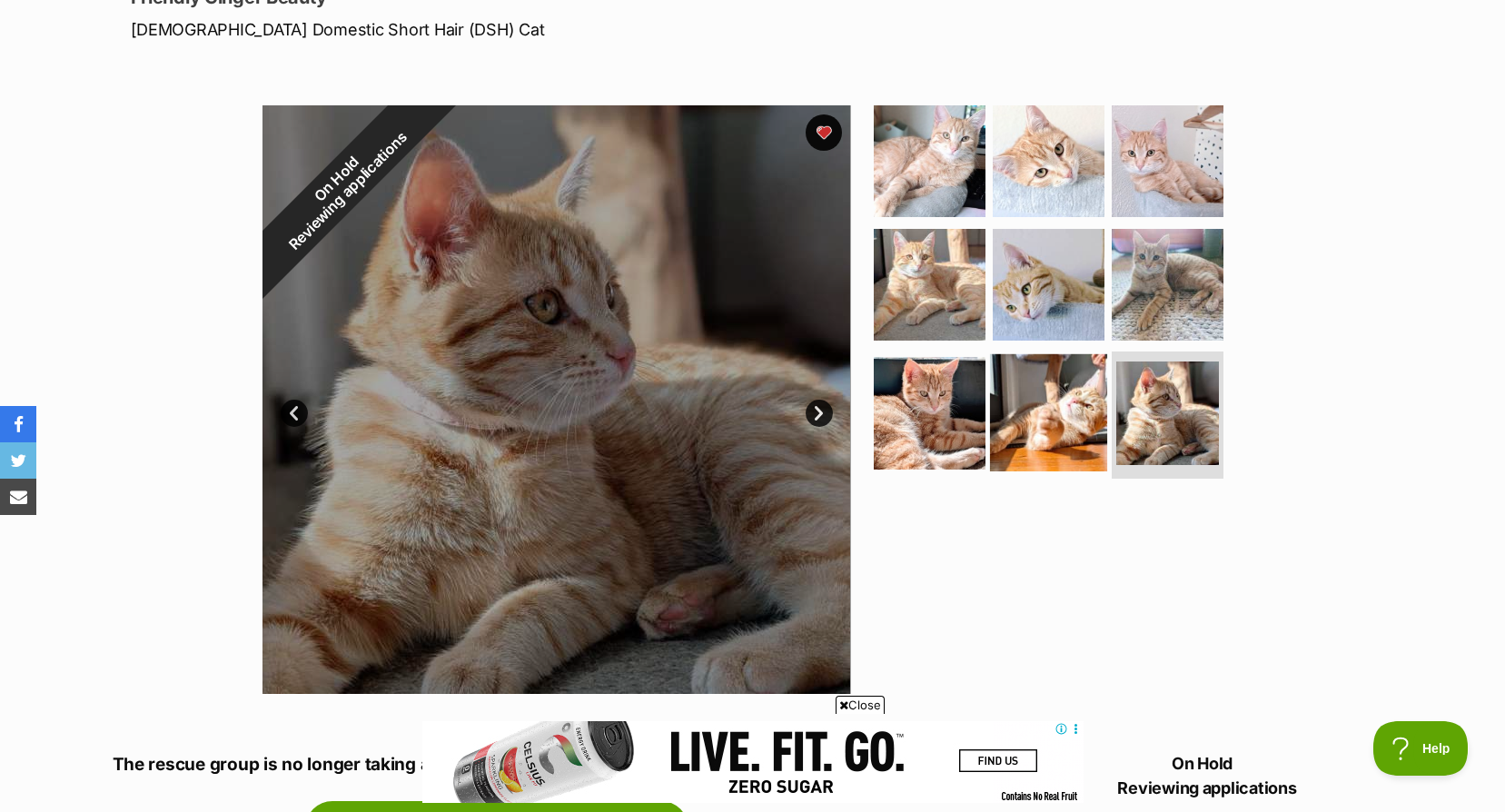
click at [1044, 397] on img at bounding box center [1048, 412] width 117 height 117
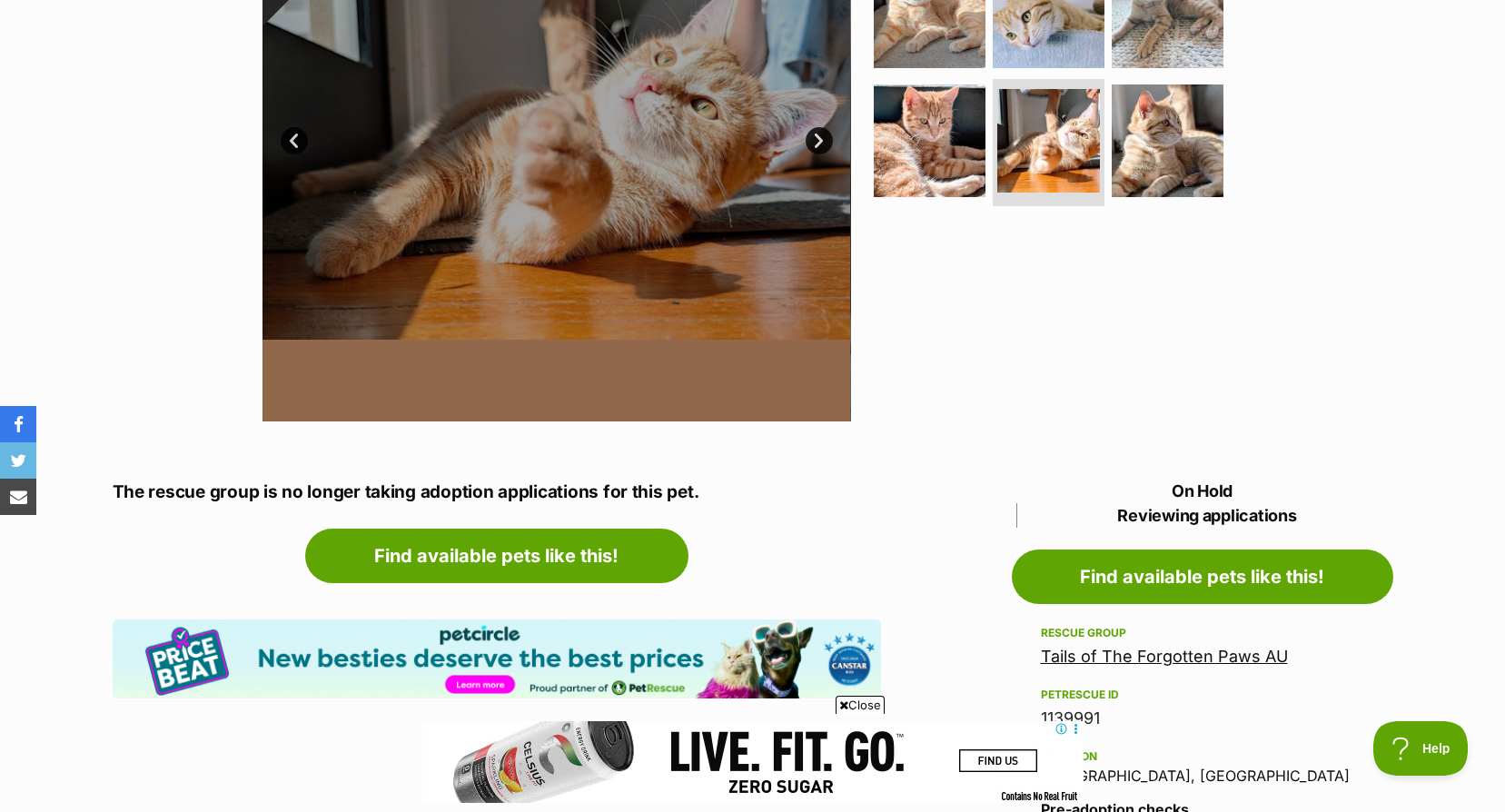
scroll to position [817, 0]
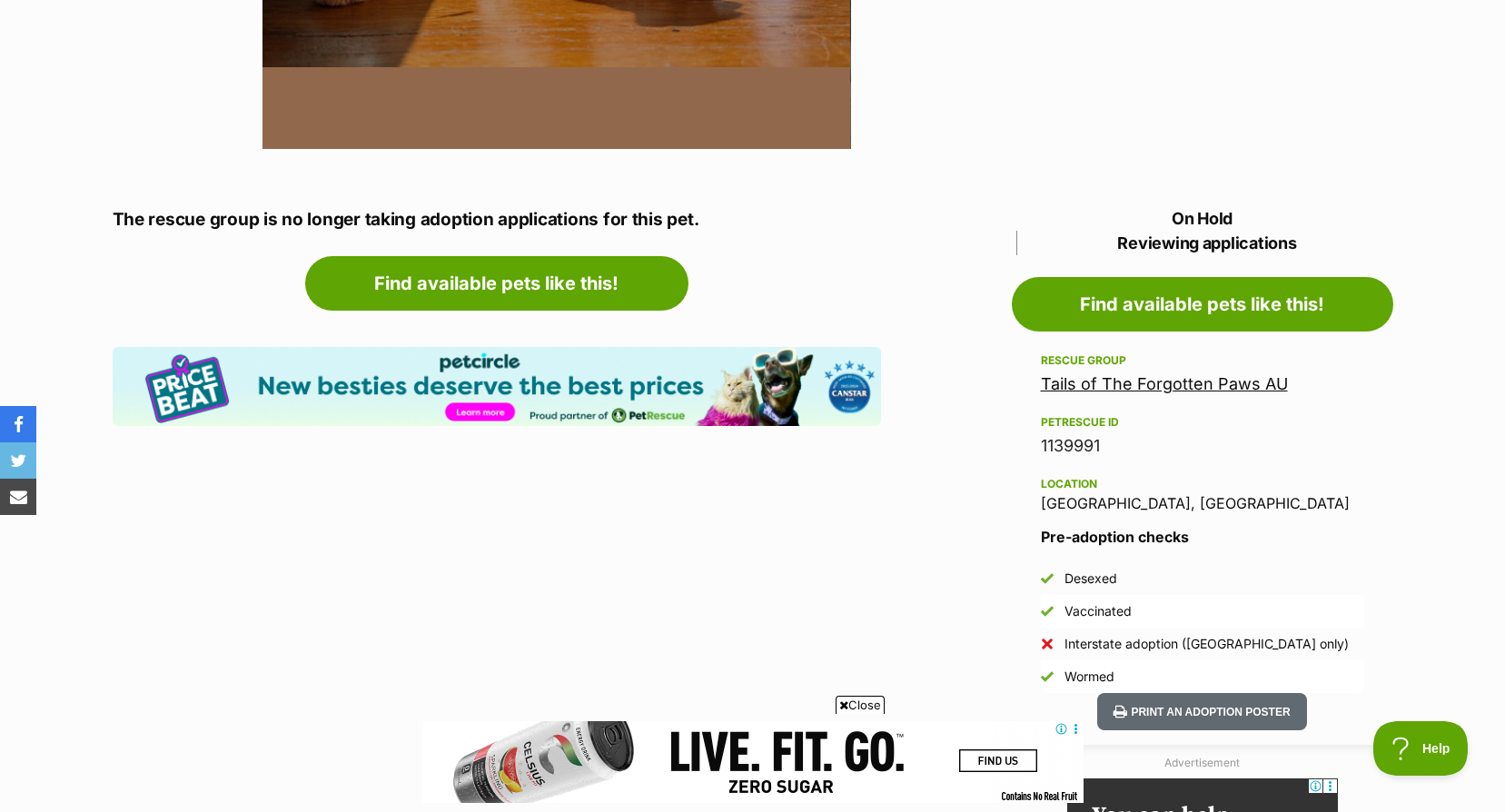
click at [1134, 387] on link "Tails of The Forgotten Paws AU" at bounding box center [1165, 383] width 247 height 19
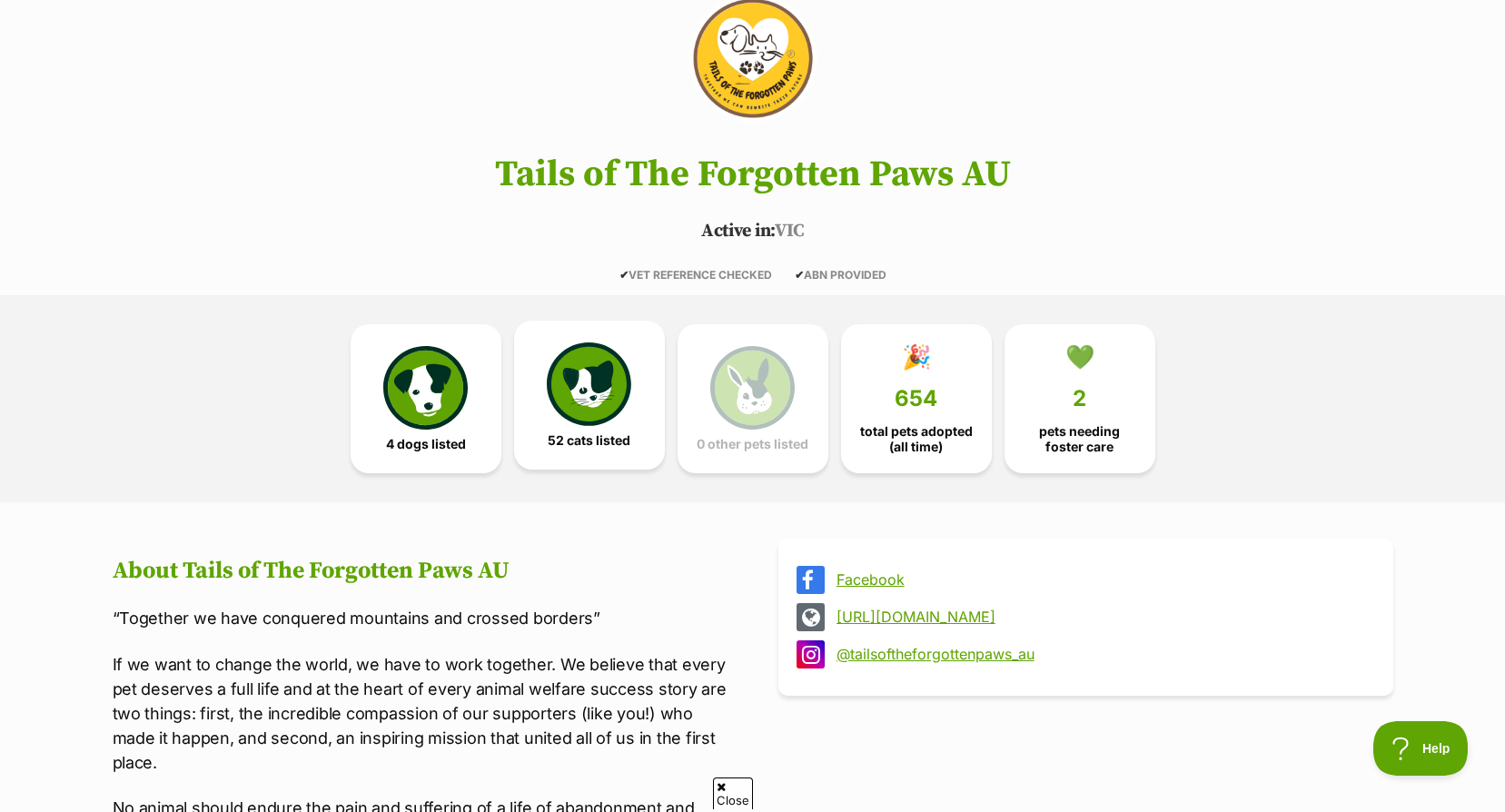
click at [602, 400] on img at bounding box center [588, 384] width 84 height 84
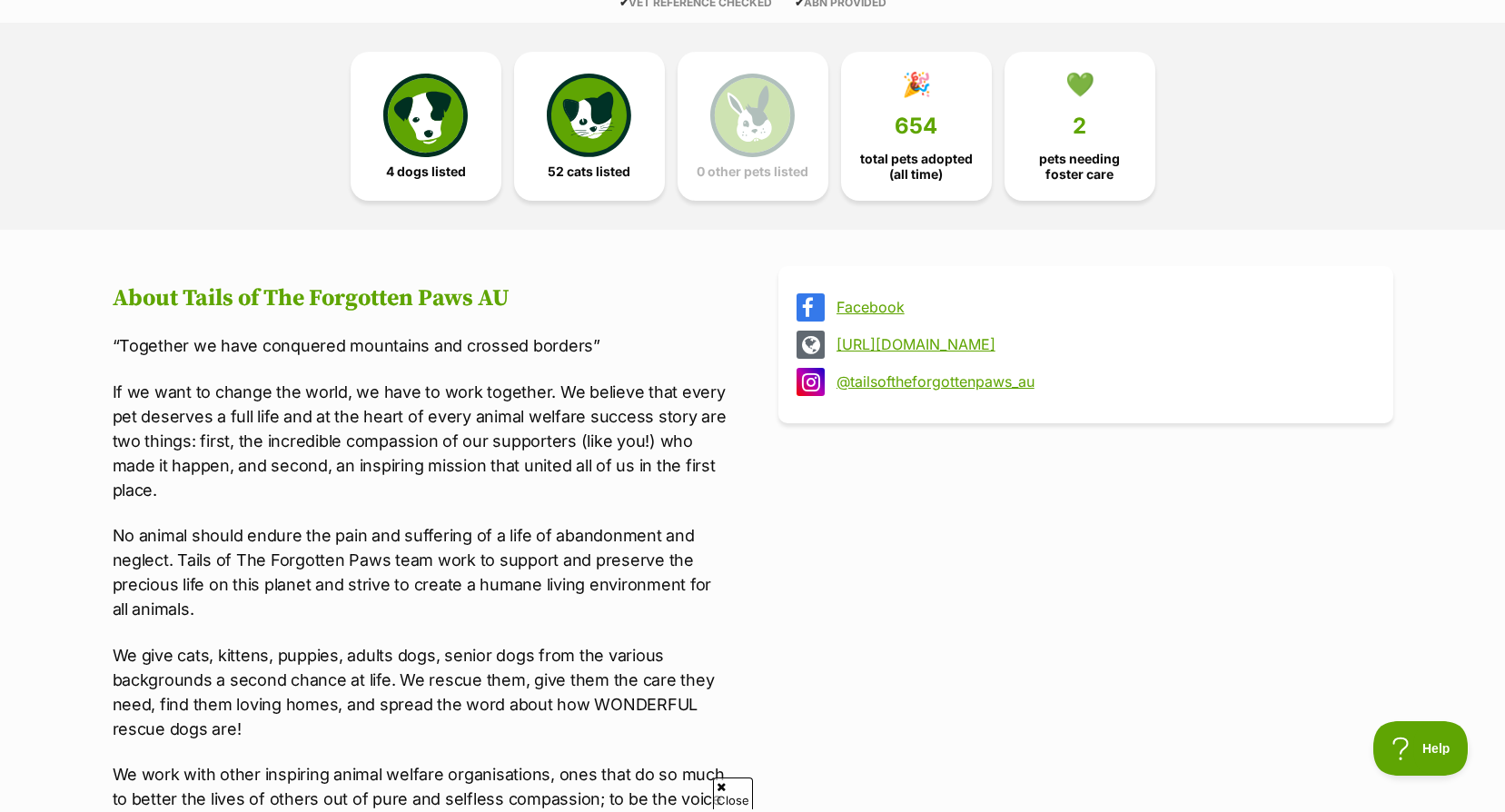
scroll to position [726, 0]
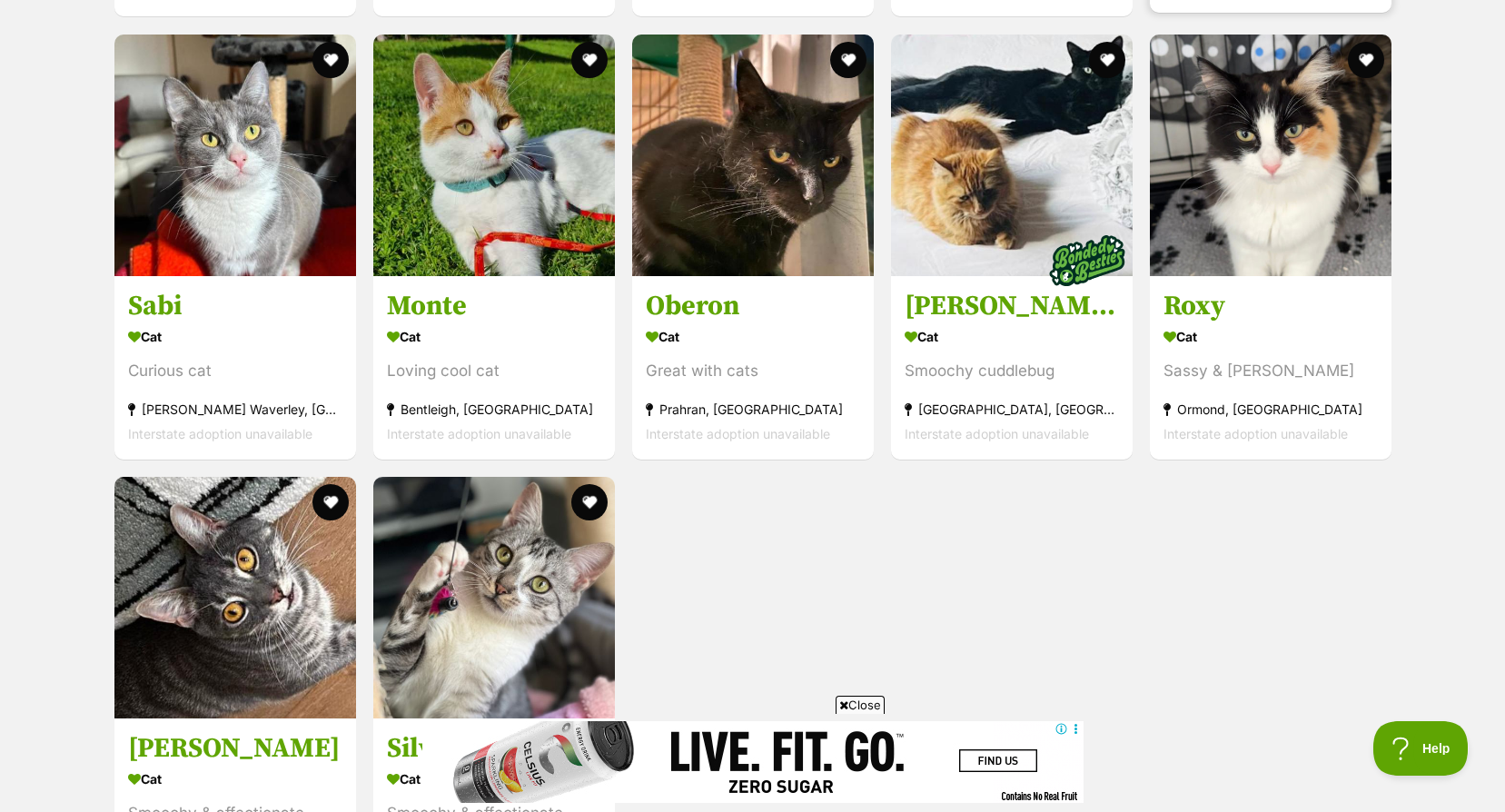
scroll to position [6271, 0]
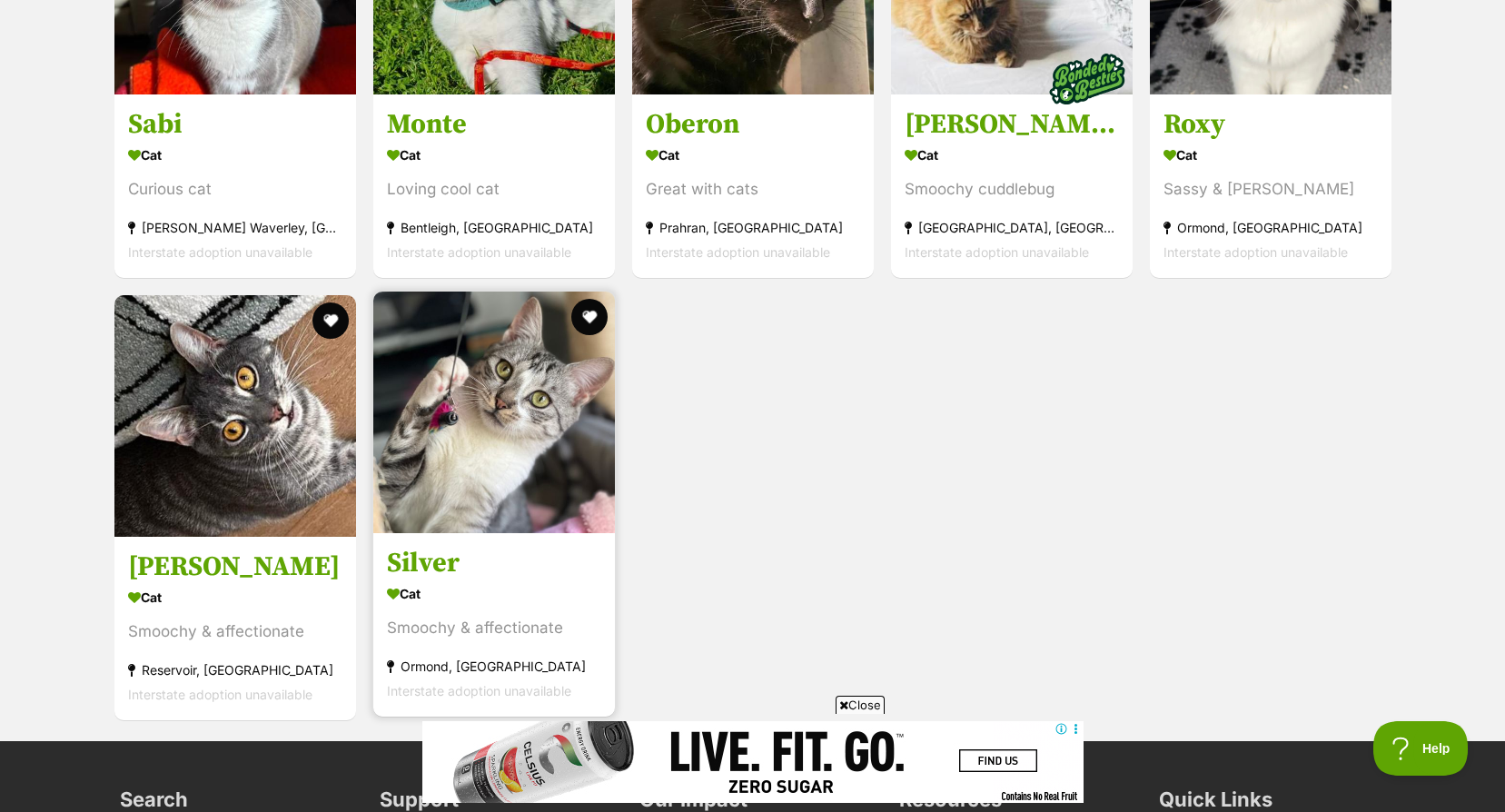
click at [522, 465] on img at bounding box center [493, 411] width 242 height 242
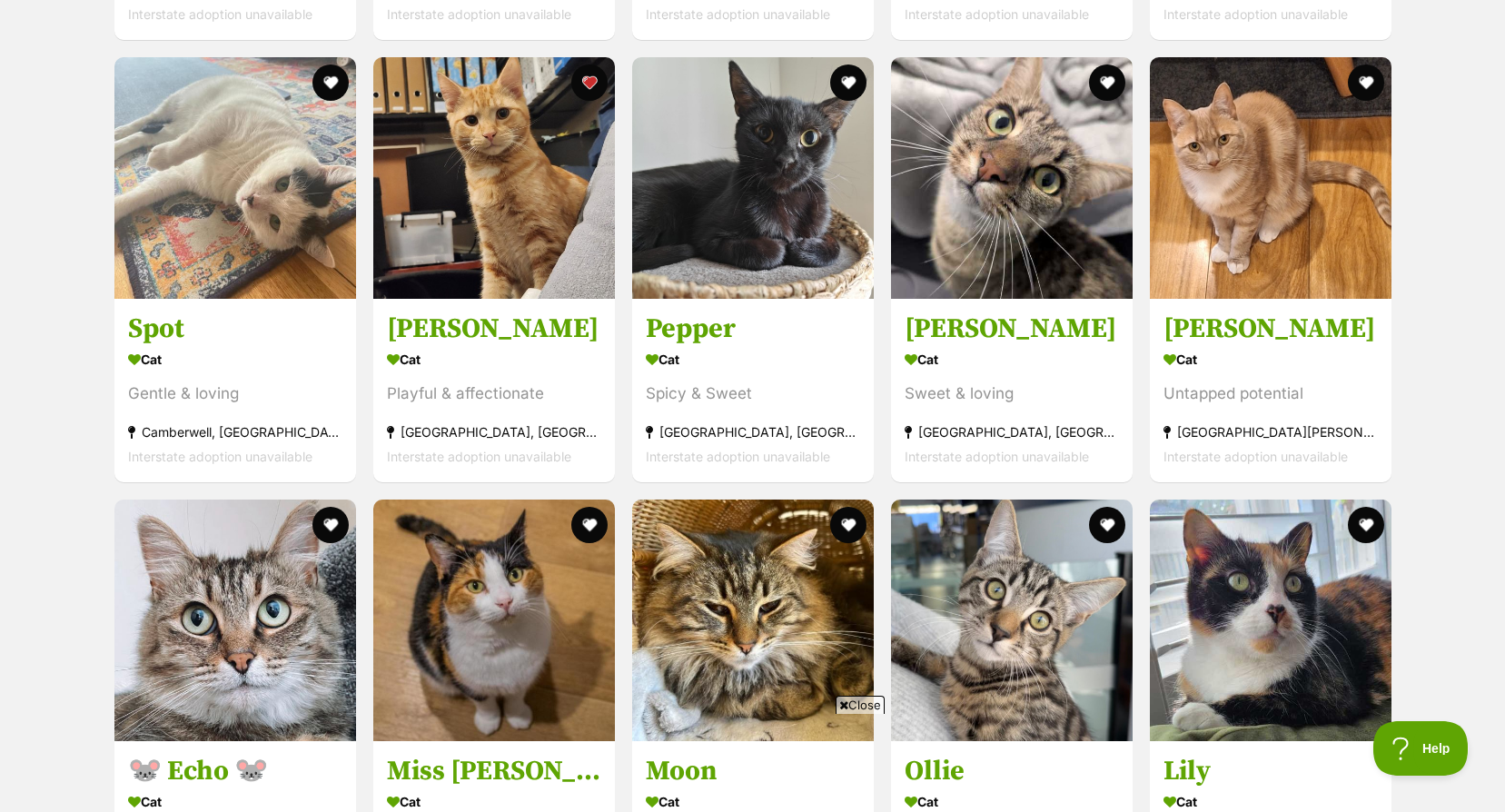
scroll to position [0, 0]
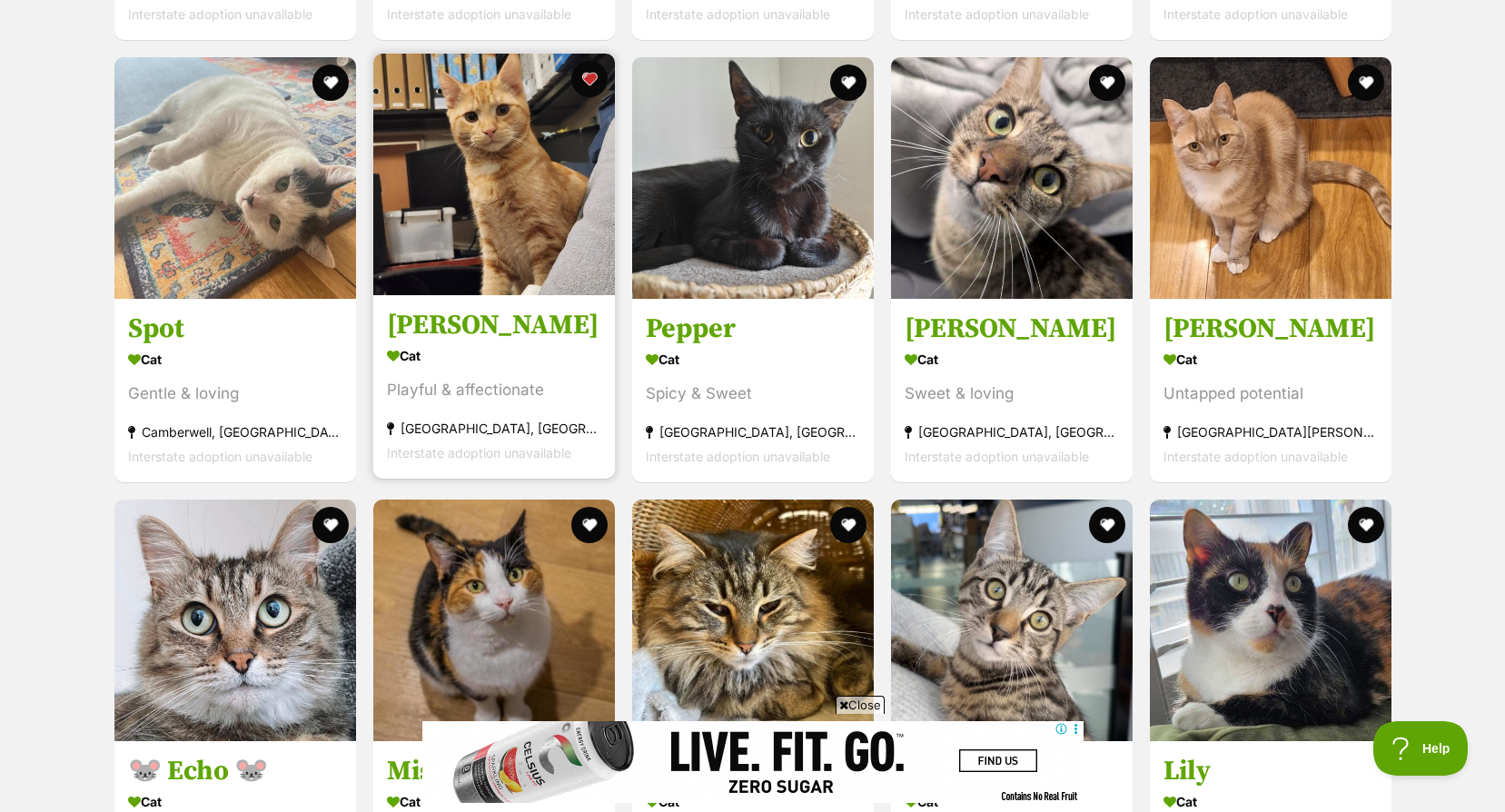
click at [489, 247] on img at bounding box center [493, 174] width 242 height 242
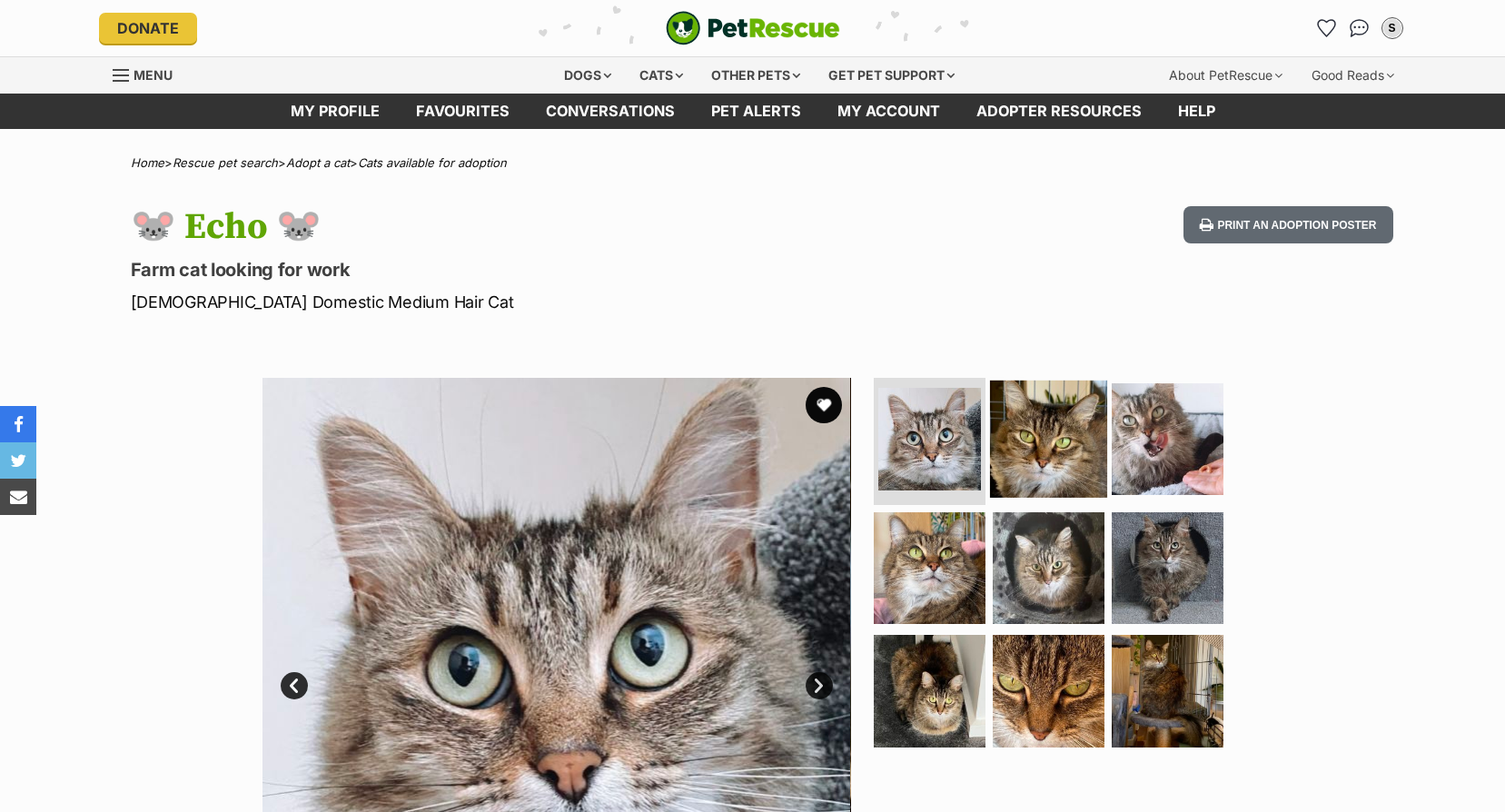
click at [1023, 430] on img at bounding box center [1048, 439] width 117 height 117
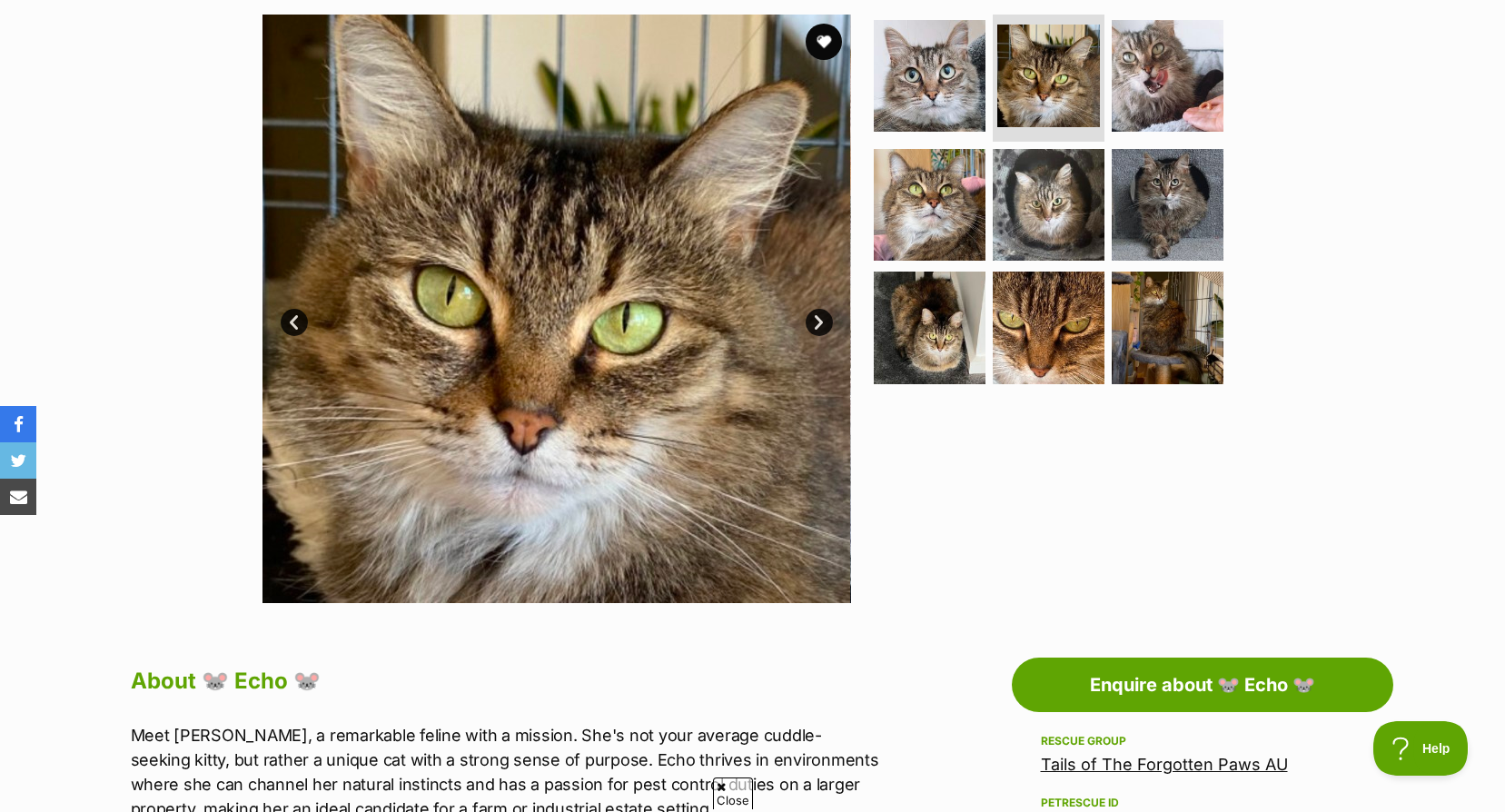
click at [833, 316] on img at bounding box center [556, 309] width 588 height 588
click at [821, 319] on link "Next" at bounding box center [819, 323] width 28 height 28
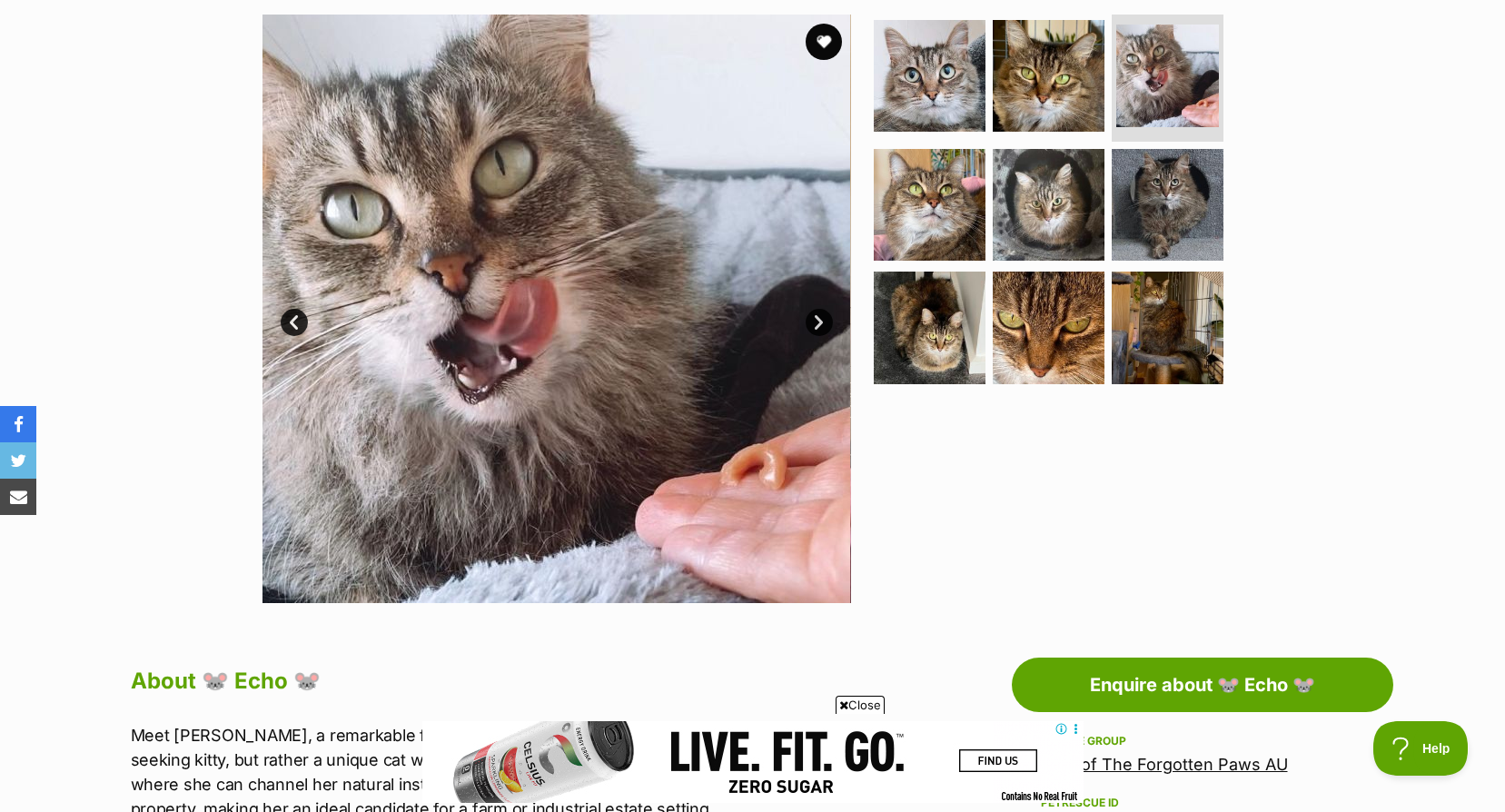
click at [821, 319] on link "Next" at bounding box center [819, 323] width 28 height 28
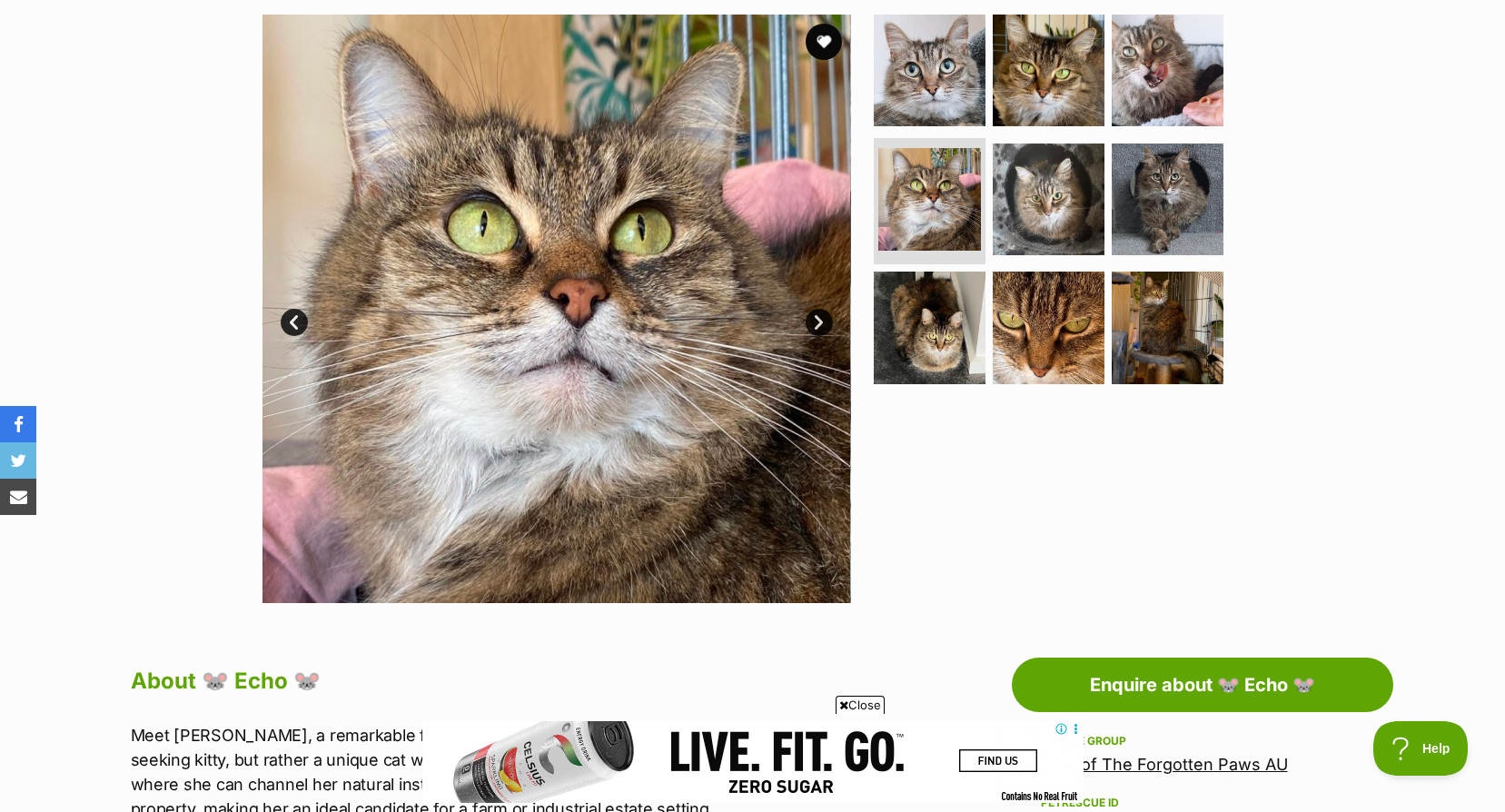
click at [821, 319] on link "Next" at bounding box center [819, 323] width 28 height 28
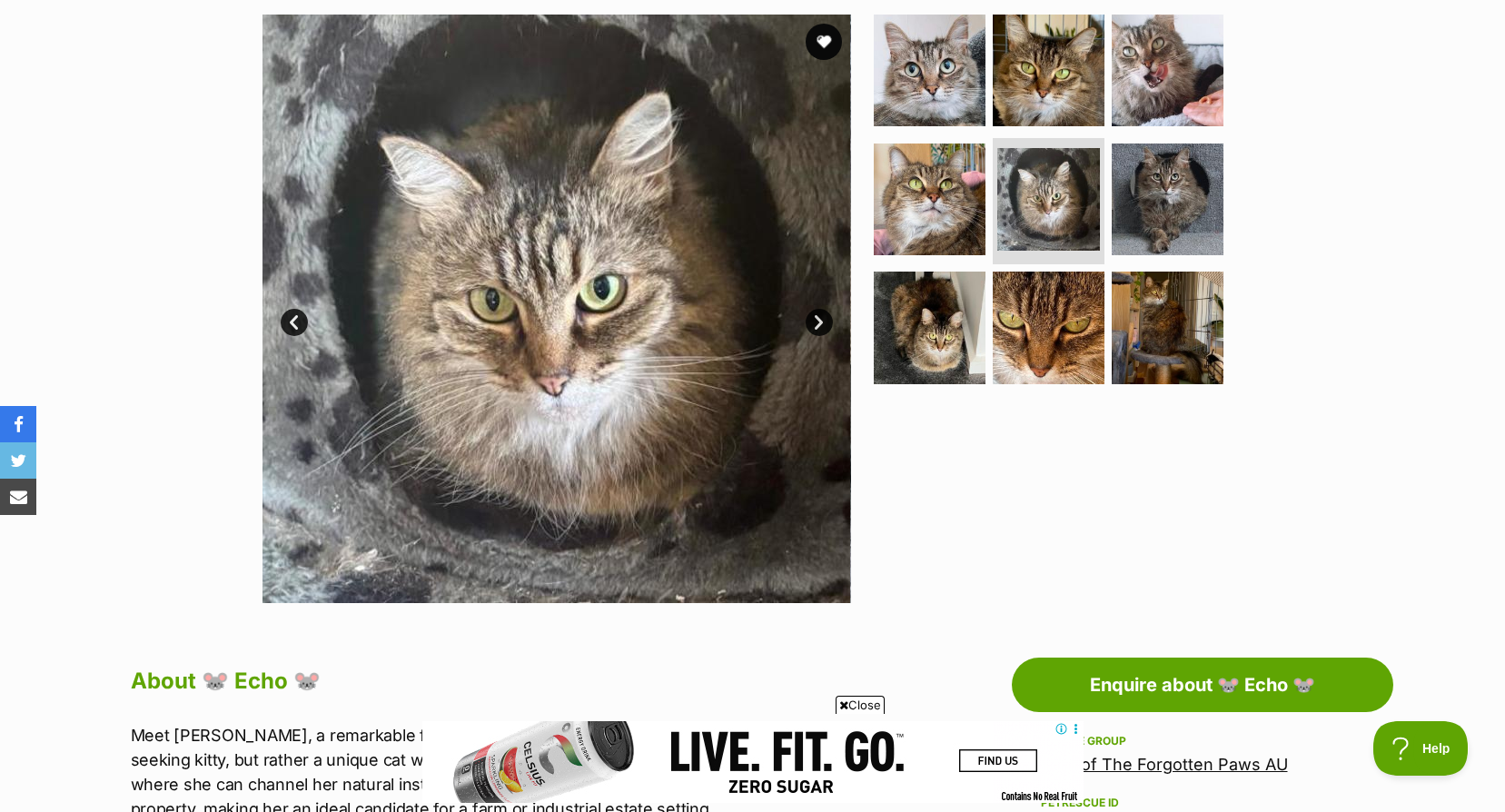
click at [821, 319] on link "Next" at bounding box center [819, 323] width 28 height 28
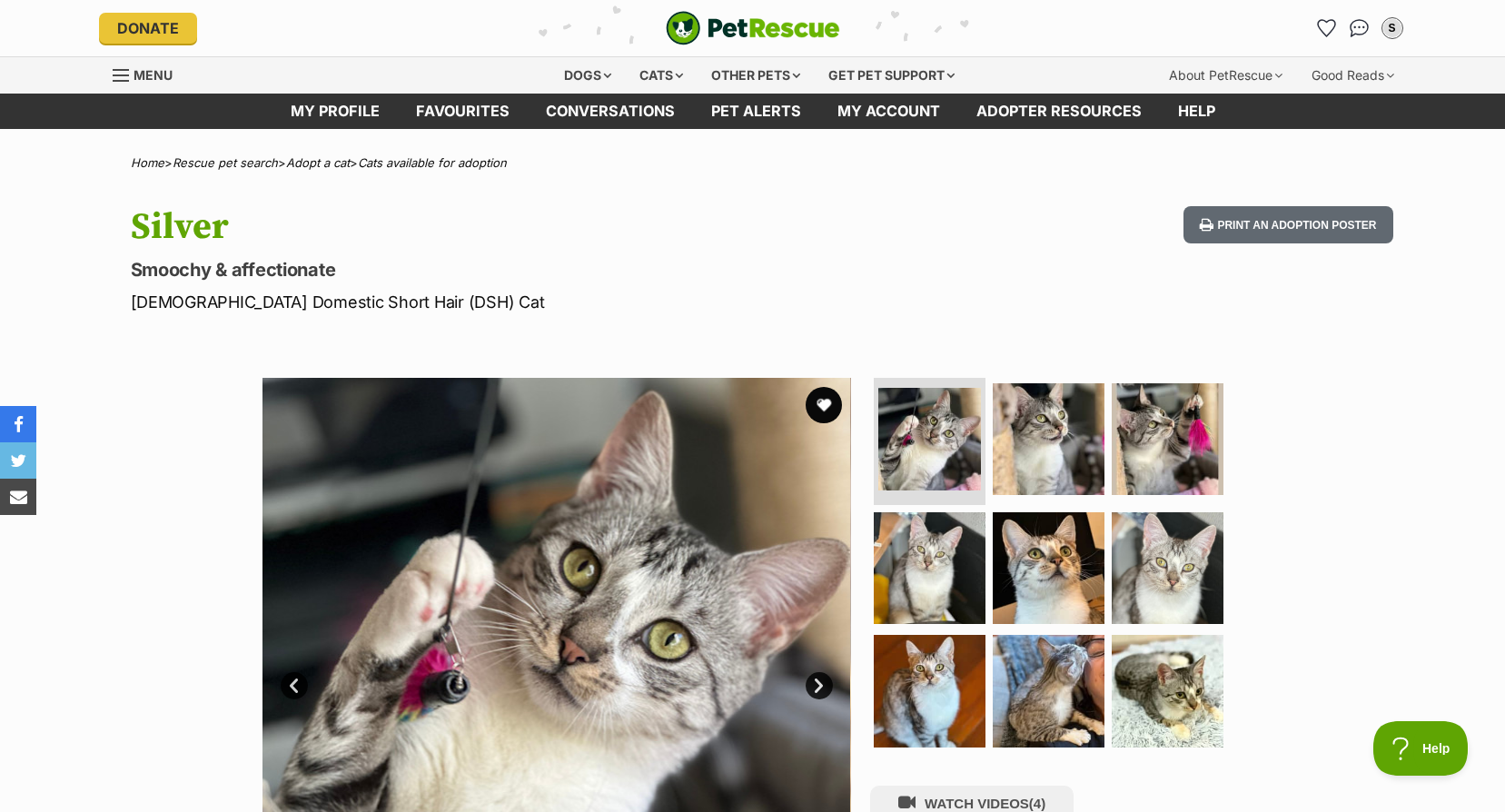
click at [813, 677] on link "Next" at bounding box center [819, 686] width 28 height 28
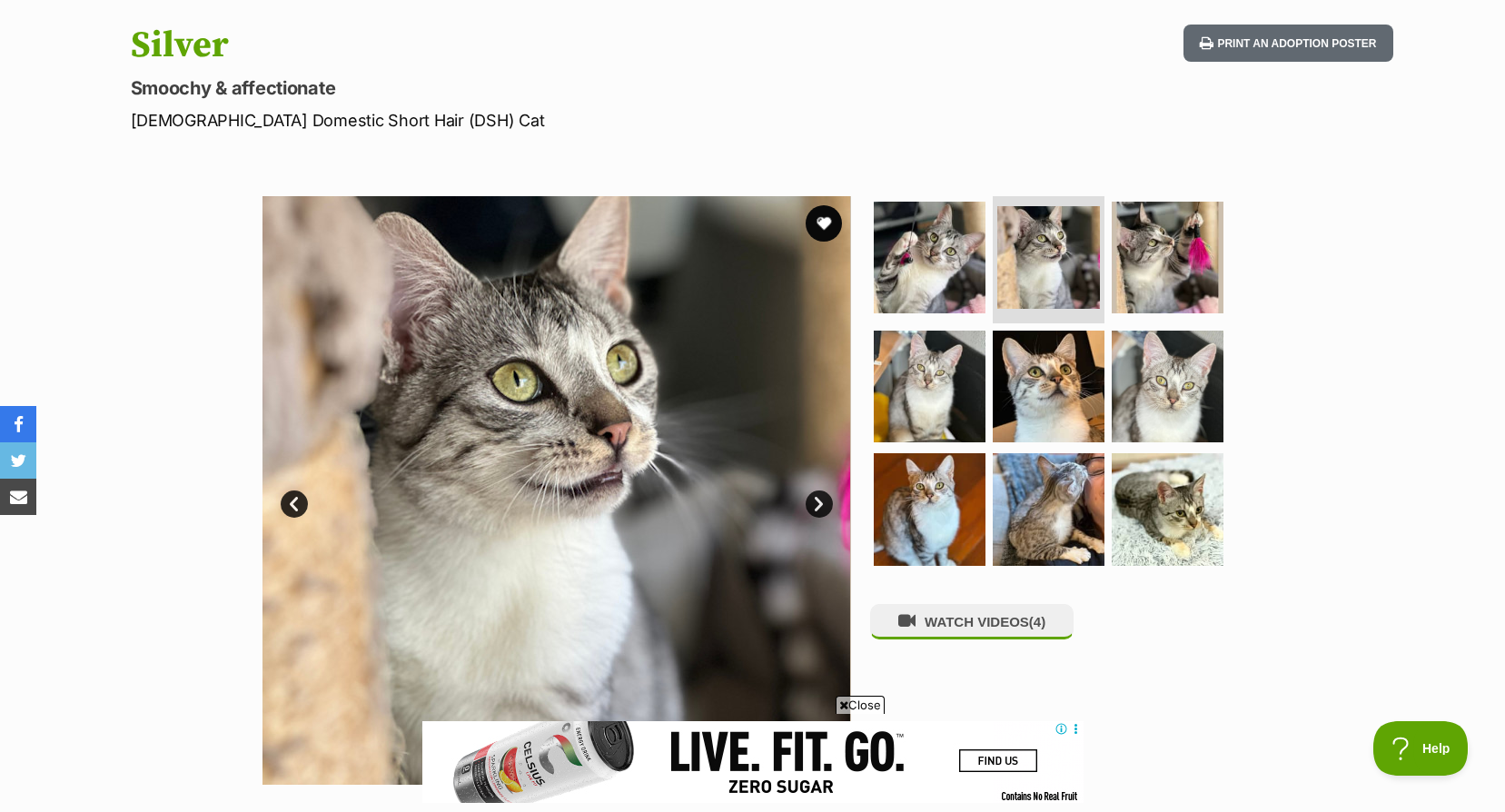
click at [817, 498] on link "Next" at bounding box center [819, 504] width 28 height 28
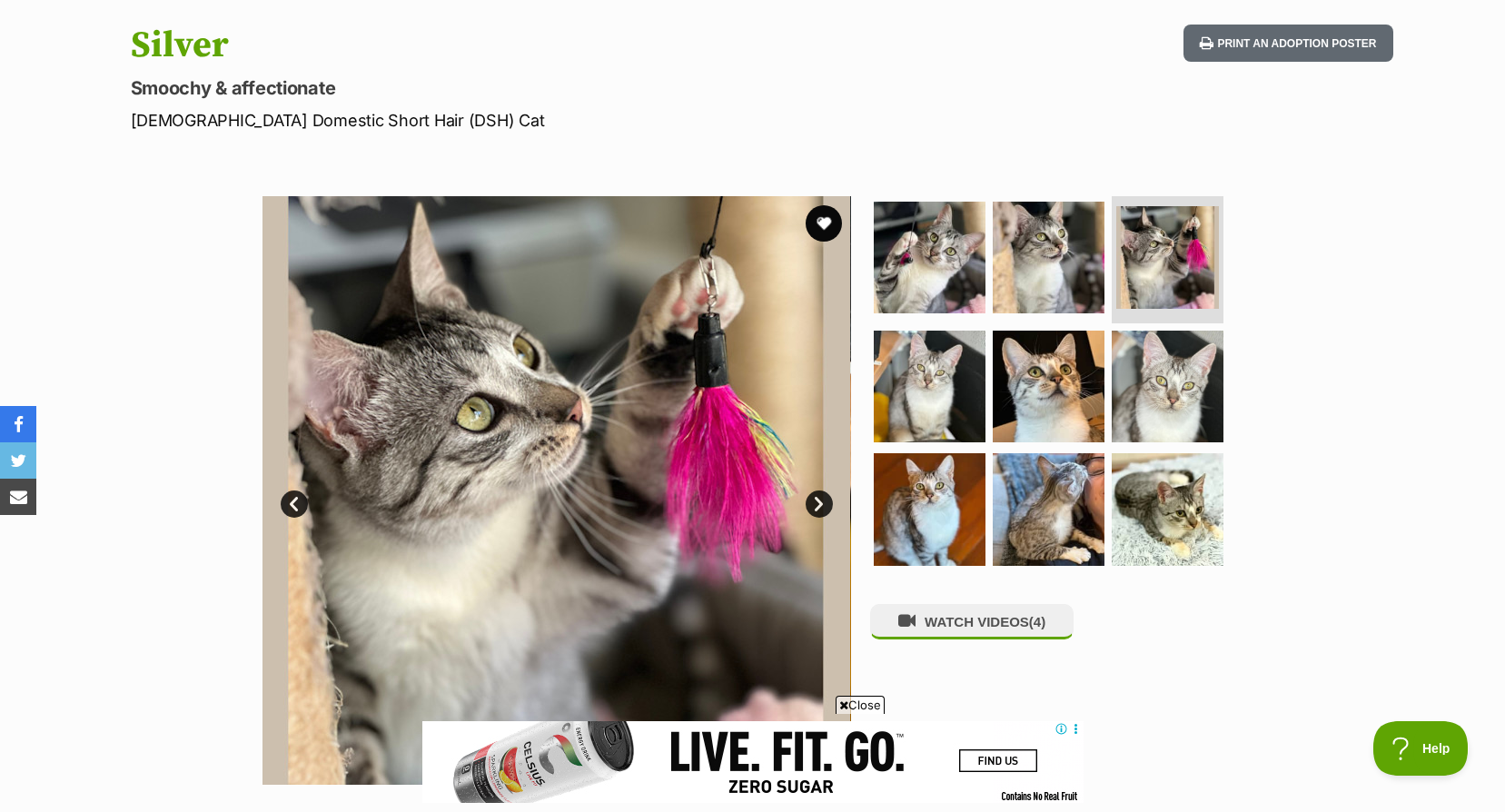
click at [817, 498] on link "Next" at bounding box center [819, 504] width 28 height 28
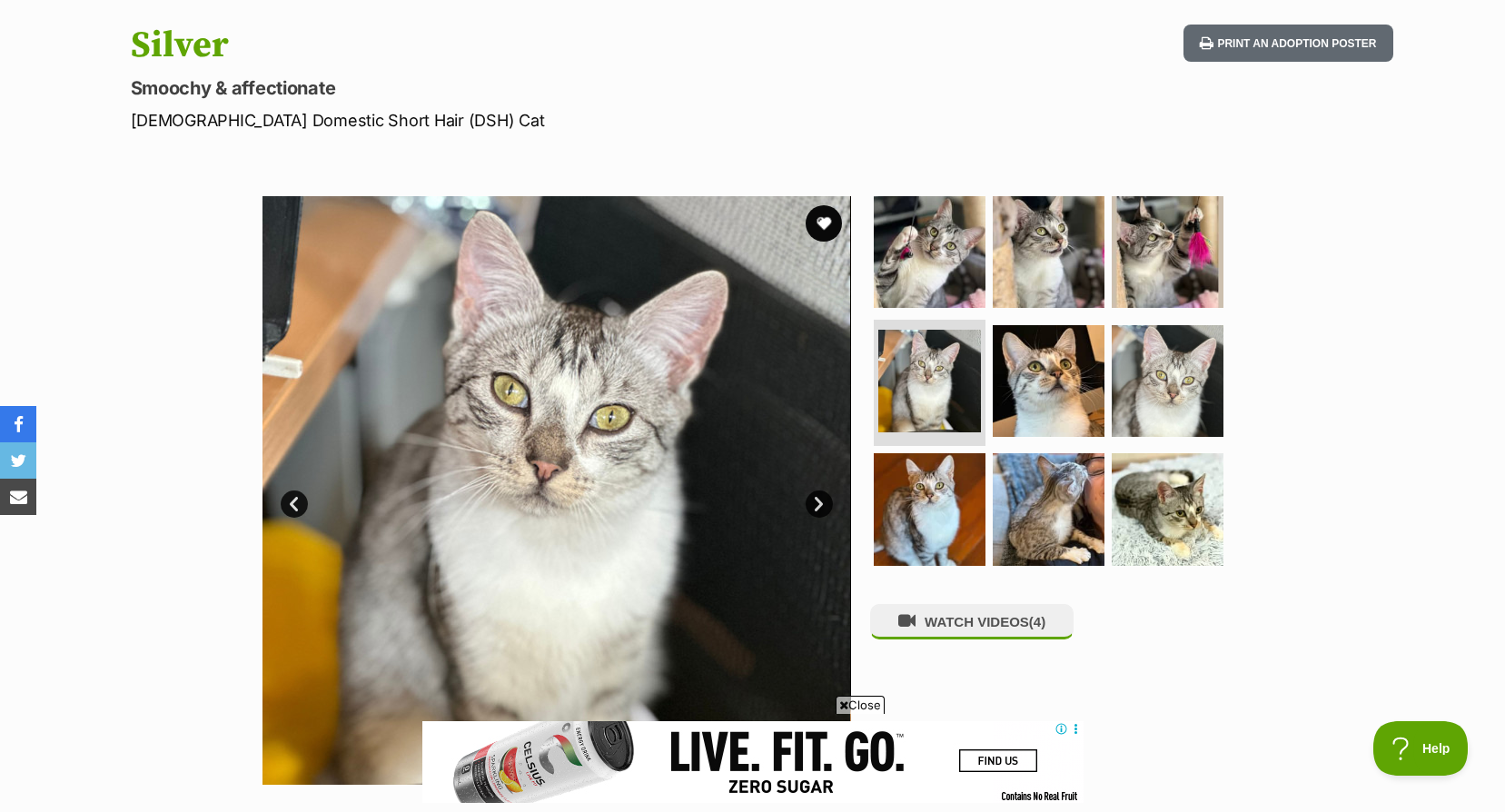
click at [817, 498] on link "Next" at bounding box center [819, 504] width 28 height 28
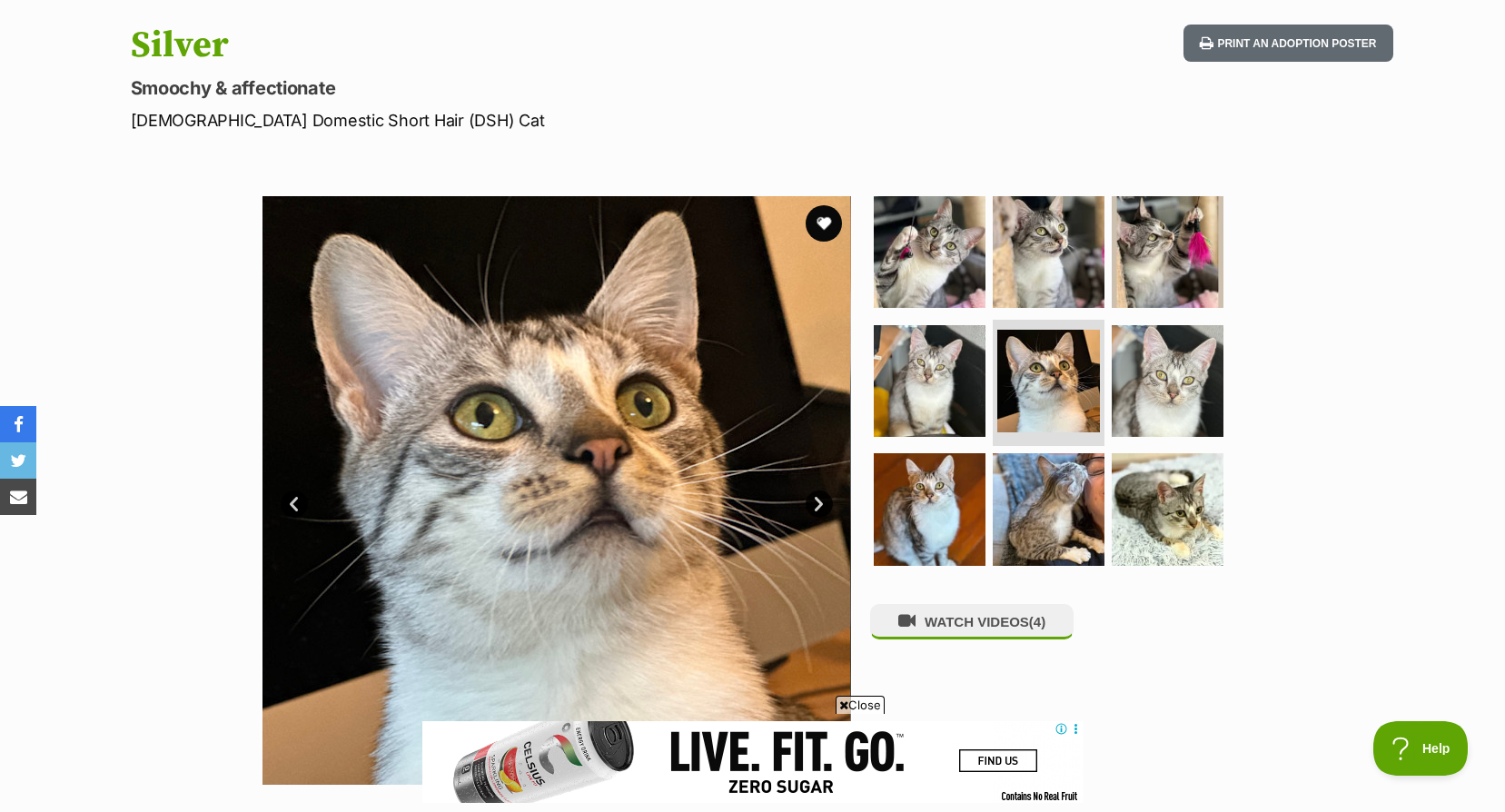
click at [817, 498] on link "Next" at bounding box center [819, 504] width 28 height 28
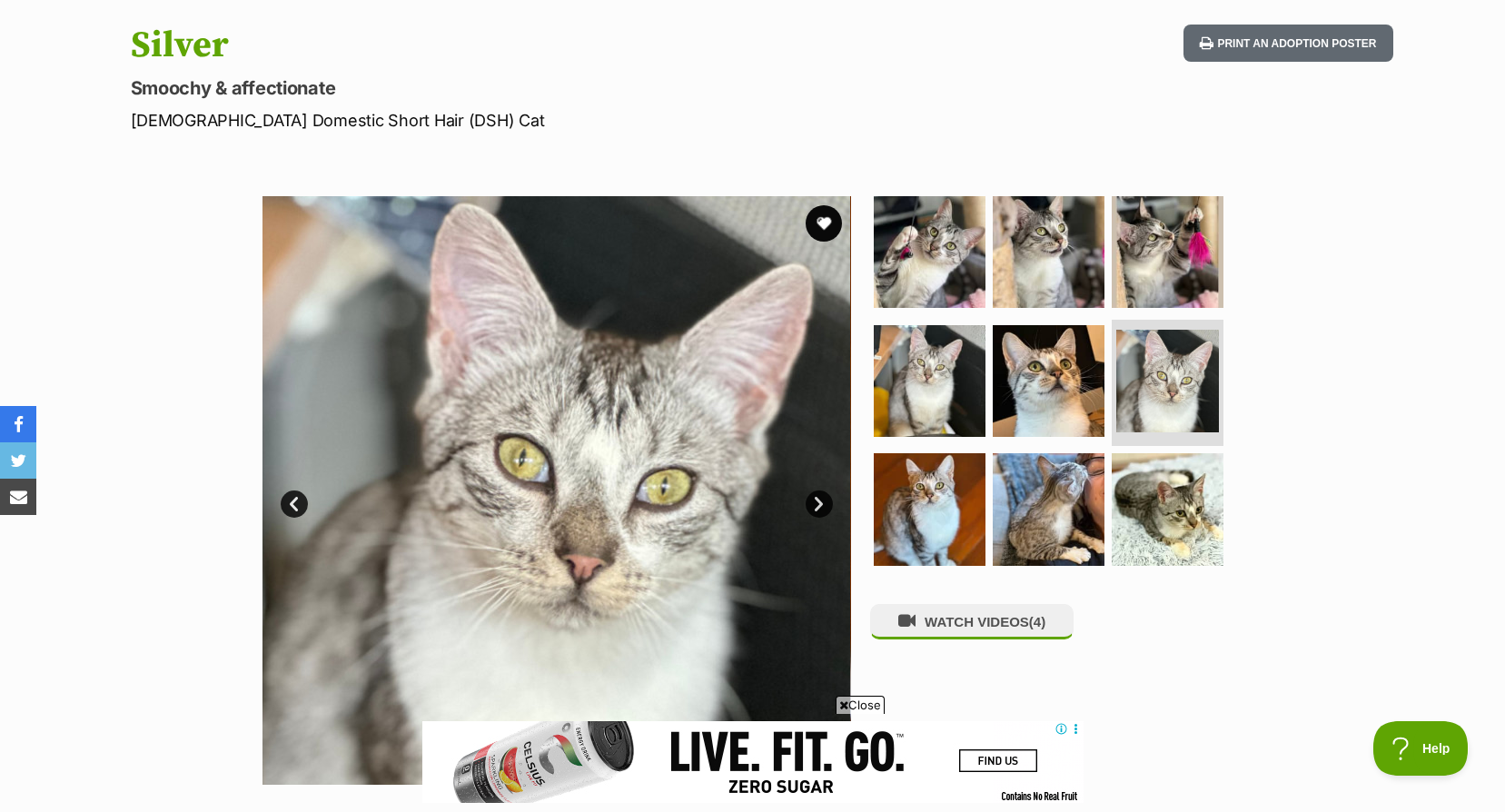
click at [817, 498] on link "Next" at bounding box center [819, 504] width 28 height 28
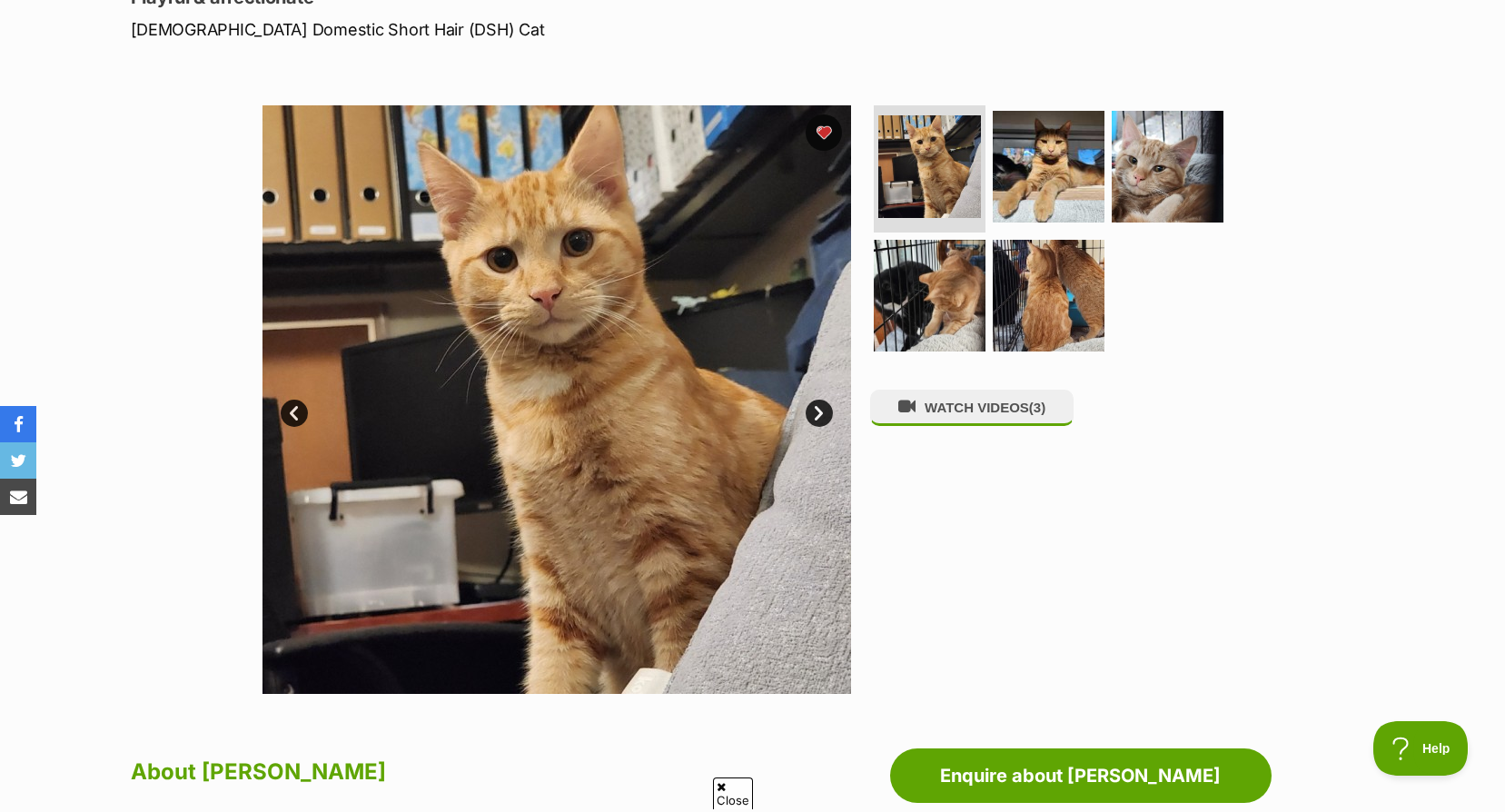
click at [805, 406] on img at bounding box center [557, 400] width 588 height 588
click at [823, 413] on link "Next" at bounding box center [819, 413] width 28 height 28
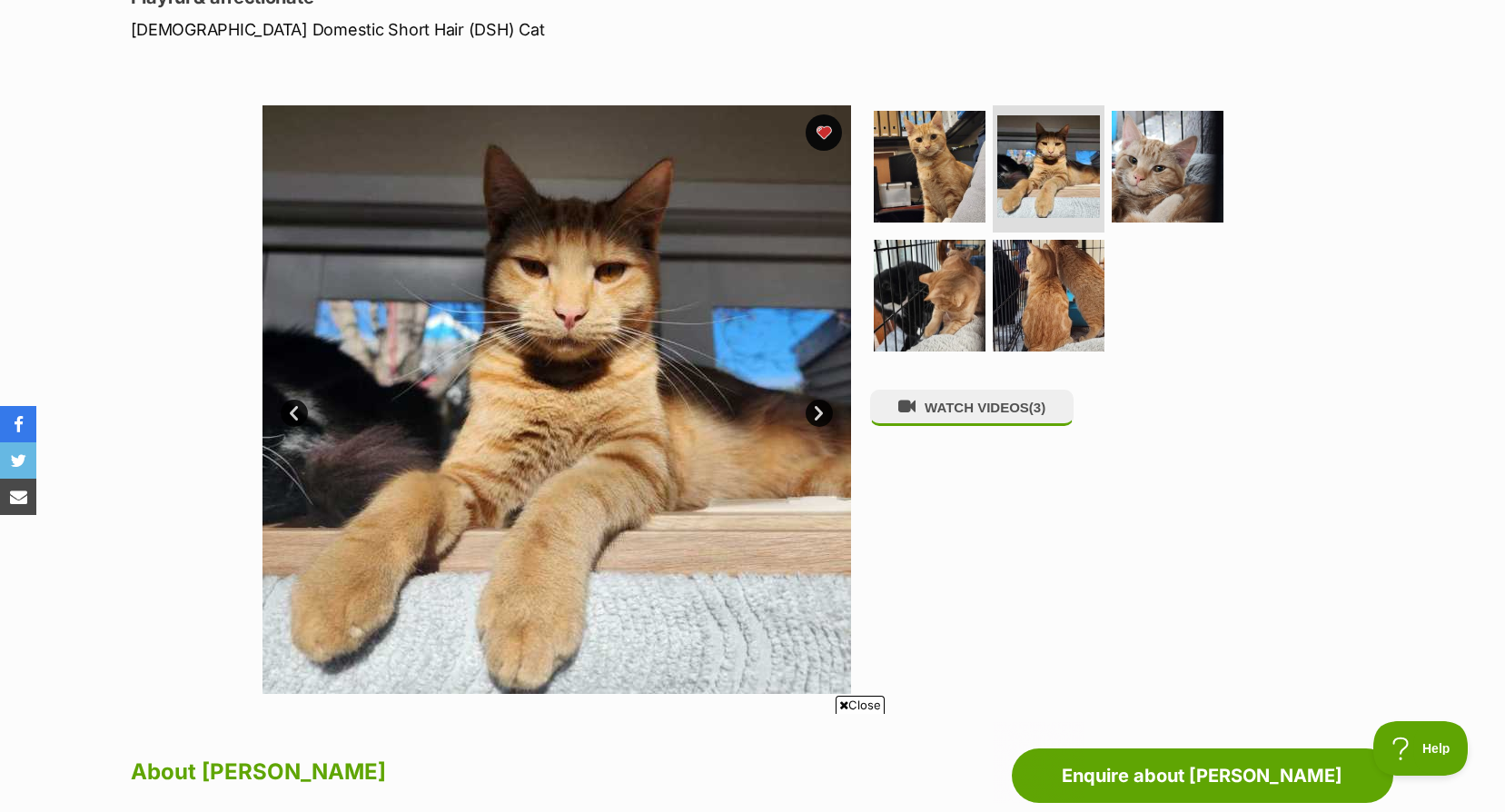
click at [823, 413] on link "Next" at bounding box center [819, 413] width 28 height 28
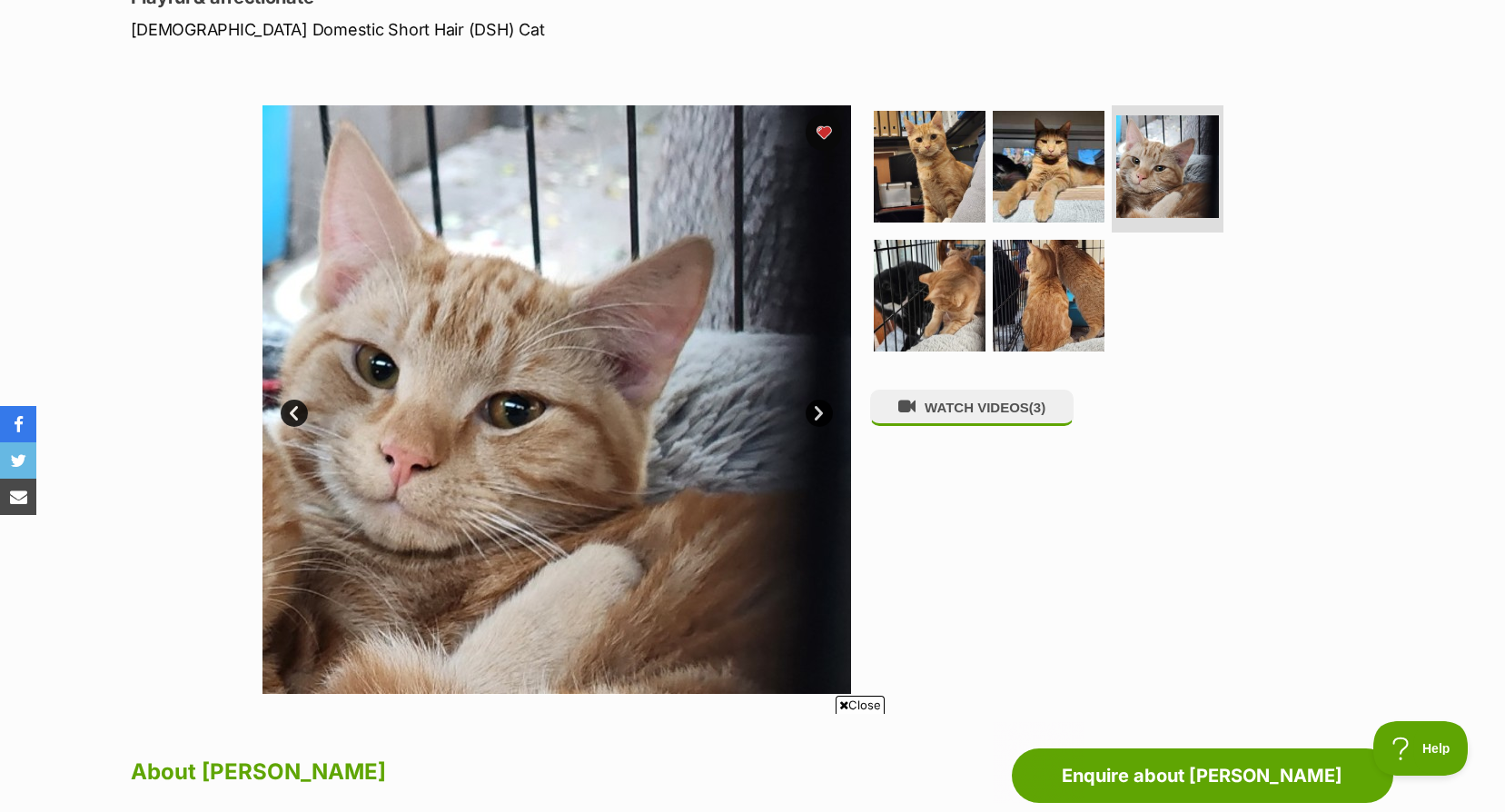
click at [823, 413] on link "Next" at bounding box center [819, 413] width 28 height 28
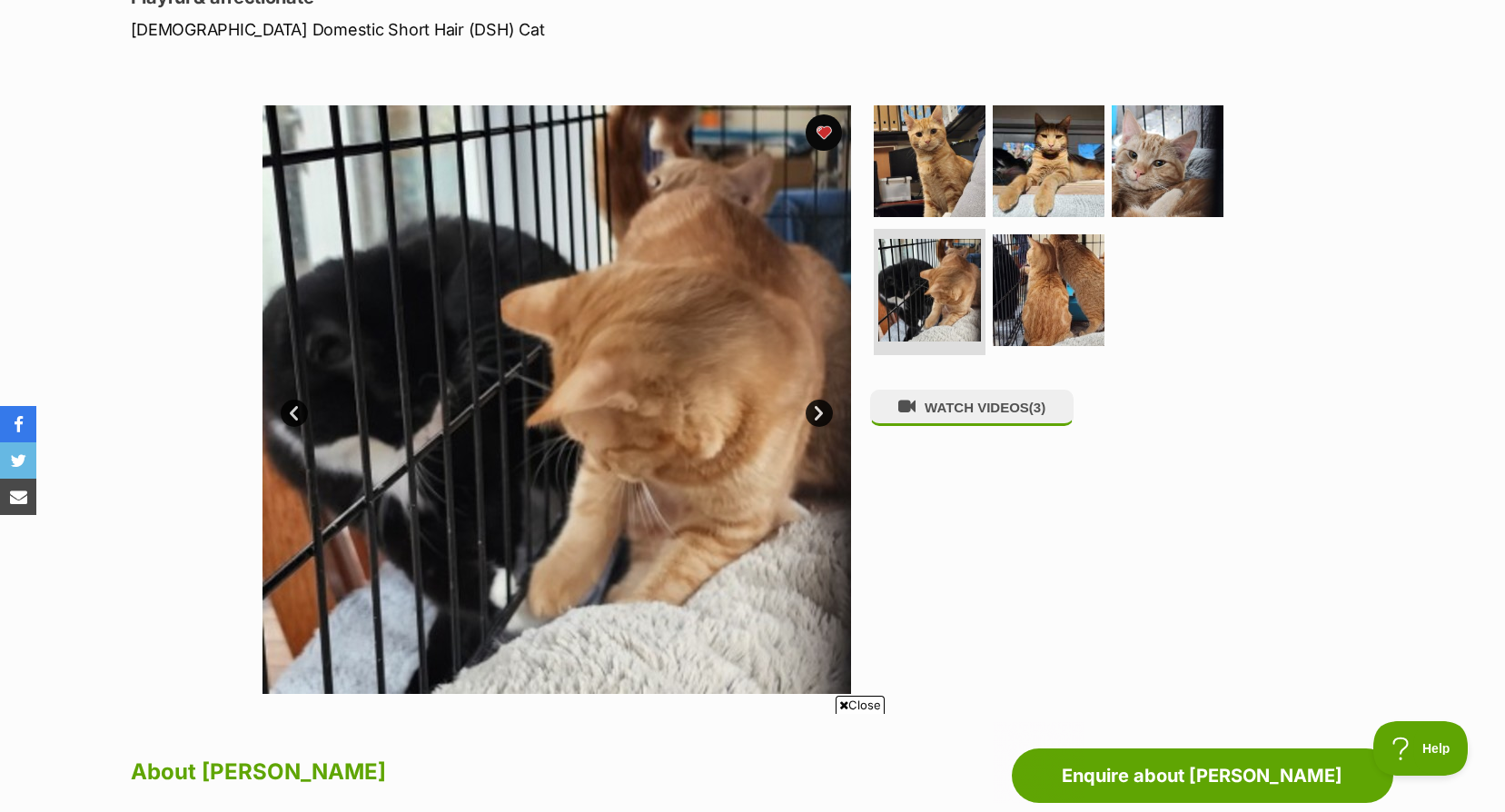
click at [823, 413] on link "Next" at bounding box center [819, 413] width 28 height 28
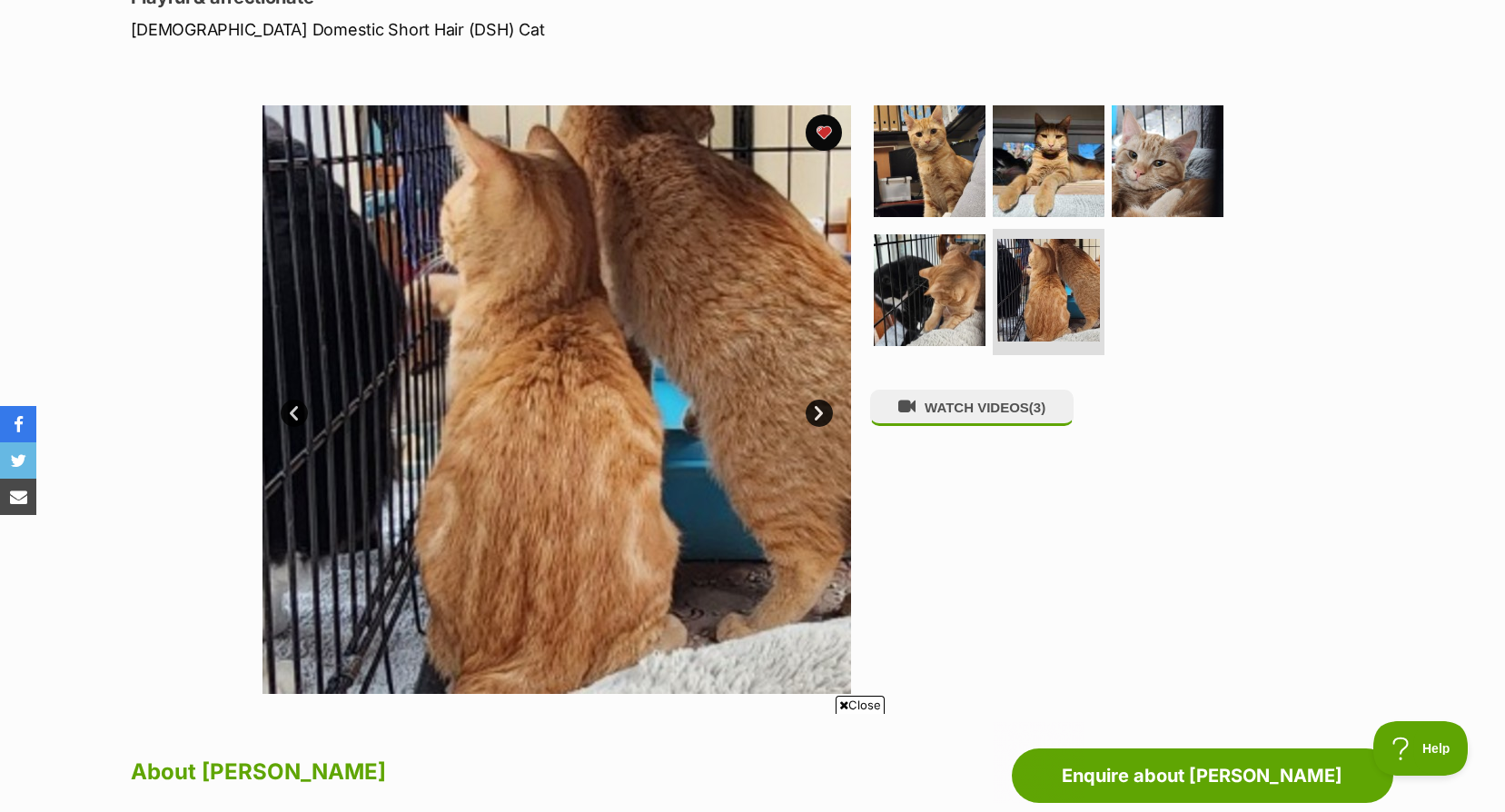
click at [823, 413] on link "Next" at bounding box center [819, 413] width 28 height 28
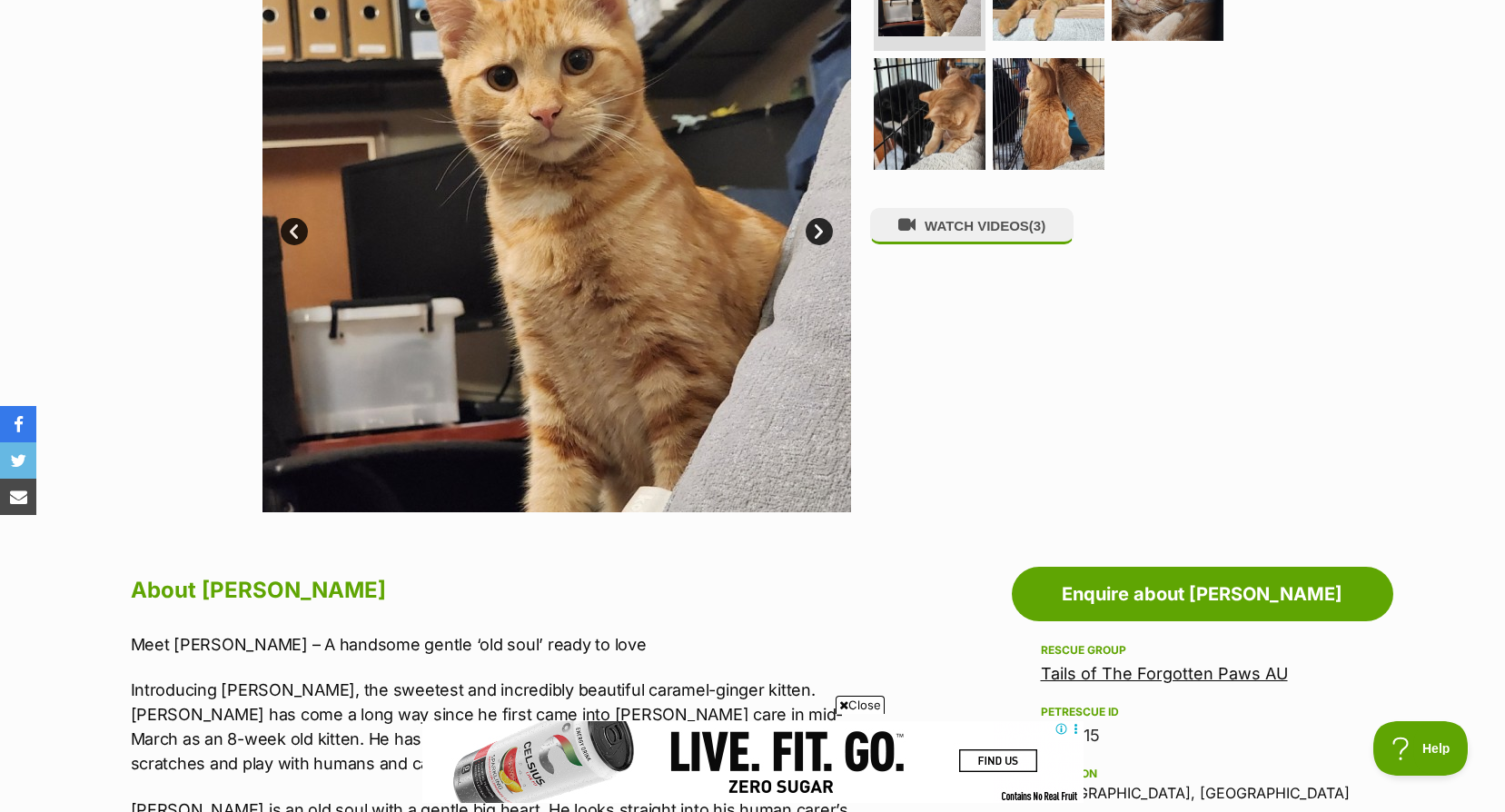
drag, startPoint x: 377, startPoint y: 594, endPoint x: 199, endPoint y: 598, distance: 178.0
click at [199, 598] on h2 "About George Weasley" at bounding box center [506, 590] width 750 height 39
copy h2 "George Weasley"
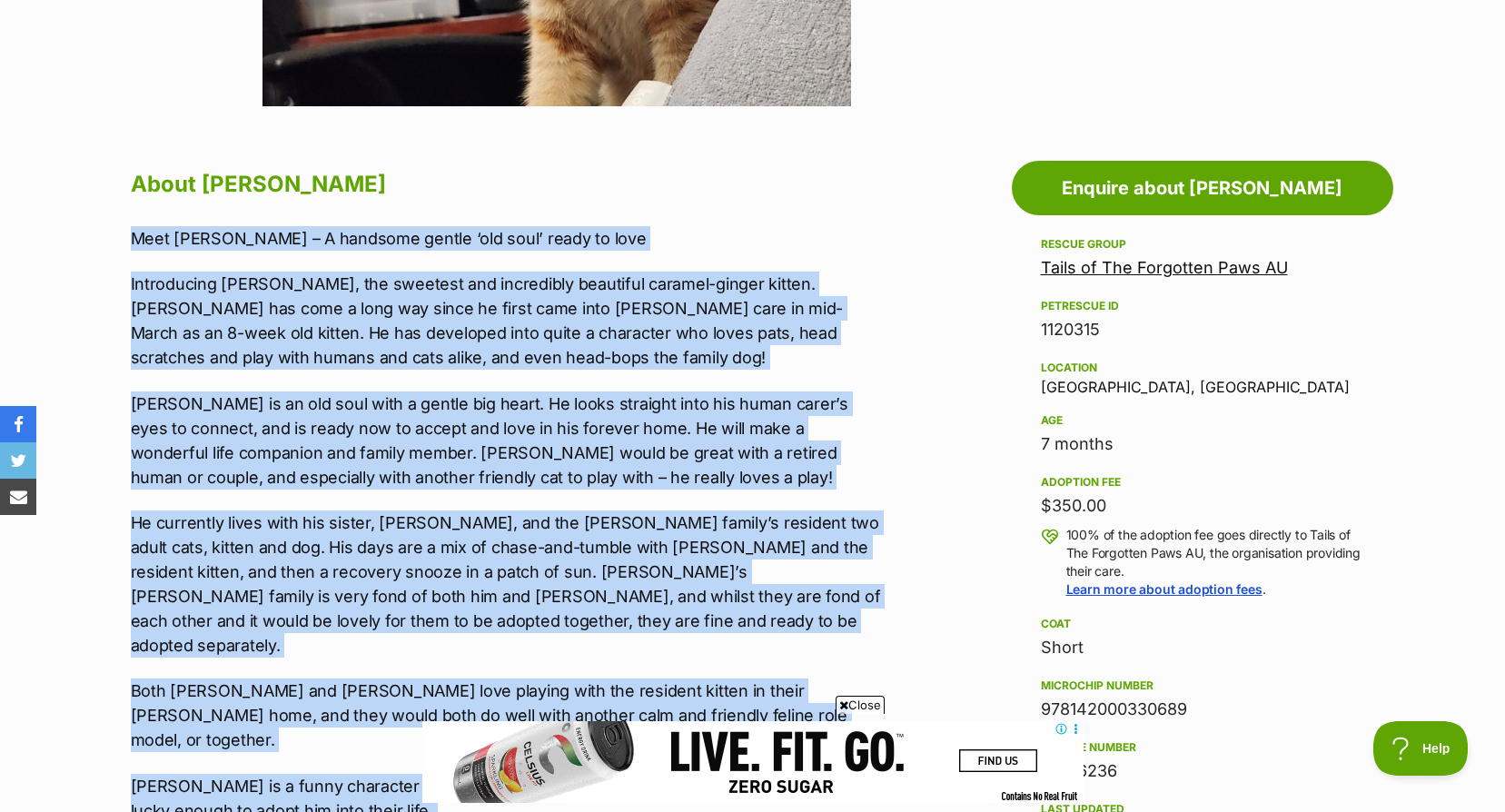
scroll to position [891, 0]
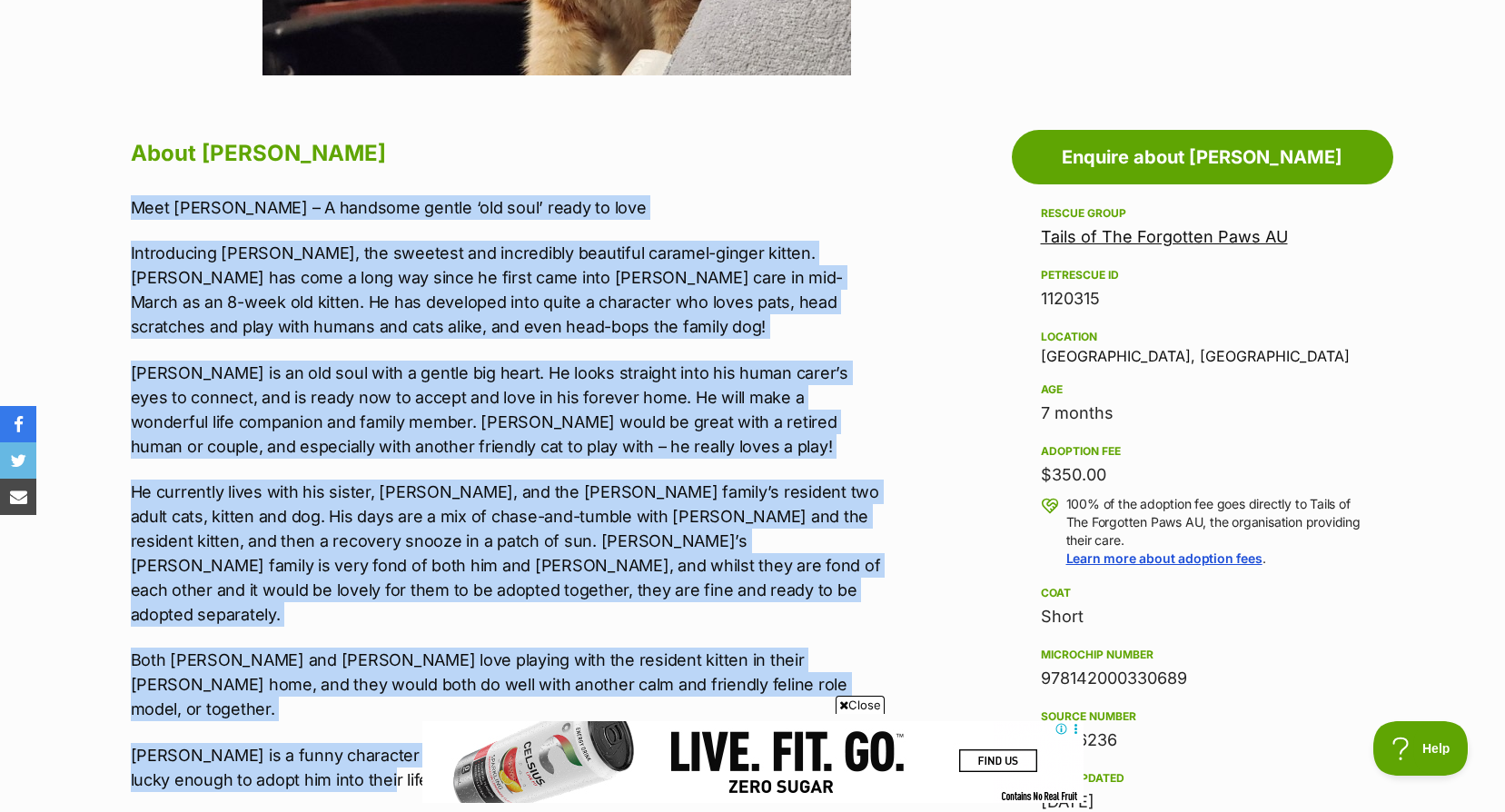
drag, startPoint x: 135, startPoint y: 363, endPoint x: 386, endPoint y: 733, distance: 447.1
click at [386, 733] on div "Meet George Weasley – A handsome gentle ‘old soul’ ready to love Introducing Ge…" at bounding box center [506, 528] width 750 height 666
copy div "Meet George Weasley – A handsome gentle ‘old soul’ ready to love Introducing Ge…"
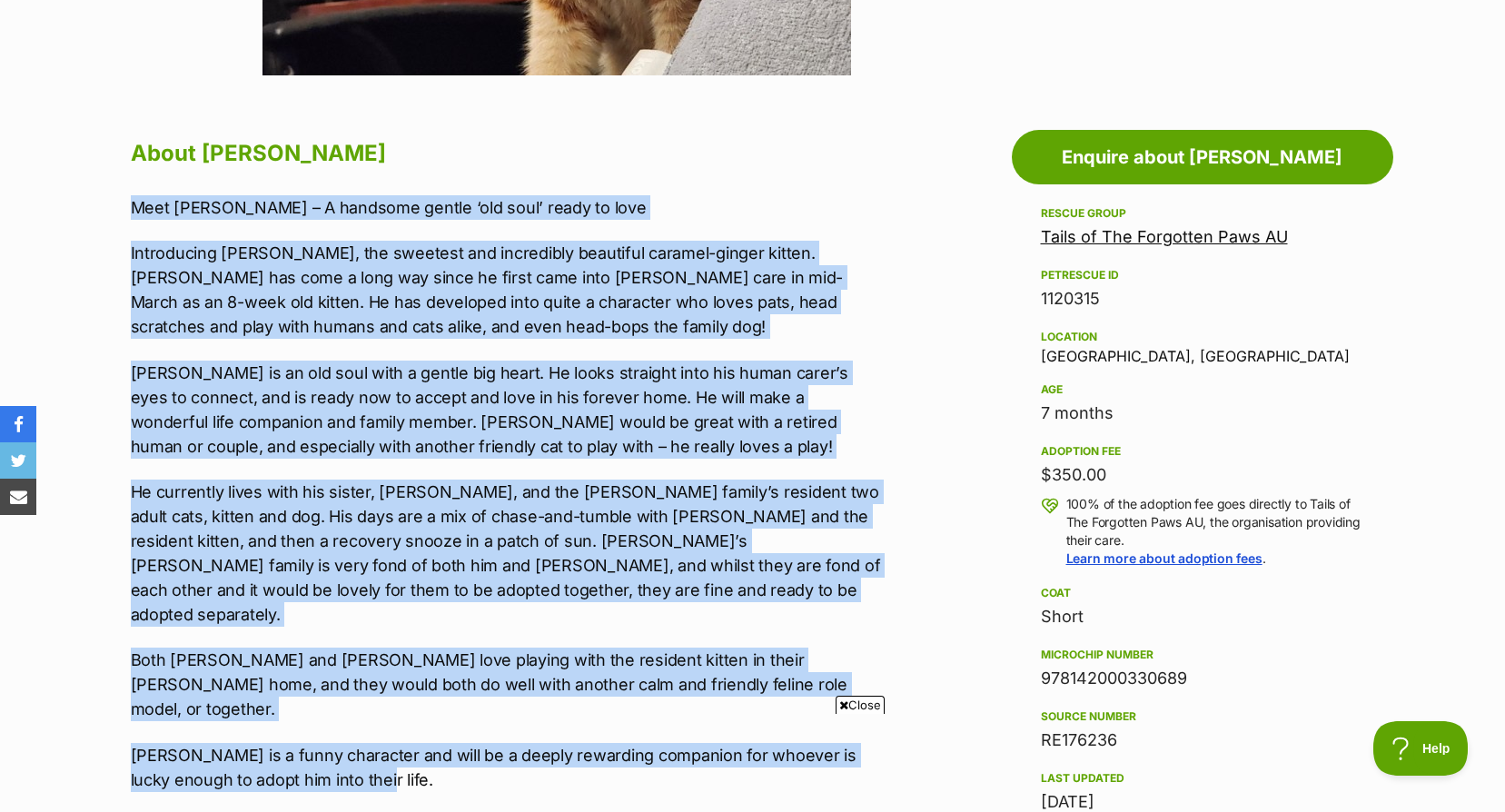
scroll to position [0, 0]
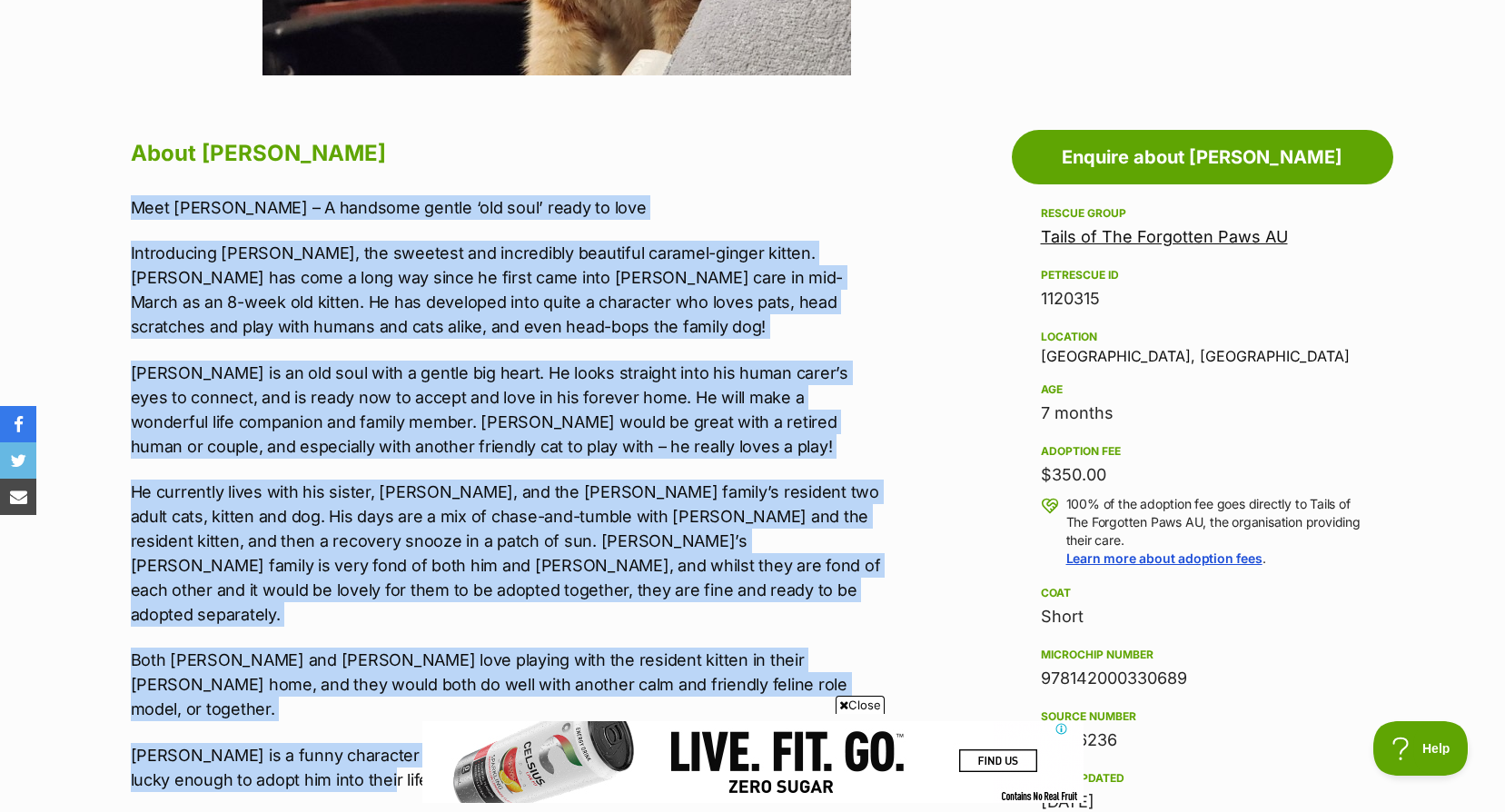
drag, startPoint x: 386, startPoint y: 733, endPoint x: 644, endPoint y: 535, distance: 325.2
copy div "Meet George Weasley – A handsome gentle ‘old soul’ ready to love Introducing Ge…"
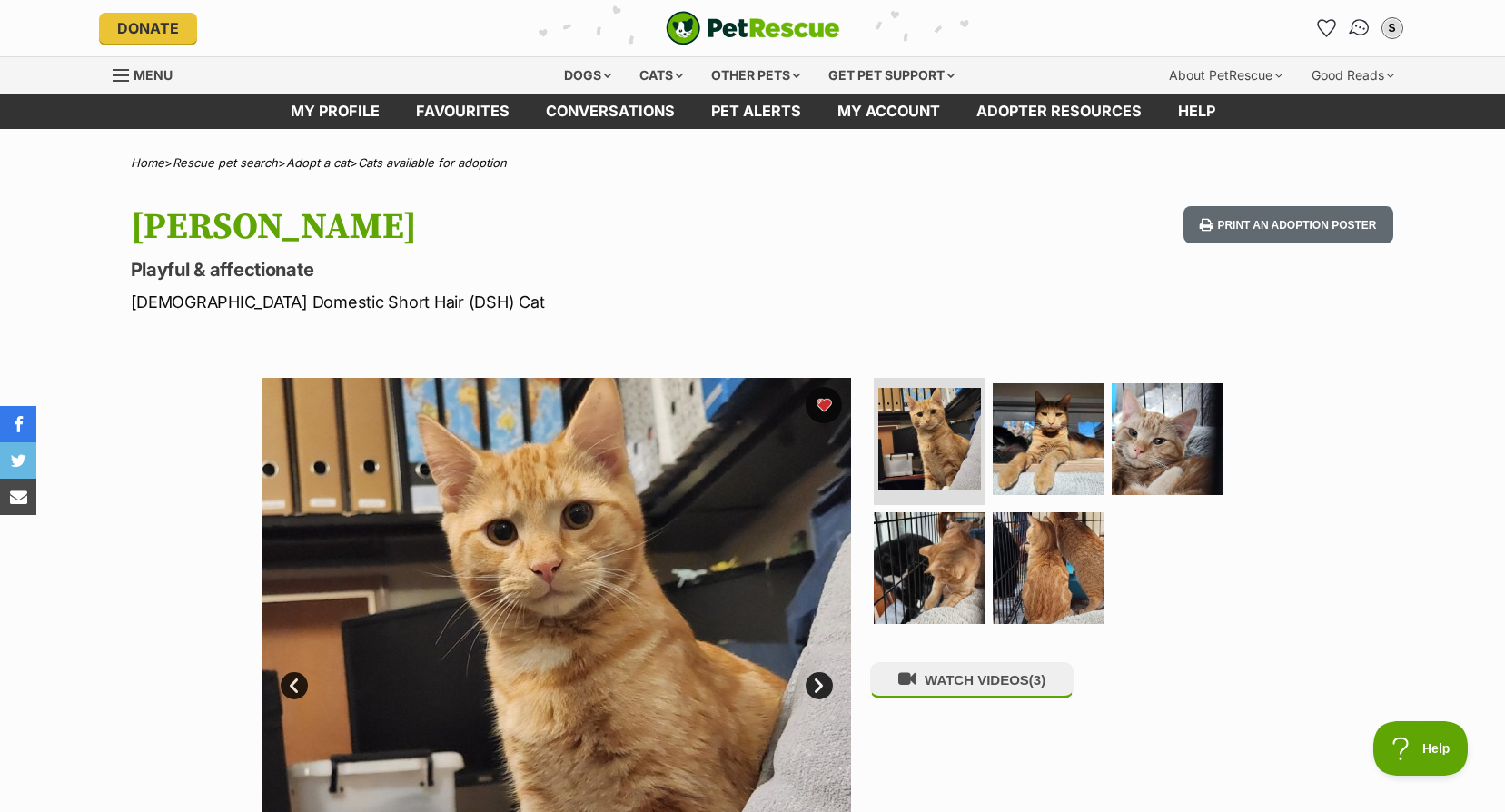
click at [1360, 18] on img "Conversations" at bounding box center [1359, 29] width 25 height 24
